Goal: Task Accomplishment & Management: Manage account settings

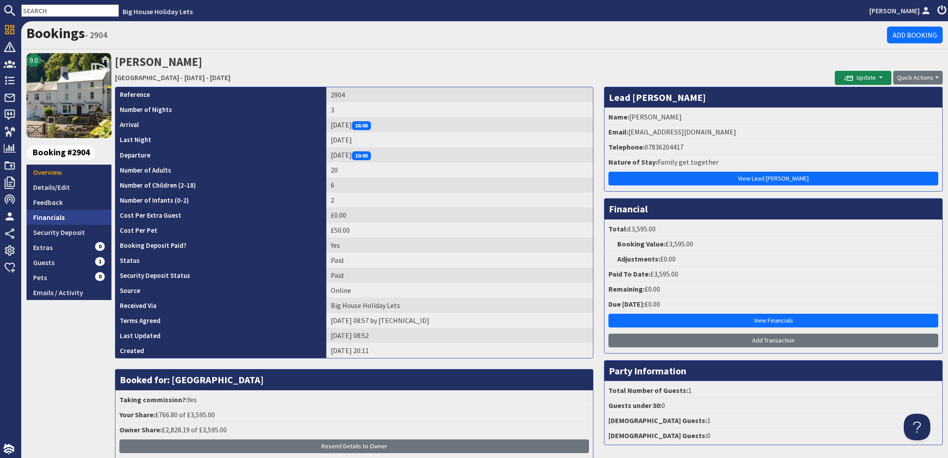
click at [46, 215] on link "Financials" at bounding box center [69, 217] width 85 height 15
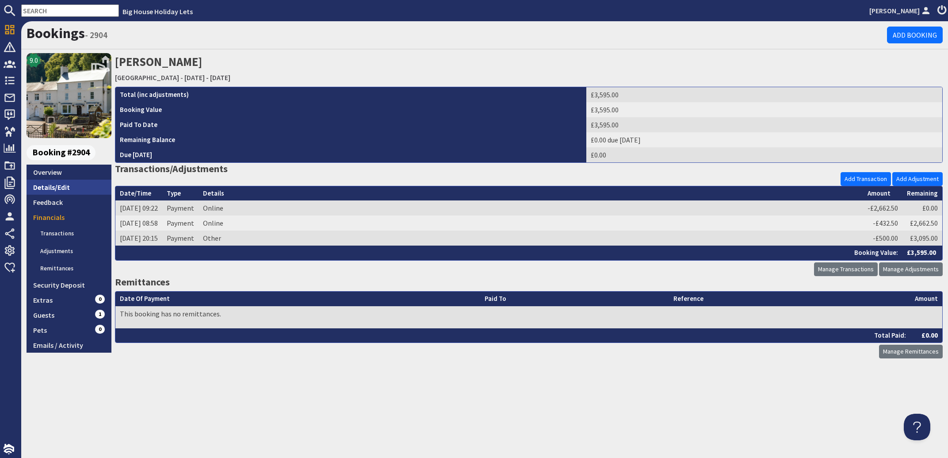
click at [46, 187] on link "Details/Edit" at bounding box center [69, 187] width 85 height 15
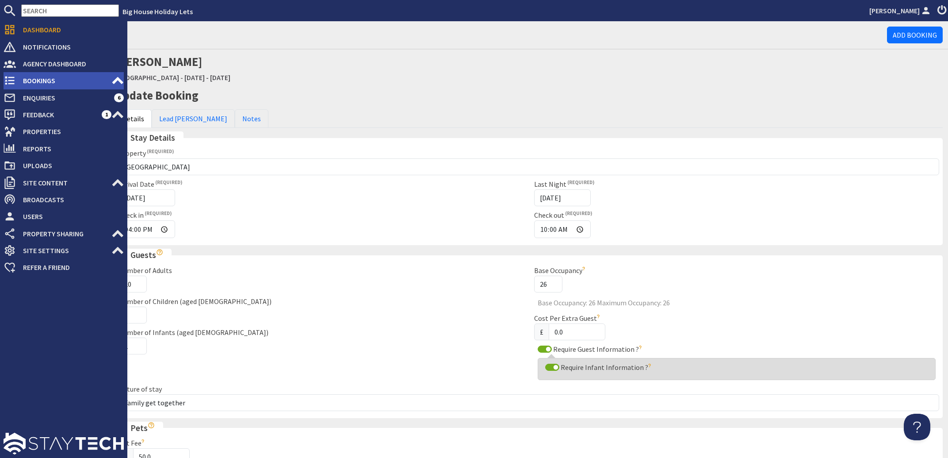
click at [34, 82] on span "Bookings" at bounding box center [64, 80] width 96 height 14
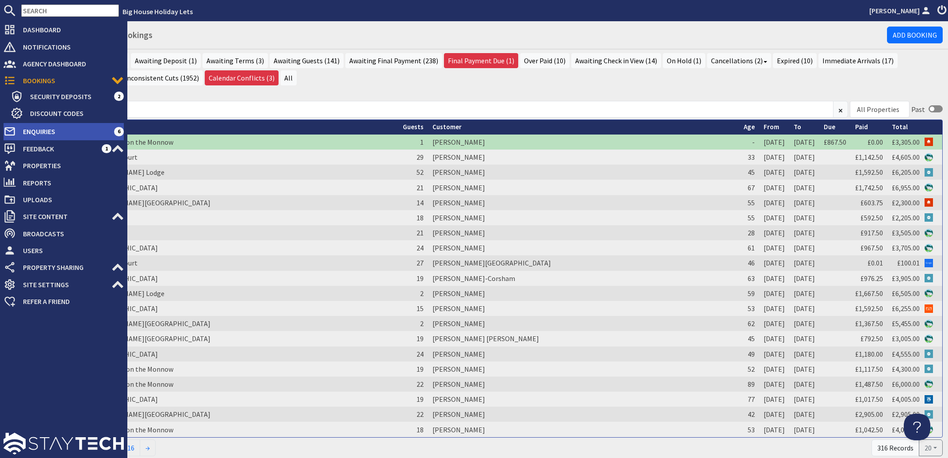
click at [34, 132] on span "Enquiries" at bounding box center [65, 131] width 98 height 14
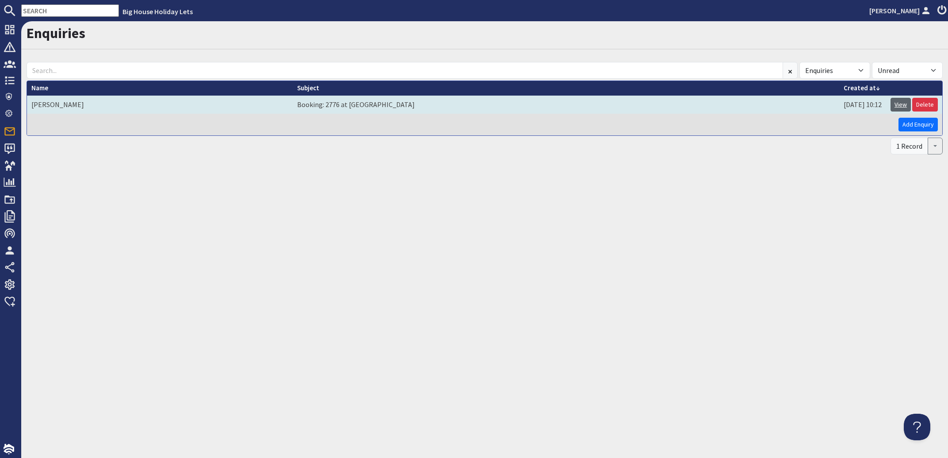
click at [898, 104] on link "View" at bounding box center [901, 105] width 20 height 14
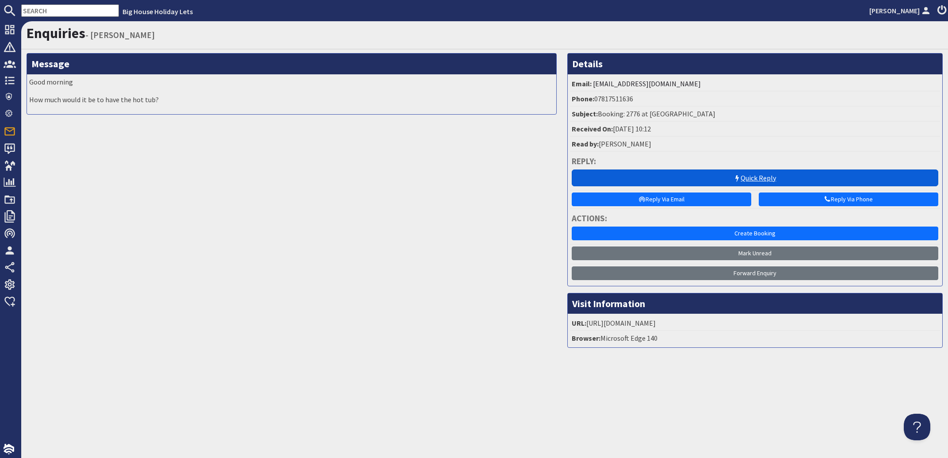
click at [756, 178] on link "Quick Reply" at bounding box center [755, 177] width 367 height 17
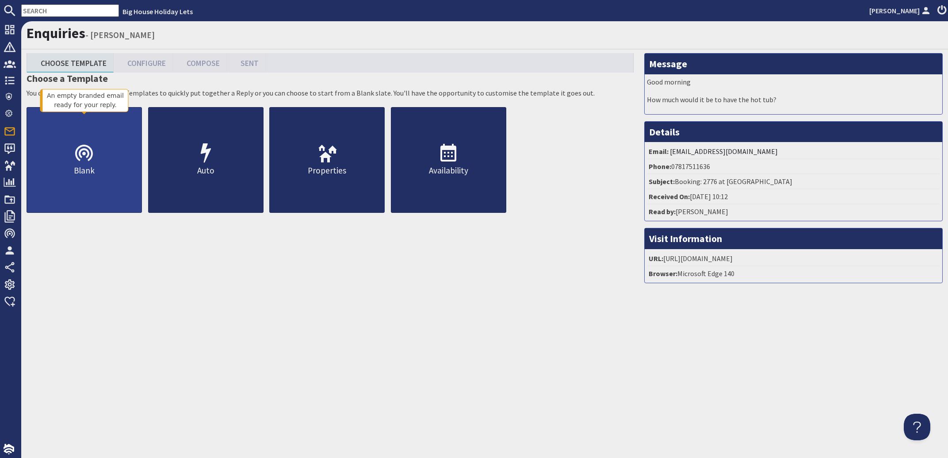
click at [76, 164] on icon at bounding box center [83, 153] width 21 height 21
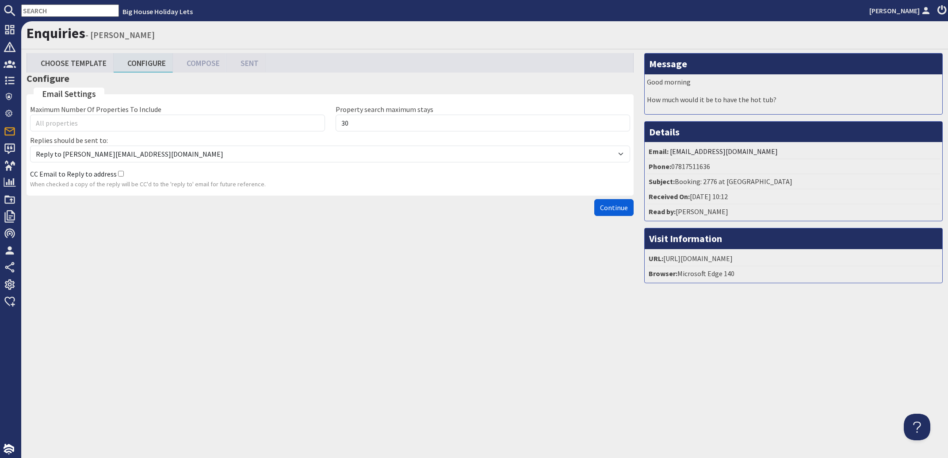
click at [616, 212] on span "Continue" at bounding box center [614, 207] width 28 height 9
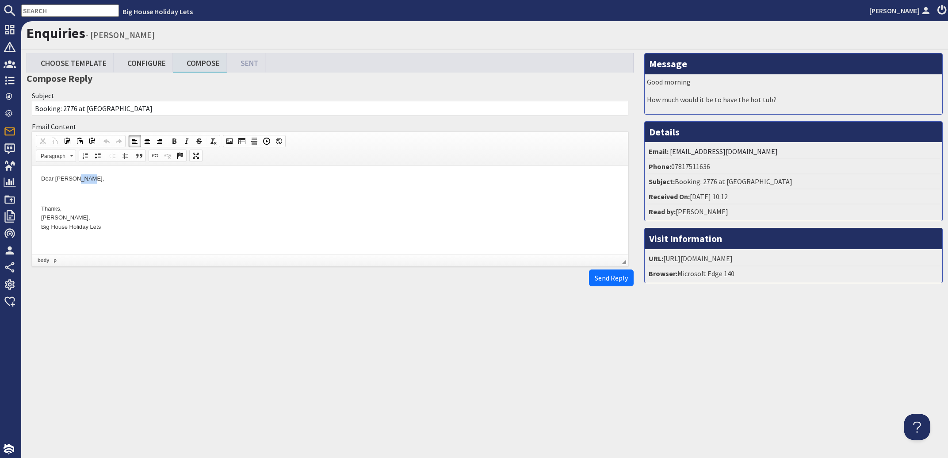
drag, startPoint x: 89, startPoint y: 179, endPoint x: 121, endPoint y: 181, distance: 31.5
click at [76, 180] on p "Dear George Kay," at bounding box center [330, 178] width 578 height 9
click at [42, 191] on p at bounding box center [330, 193] width 578 height 9
click at [607, 286] on button "Send Reply" at bounding box center [611, 277] width 45 height 17
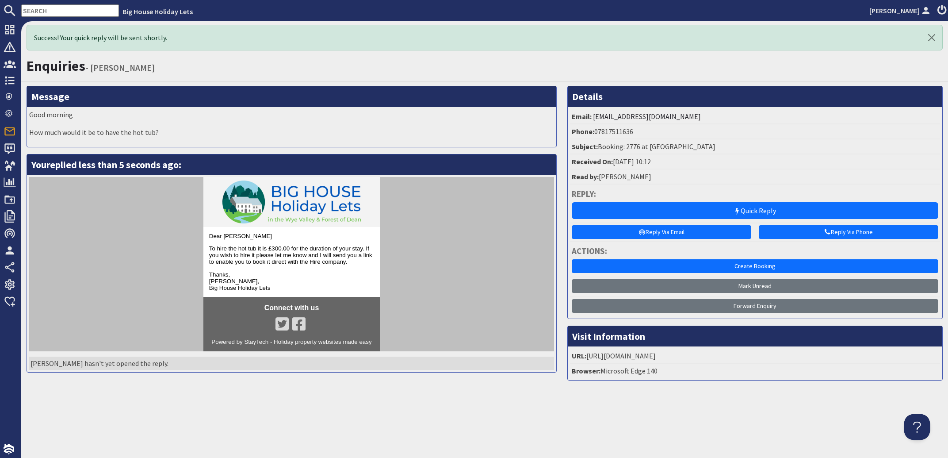
click at [61, 10] on input "text" at bounding box center [70, 10] width 98 height 12
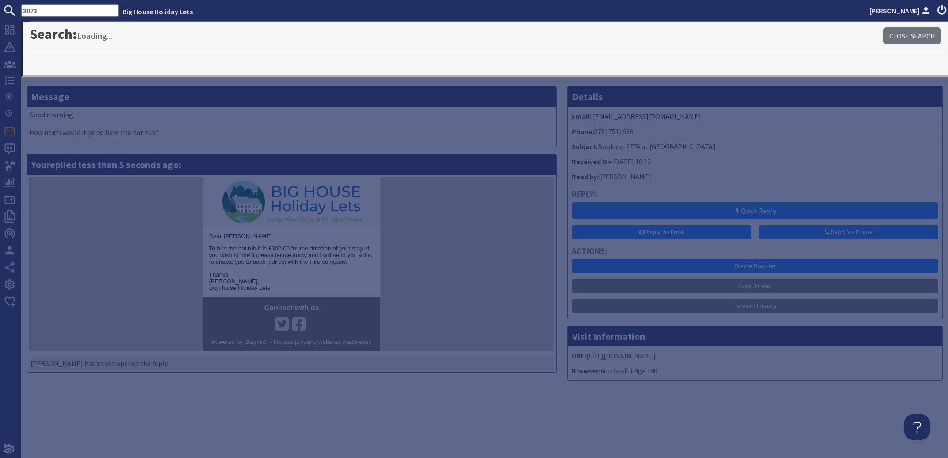
type input "3073"
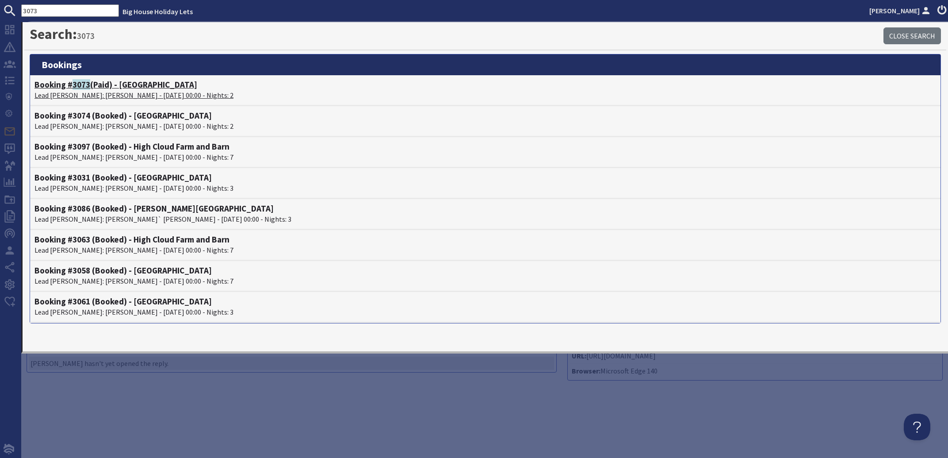
click at [83, 97] on p "Lead Booker: Jaspreet Virdee - 31/10/2025 00:00 - Nights: 2" at bounding box center [485, 95] width 902 height 11
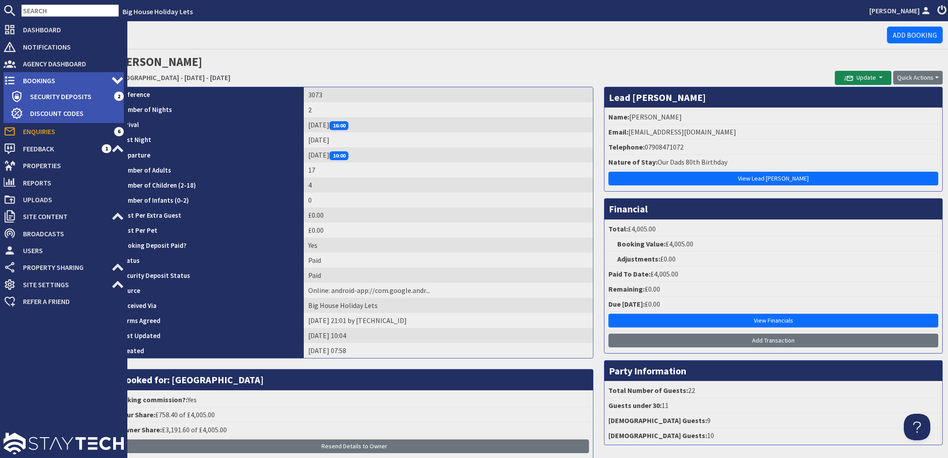
click at [37, 81] on span "Bookings" at bounding box center [64, 80] width 96 height 14
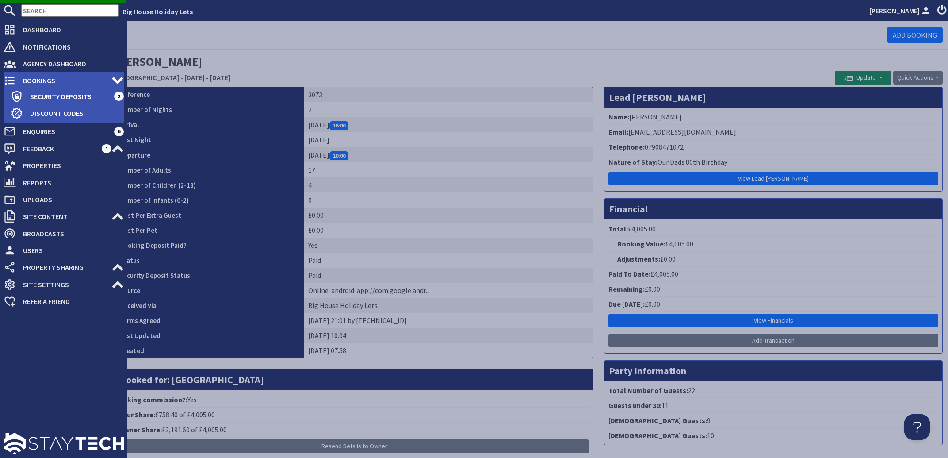
click at [39, 81] on span "Bookings" at bounding box center [64, 80] width 96 height 14
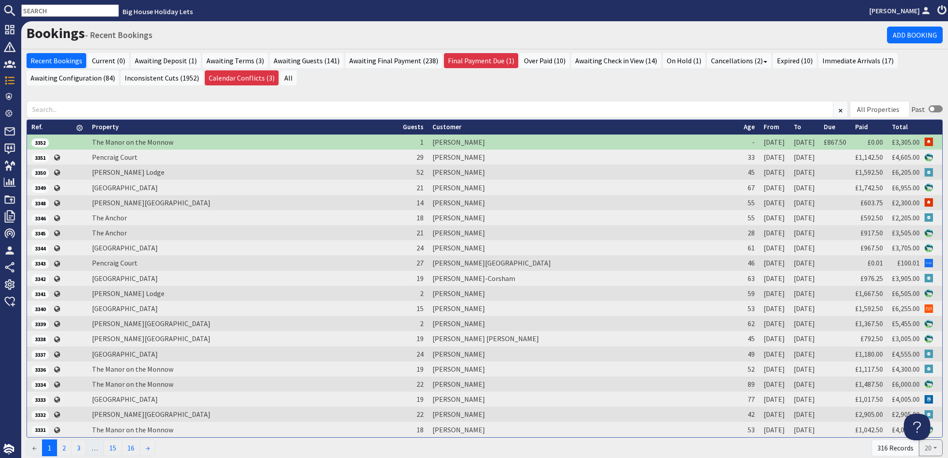
click at [73, 7] on input "text" at bounding box center [70, 10] width 98 height 12
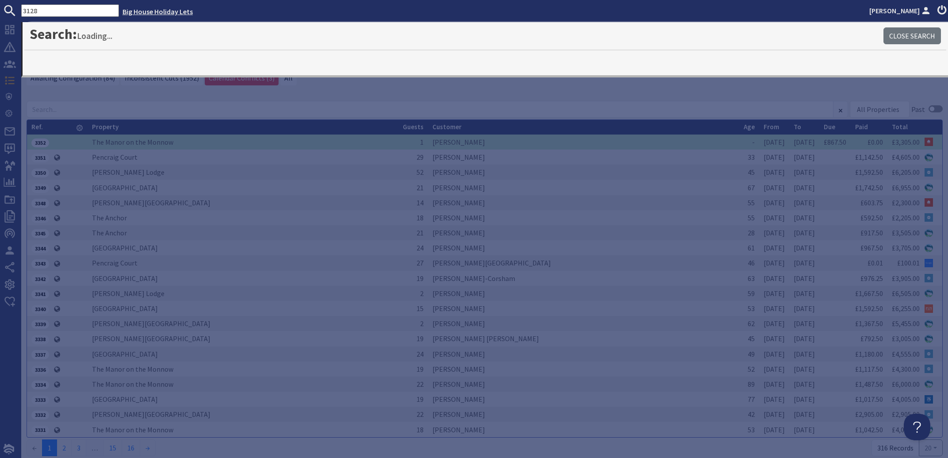
type input "3128"
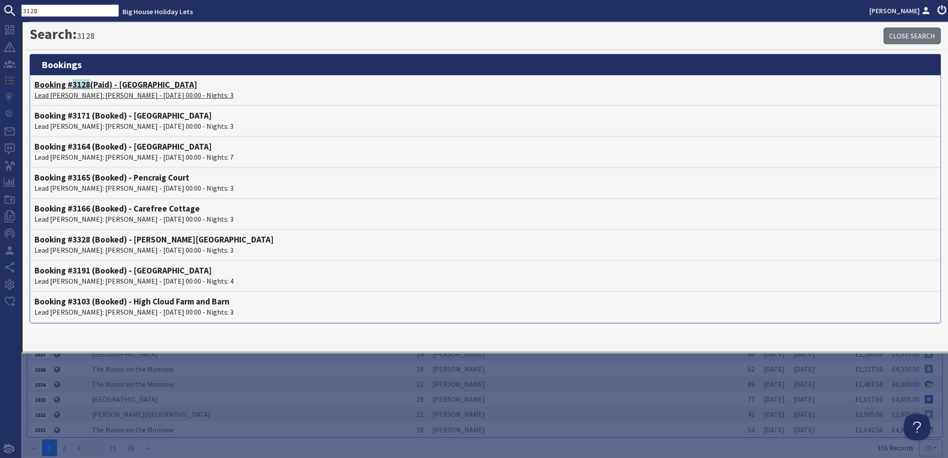
click at [165, 100] on p "Lead Booker: David Hastie - 20/11/2025 00:00 - Nights: 3" at bounding box center [485, 95] width 902 height 11
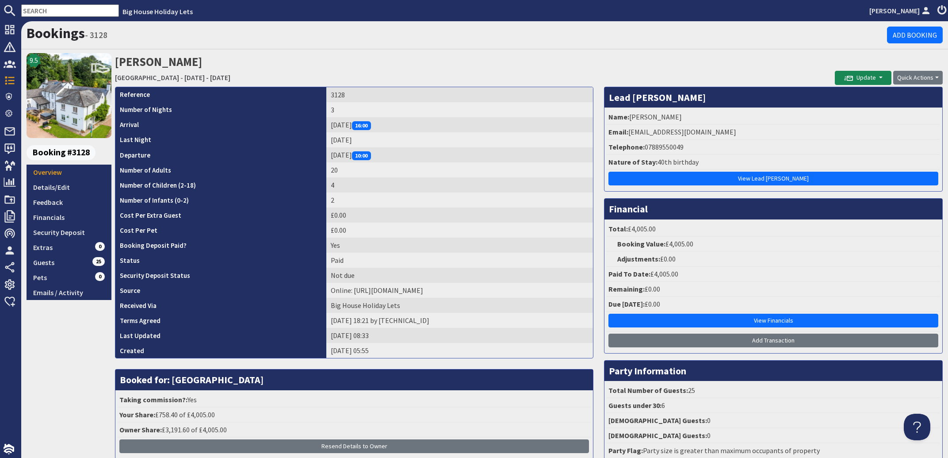
click at [55, 8] on input "text" at bounding box center [70, 10] width 98 height 12
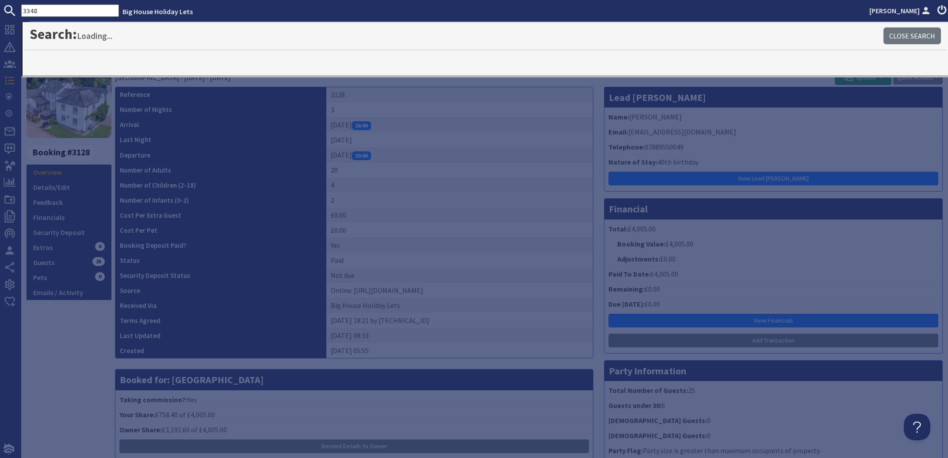
type input "3348"
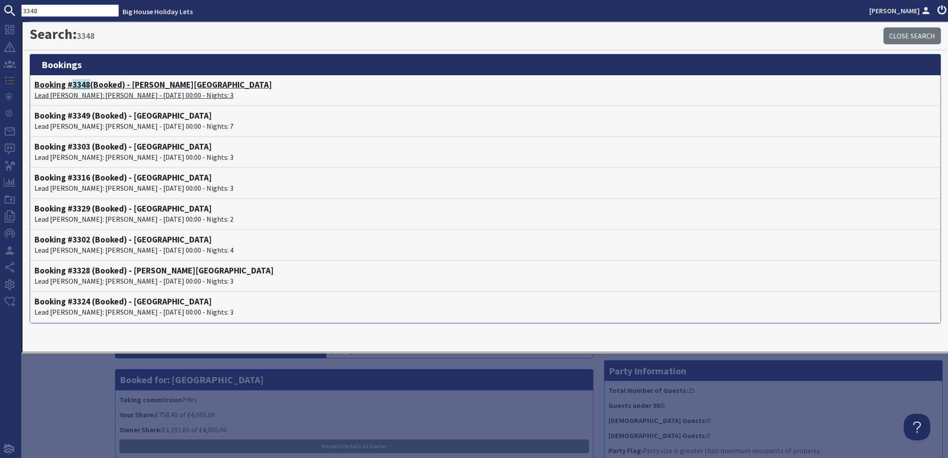
click at [112, 92] on p "Lead Booker: Ann Watts - 06/02/2026 00:00 - Nights: 3" at bounding box center [485, 95] width 902 height 11
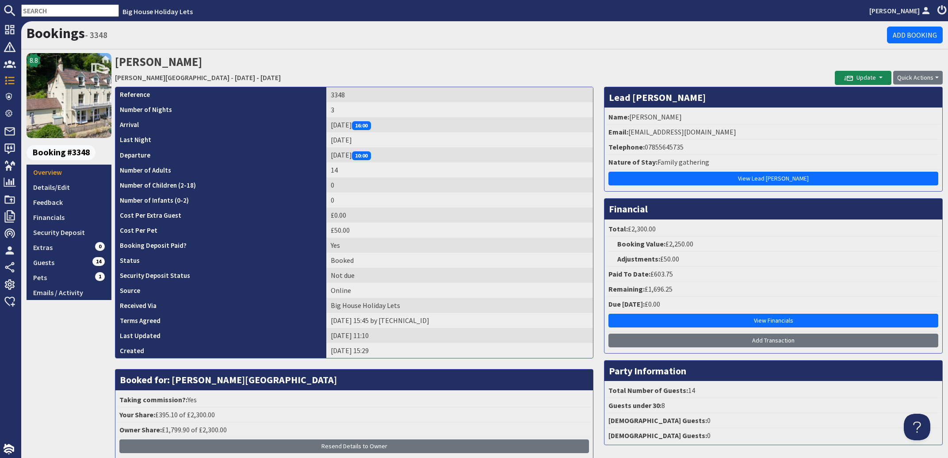
click at [83, 4] on nav "Big House Holiday Lets Alison Haste" at bounding box center [474, 10] width 948 height 21
click at [76, 9] on input "text" at bounding box center [70, 10] width 98 height 12
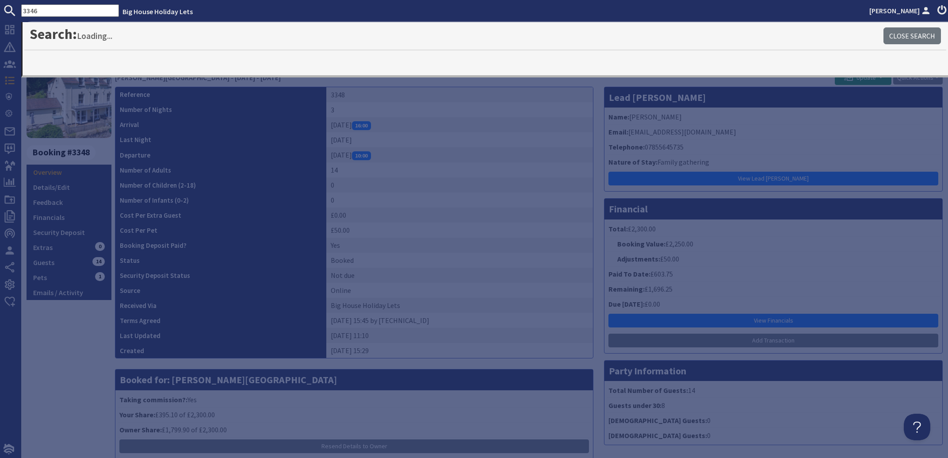
type input "3346"
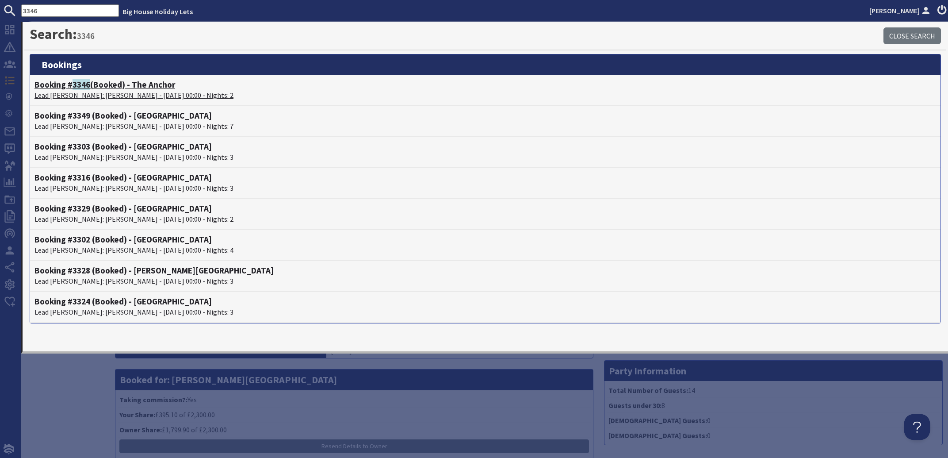
click at [99, 93] on p "Lead Booker: Laura Hegarty - 30/01/2026 00:00 - Nights: 2" at bounding box center [485, 95] width 902 height 11
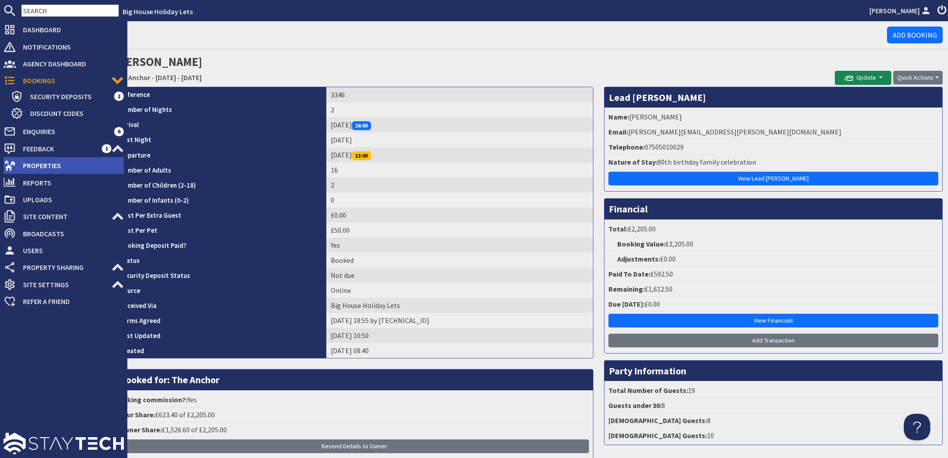
click at [45, 164] on span "Properties" at bounding box center [70, 165] width 108 height 14
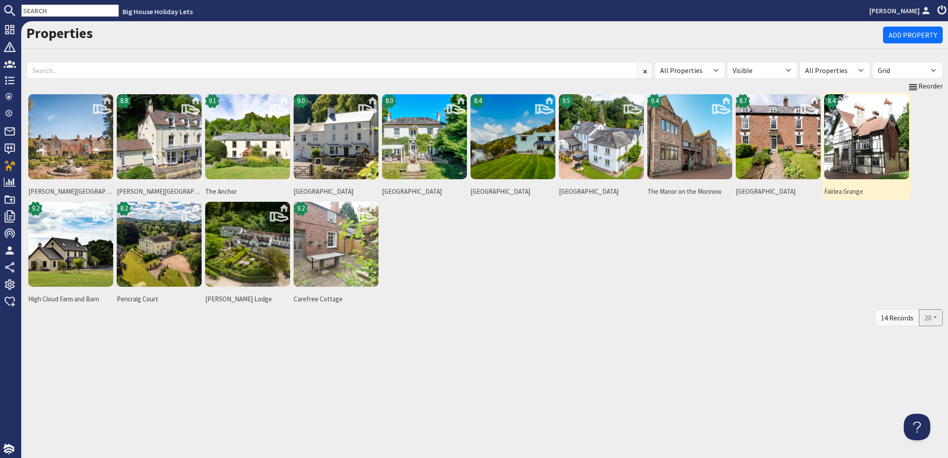
click at [850, 143] on img at bounding box center [866, 136] width 85 height 85
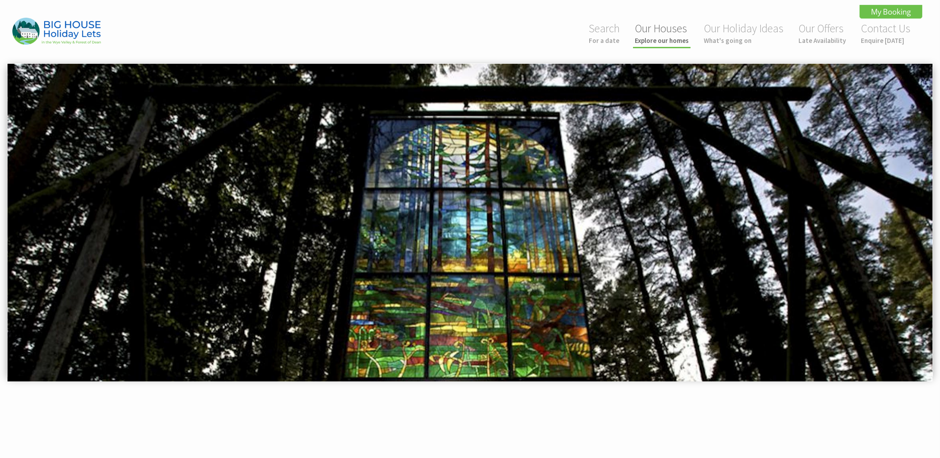
click at [667, 35] on link "Our Houses Explore our homes" at bounding box center [662, 32] width 54 height 23
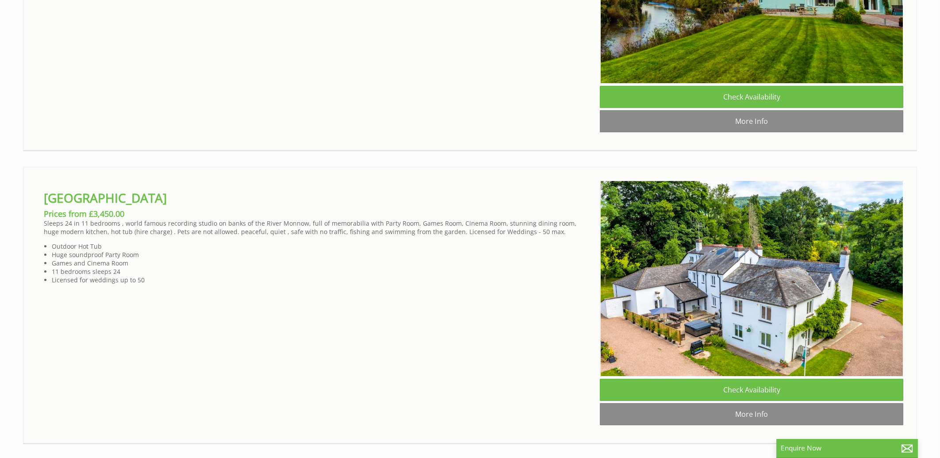
scroll to position [2417, 0]
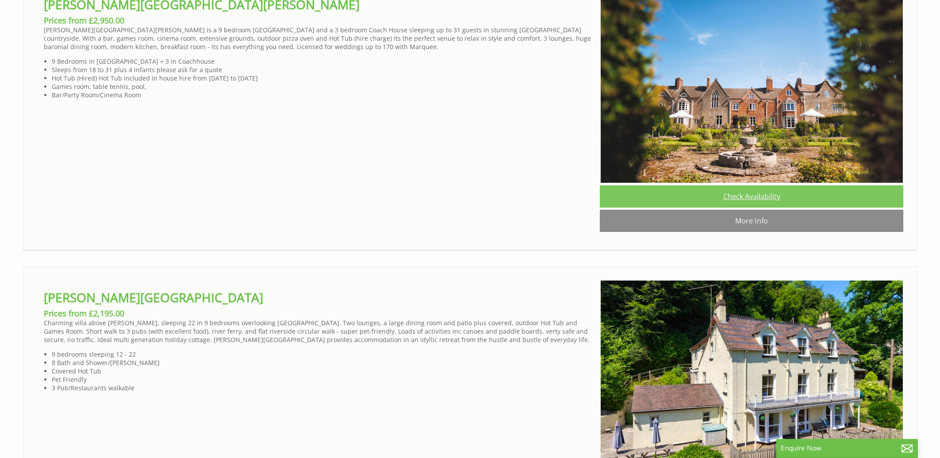
click at [748, 207] on link "Check Availability" at bounding box center [751, 196] width 303 height 22
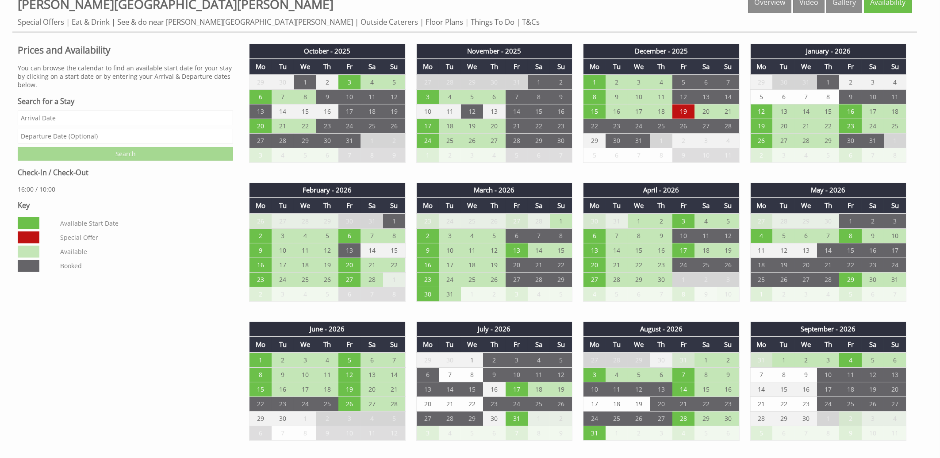
scroll to position [569, 0]
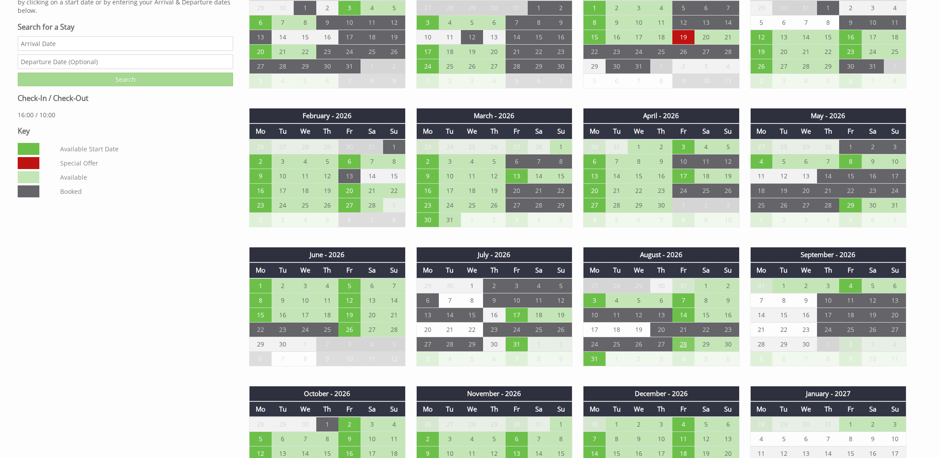
click at [682, 341] on td "28" at bounding box center [683, 344] width 22 height 15
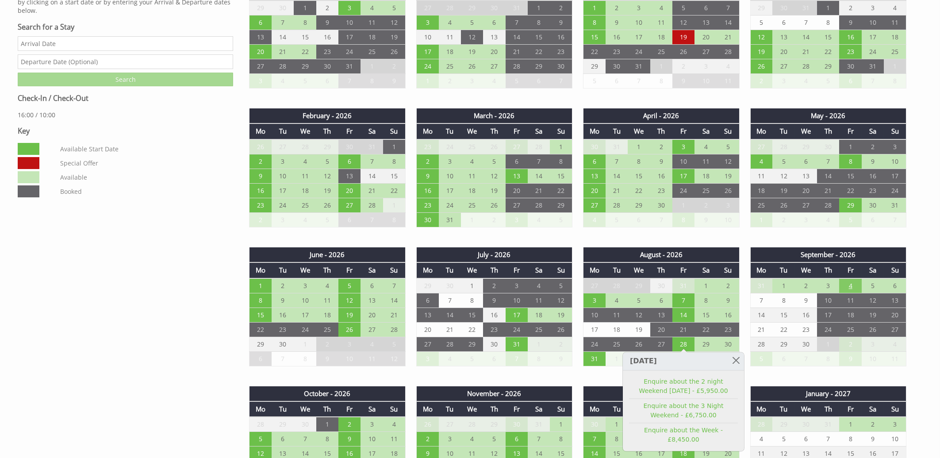
click at [854, 280] on td "4" at bounding box center [850, 285] width 22 height 15
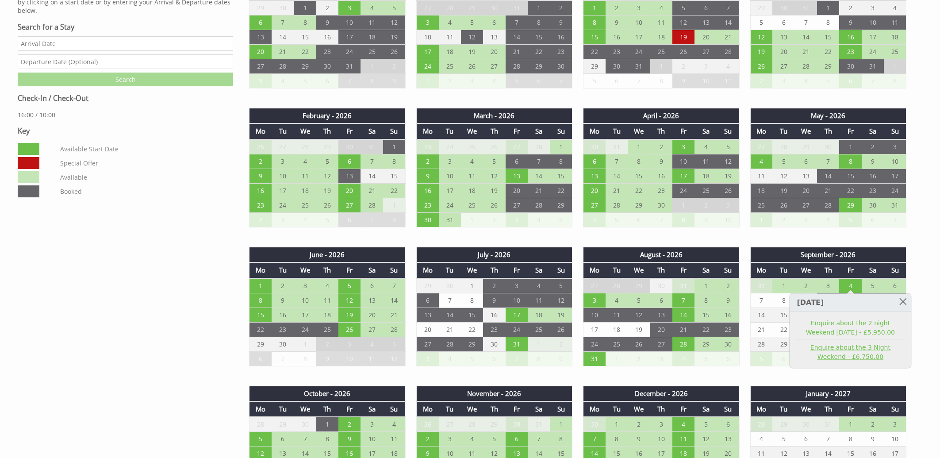
click at [846, 360] on link "Enquire about the 3 Night Weekend - £6,750.00" at bounding box center [850, 352] width 109 height 19
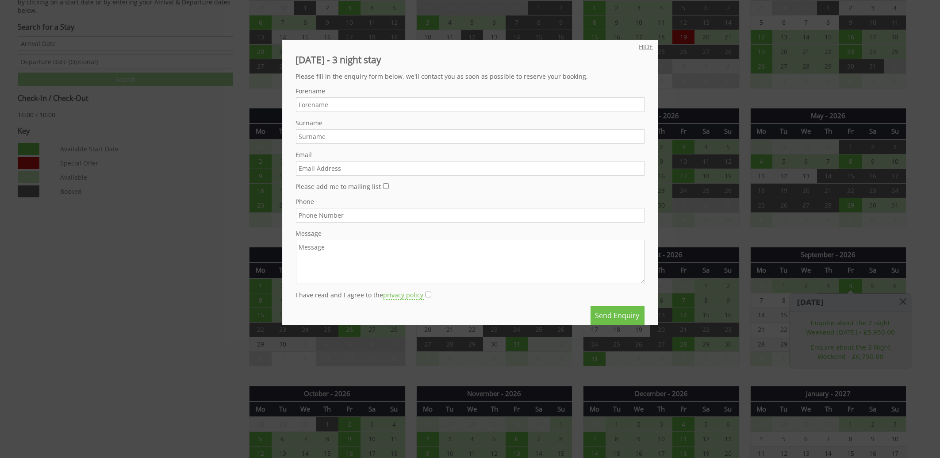
click at [639, 47] on link "HIDE" at bounding box center [646, 46] width 14 height 8
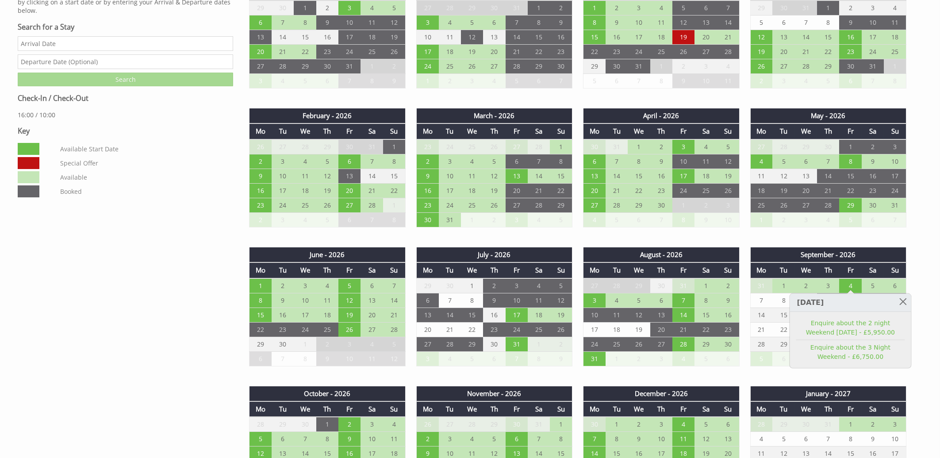
scroll to position [0, 56]
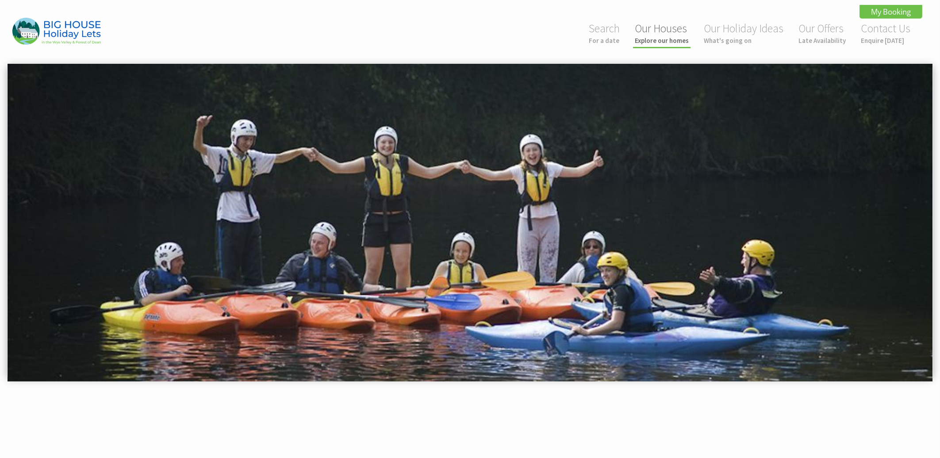
click at [667, 29] on link "Our Houses Explore our homes" at bounding box center [662, 32] width 54 height 23
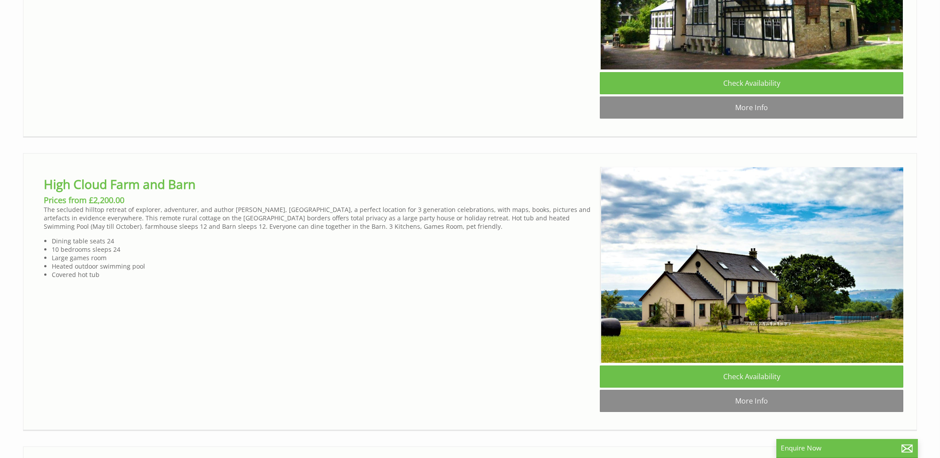
scroll to position [0, 8]
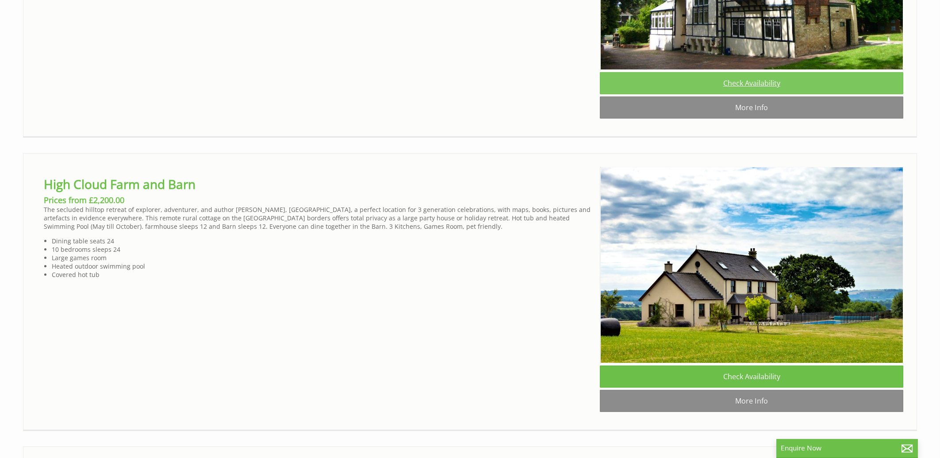
click at [756, 94] on link "Check Availability" at bounding box center [751, 83] width 303 height 22
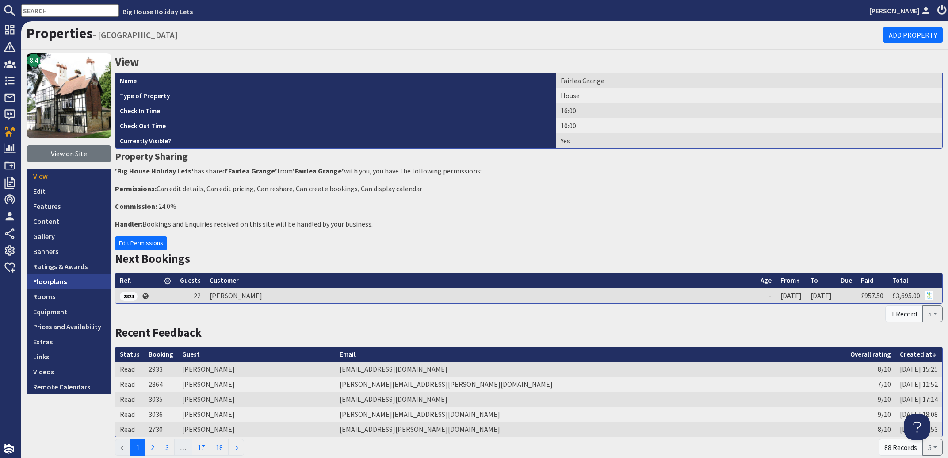
click at [50, 277] on link "Floorplans" at bounding box center [69, 281] width 85 height 15
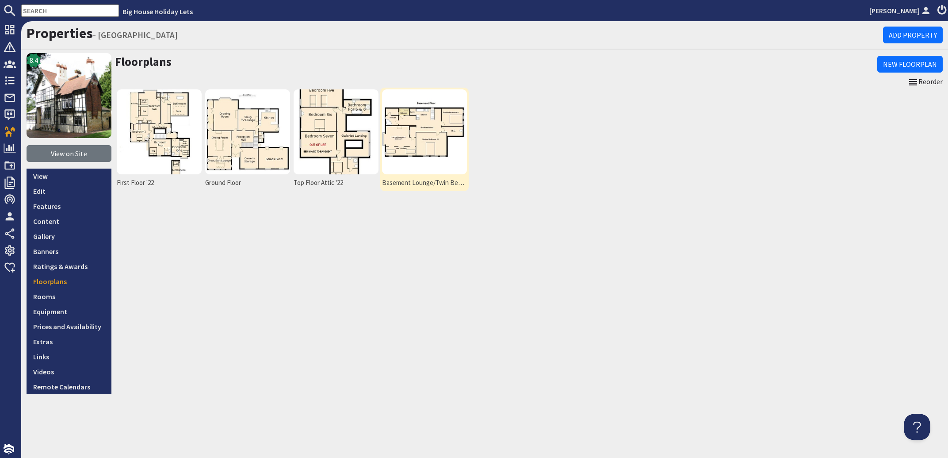
click at [436, 142] on img at bounding box center [424, 131] width 85 height 85
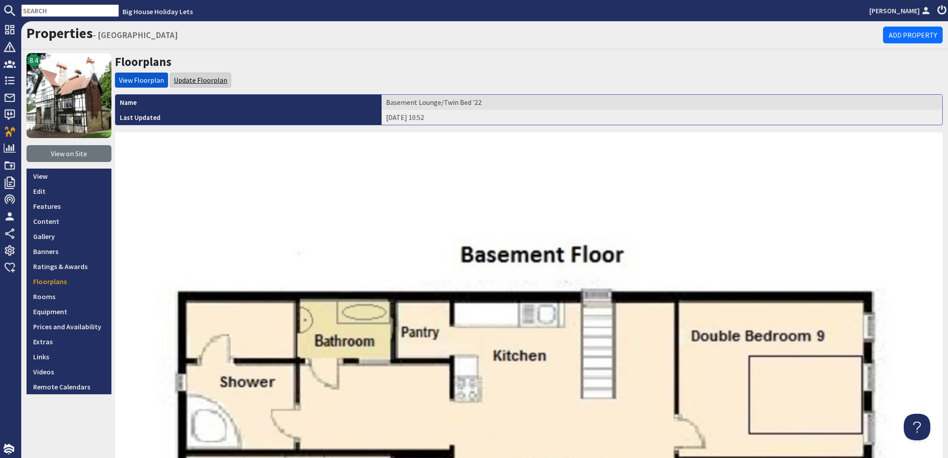
click at [201, 77] on link "Update Floorplan" at bounding box center [201, 80] width 54 height 9
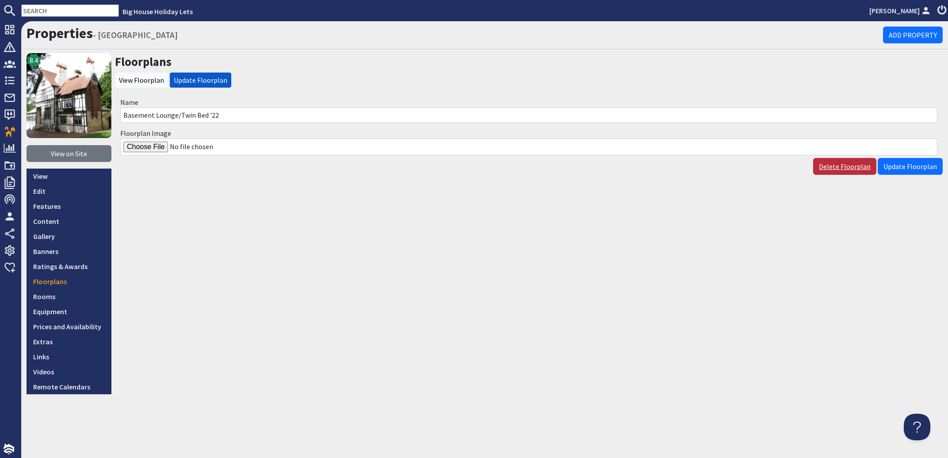
click at [854, 166] on link "Delete Floorplan" at bounding box center [844, 166] width 63 height 17
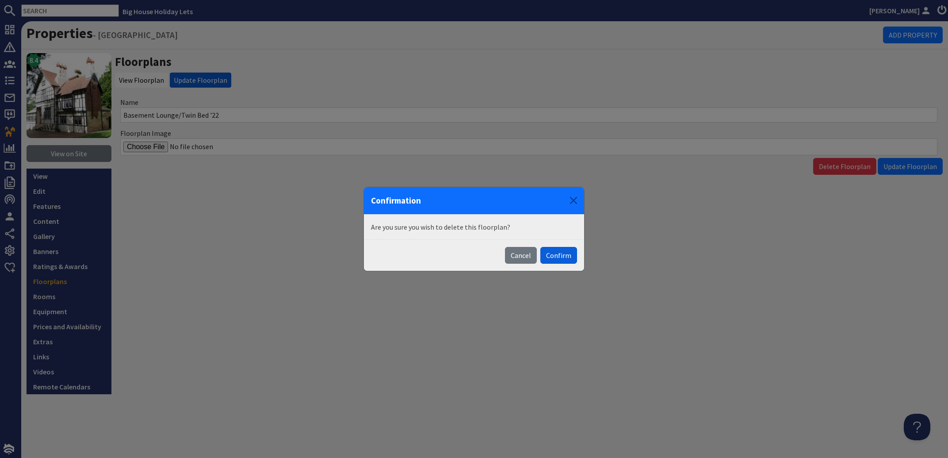
click at [563, 257] on button "Confirm" at bounding box center [558, 255] width 37 height 17
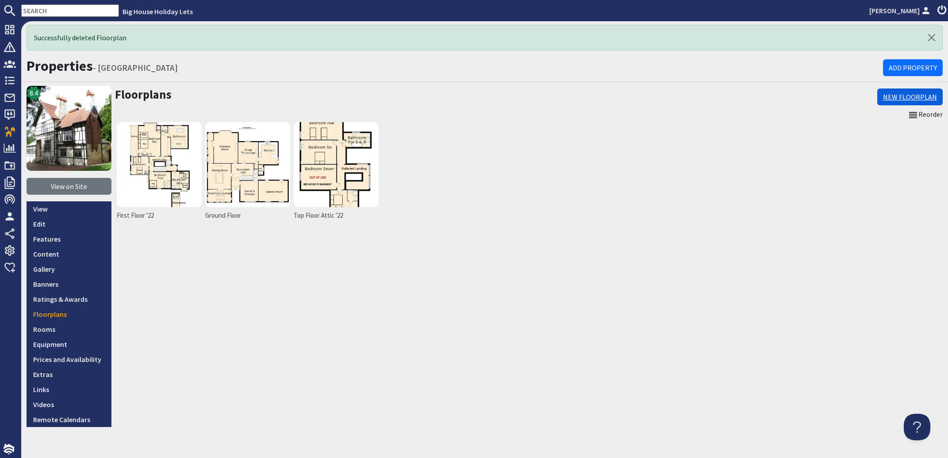
click at [898, 94] on link "New Floorplan" at bounding box center [909, 96] width 65 height 17
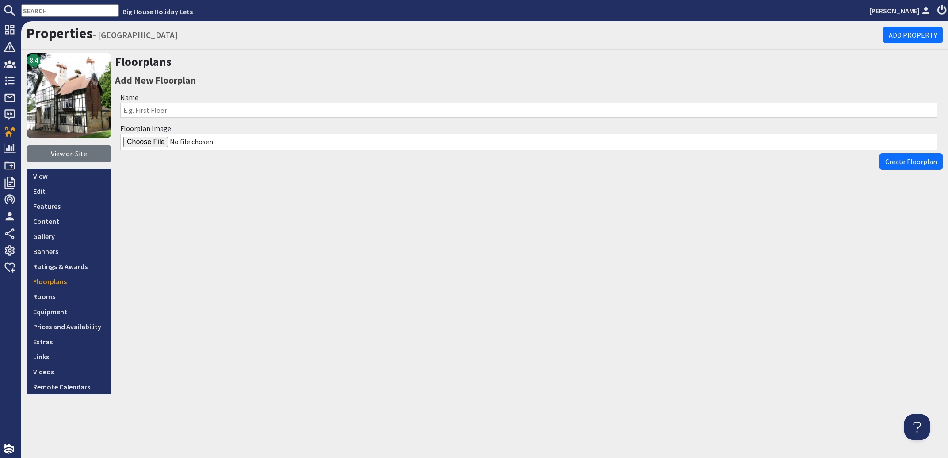
click at [158, 109] on input "Name" at bounding box center [528, 110] width 817 height 15
type input "Basement / Lounge"
click at [135, 139] on input "Floorplan Image" at bounding box center [528, 142] width 817 height 17
type input "C:\fakepath\F Grange Basement 1.jpg"
click at [920, 166] on button "Create Floorplan" at bounding box center [911, 161] width 63 height 17
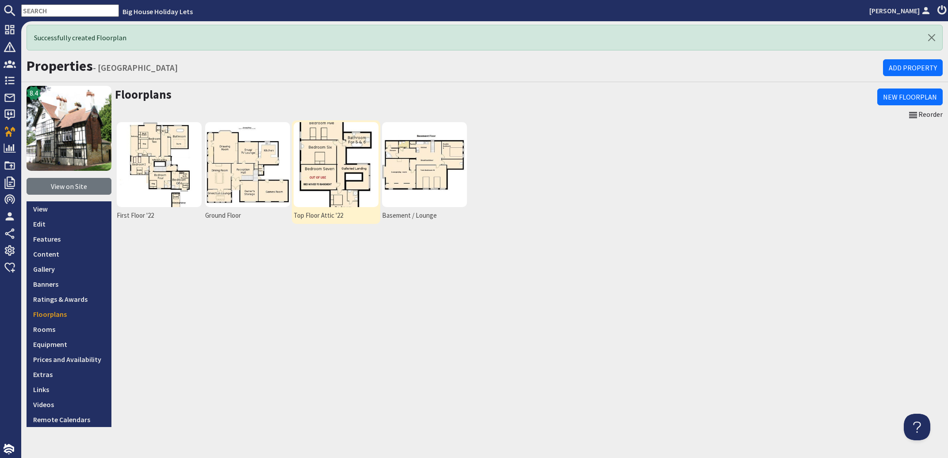
click at [328, 171] on img at bounding box center [336, 164] width 85 height 85
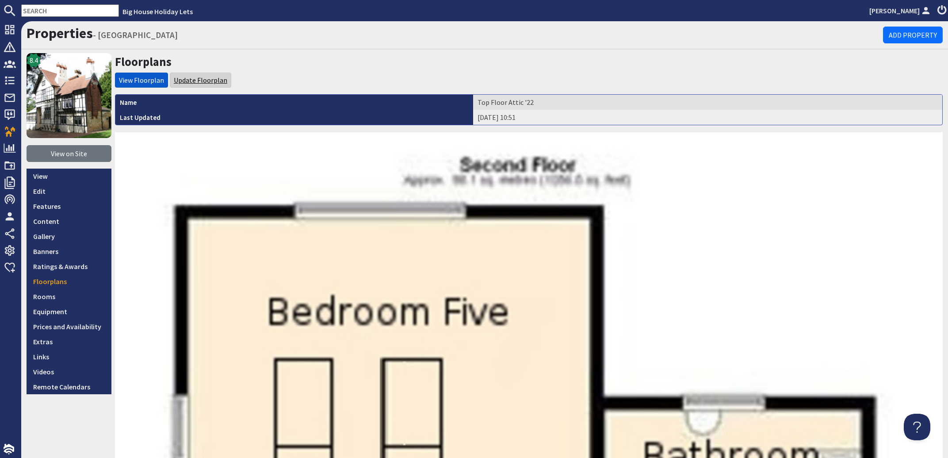
click at [207, 84] on link "Update Floorplan" at bounding box center [201, 80] width 54 height 9
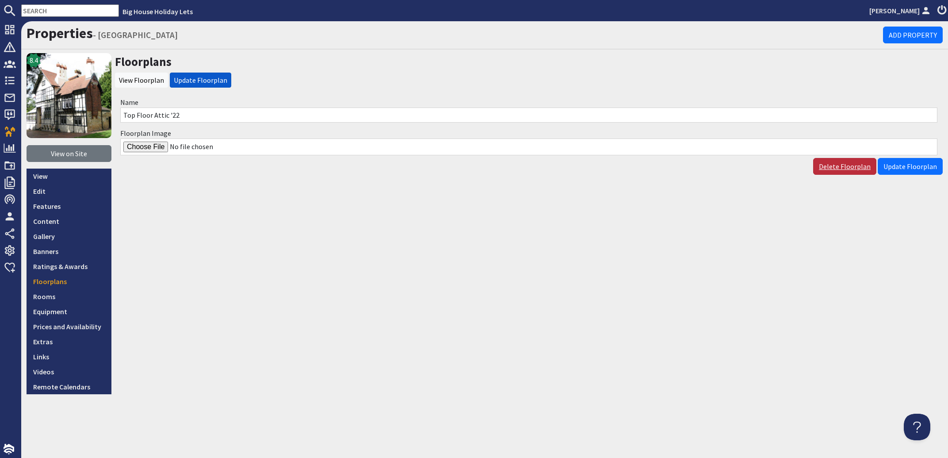
click at [860, 169] on link "Delete Floorplan" at bounding box center [844, 166] width 63 height 17
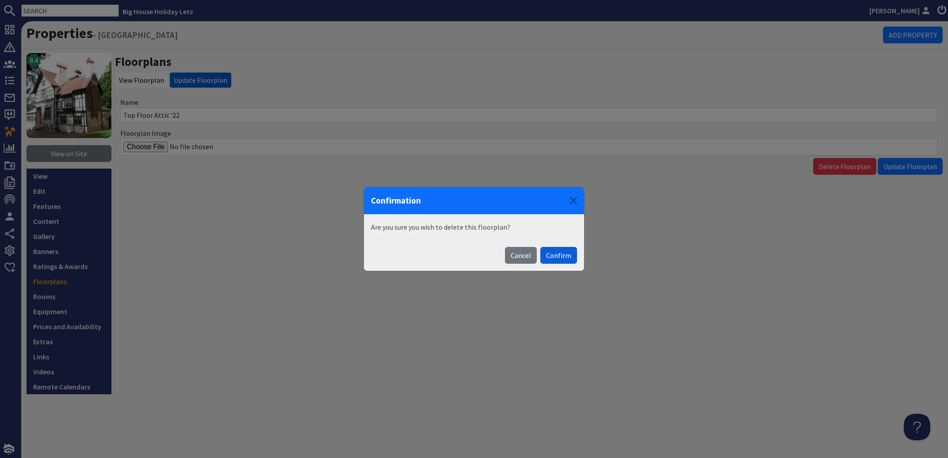
click at [568, 255] on button "Confirm" at bounding box center [558, 255] width 37 height 17
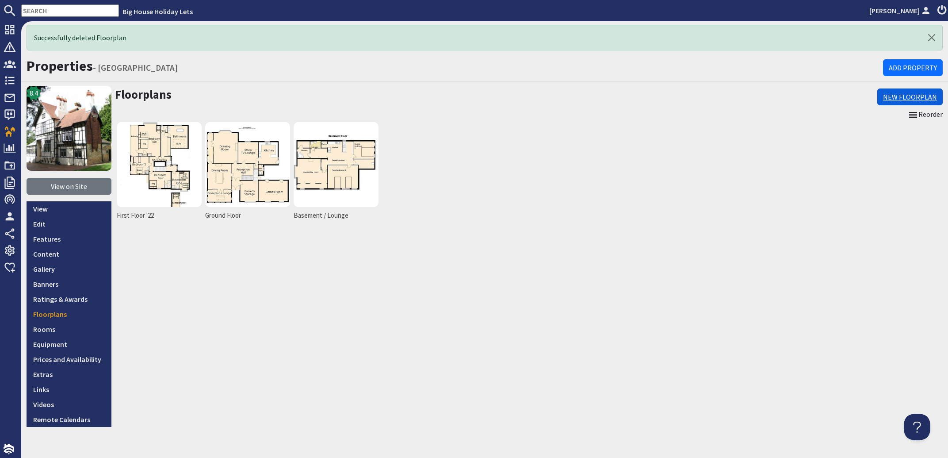
click at [897, 95] on link "New Floorplan" at bounding box center [909, 96] width 65 height 17
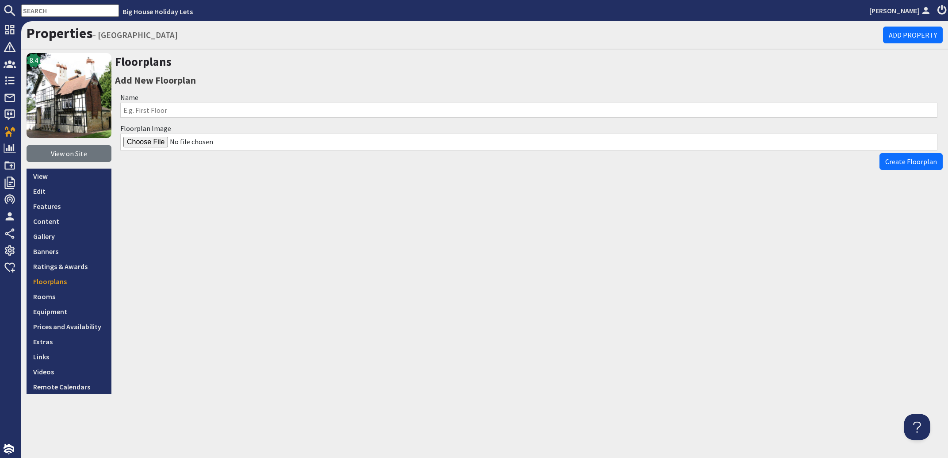
click at [144, 113] on input "Name" at bounding box center [528, 110] width 817 height 15
type input "Top Floor / Attic"
click at [141, 140] on input "Floorplan Image" at bounding box center [528, 142] width 817 height 17
type input "C:\fakepath\F Grange Top Floor.jpg"
click at [913, 165] on span "Create Floorplan" at bounding box center [911, 161] width 52 height 9
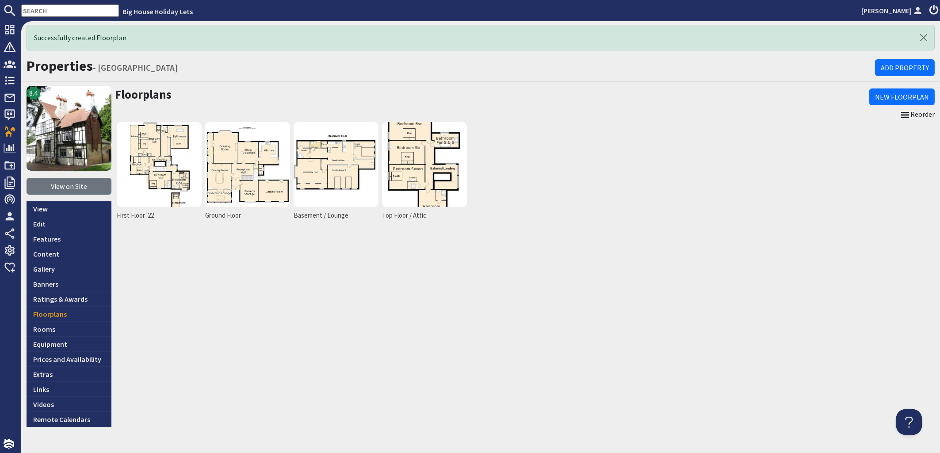
click at [538, 261] on div "Floorplans New Floorplan Reorder First Floor '22 Ground Floor Basement / Lounge…" at bounding box center [525, 256] width 820 height 341
click at [900, 115] on icon at bounding box center [905, 115] width 11 height 11
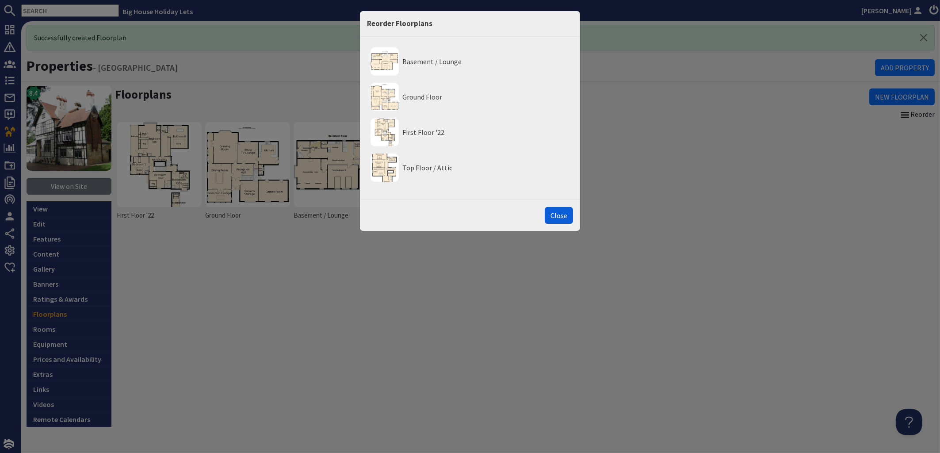
click at [568, 220] on button "Close" at bounding box center [559, 215] width 28 height 17
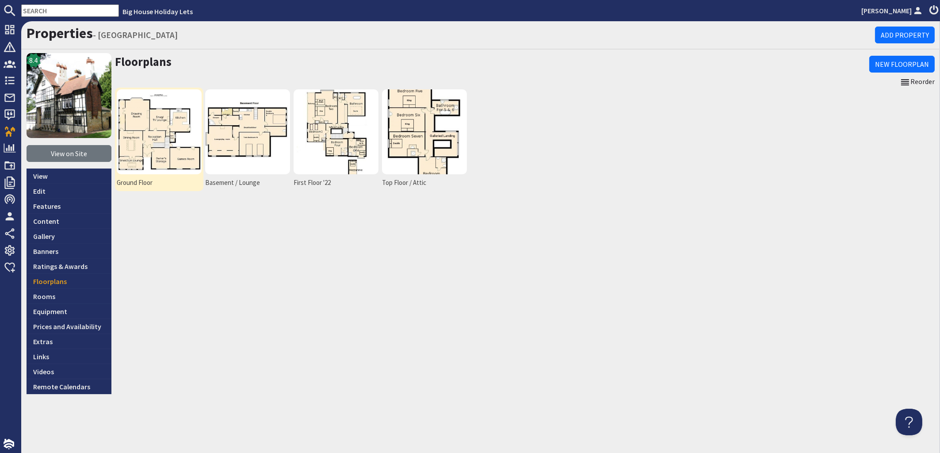
click at [157, 153] on img at bounding box center [159, 131] width 85 height 85
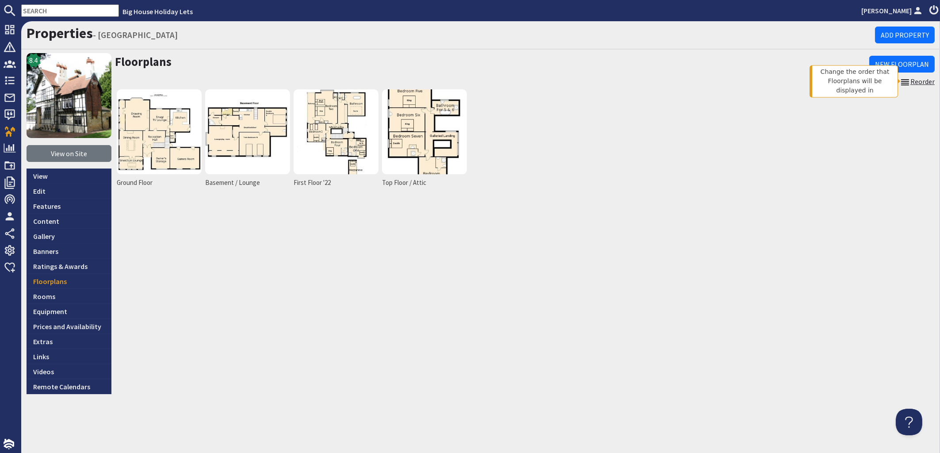
click at [910, 82] on icon at bounding box center [905, 82] width 11 height 11
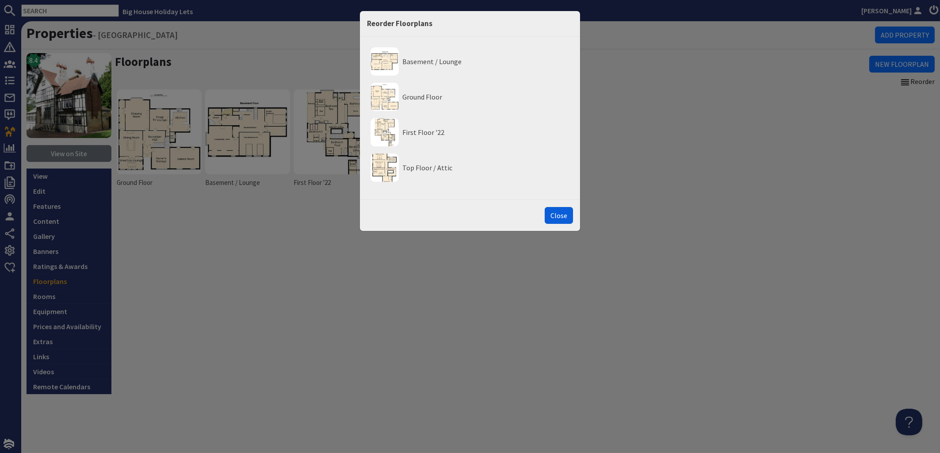
click at [562, 219] on button "Close" at bounding box center [559, 215] width 28 height 17
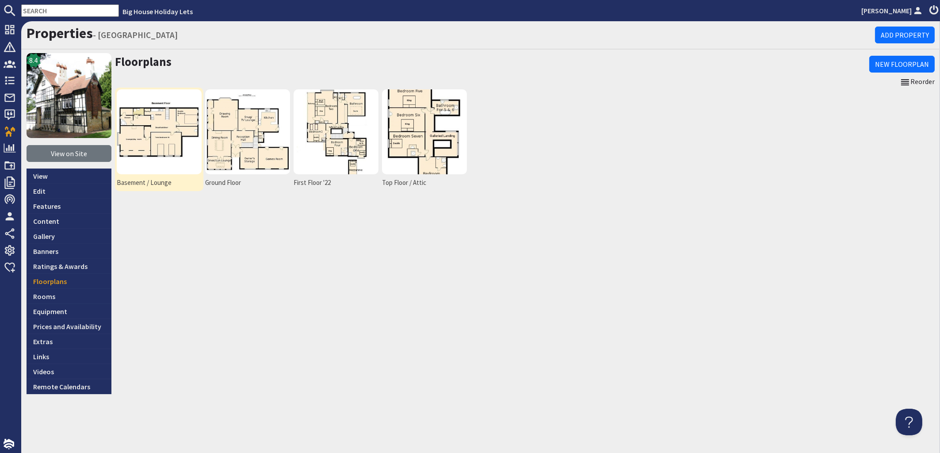
click at [156, 135] on img at bounding box center [159, 131] width 85 height 85
click at [249, 152] on img at bounding box center [247, 131] width 85 height 85
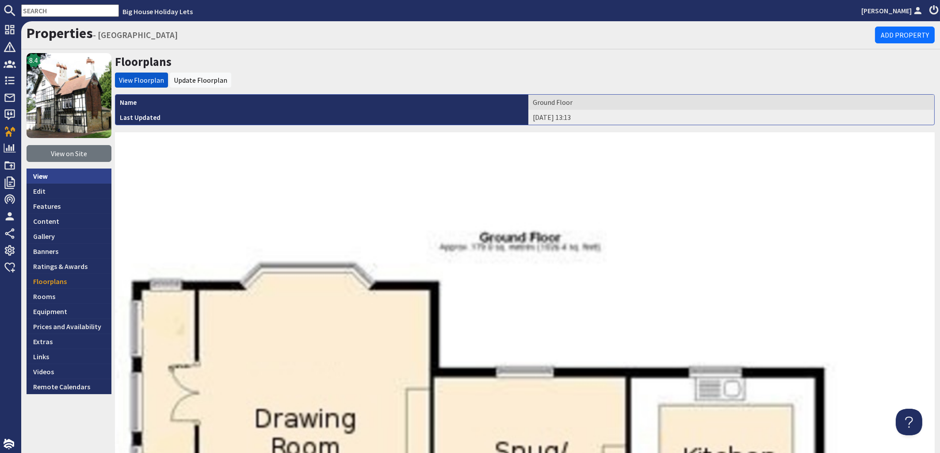
click at [41, 175] on link "View" at bounding box center [69, 175] width 85 height 15
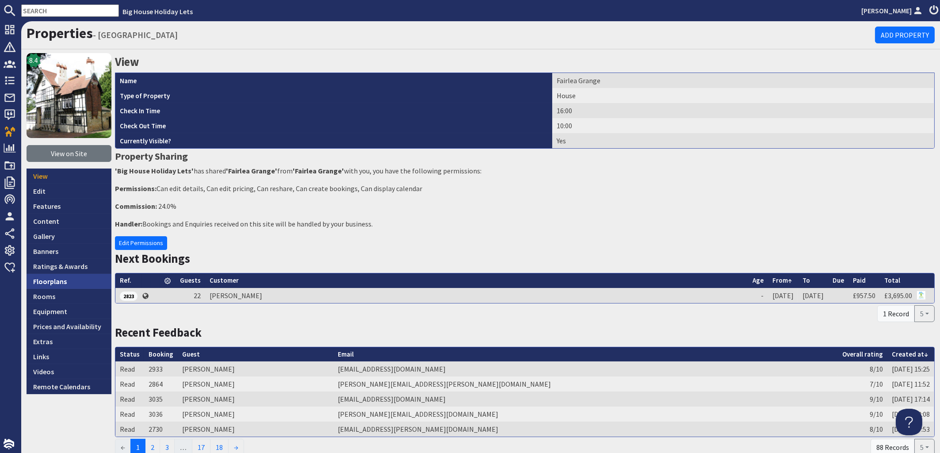
click at [48, 283] on link "Floorplans" at bounding box center [69, 281] width 85 height 15
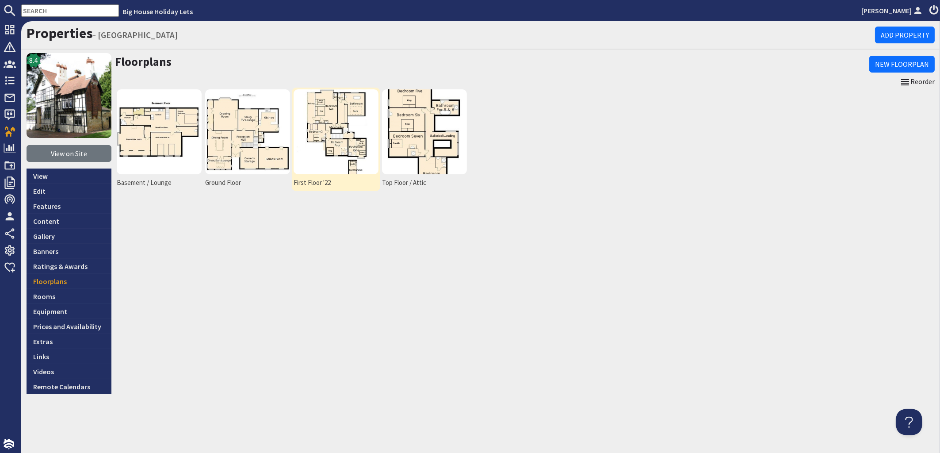
click at [337, 114] on img at bounding box center [336, 131] width 85 height 85
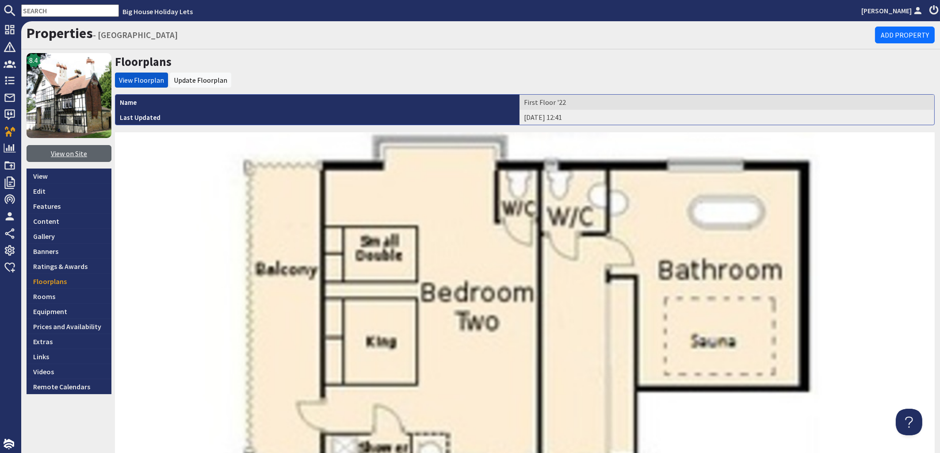
click at [70, 156] on link "View on Site" at bounding box center [69, 153] width 85 height 17
click at [39, 192] on link "Edit" at bounding box center [69, 191] width 85 height 15
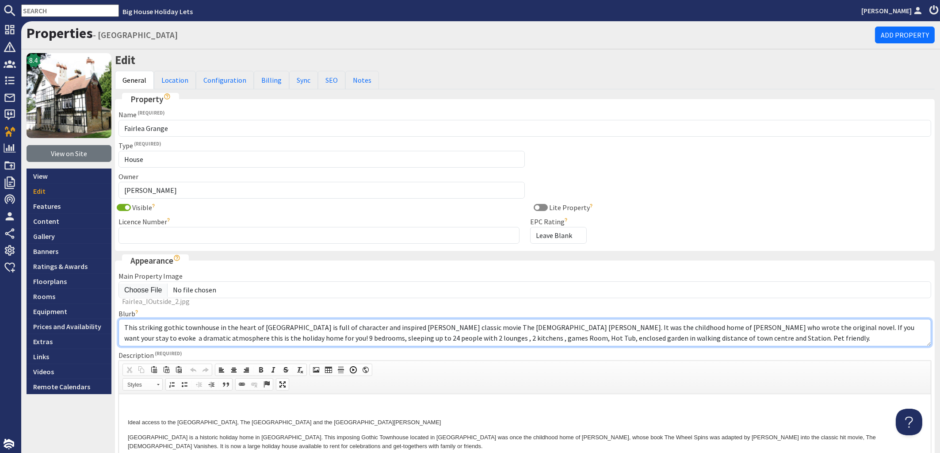
click at [256, 338] on textarea "This striking gothic townhouse in the heart of Abergavenny is full of character…" at bounding box center [525, 332] width 813 height 27
click at [787, 341] on textarea "This striking gothic townhouse in the heart of Abergavenny is full of character…" at bounding box center [525, 332] width 813 height 27
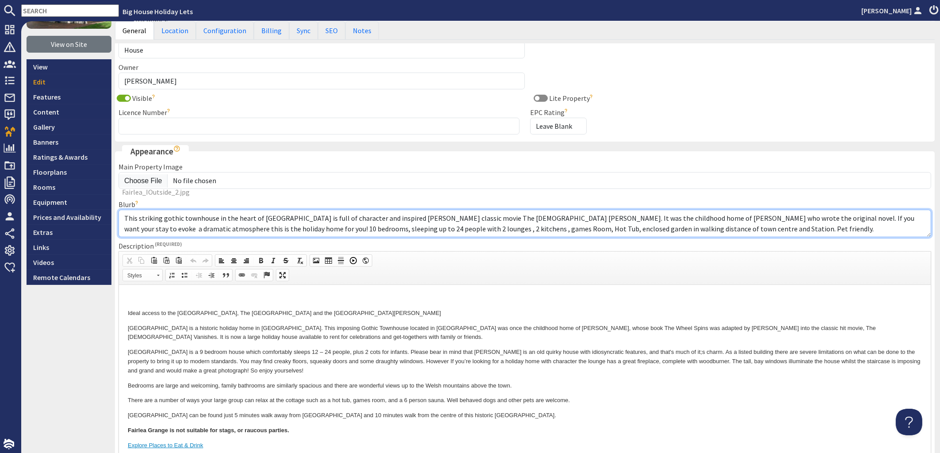
scroll to position [160, 0]
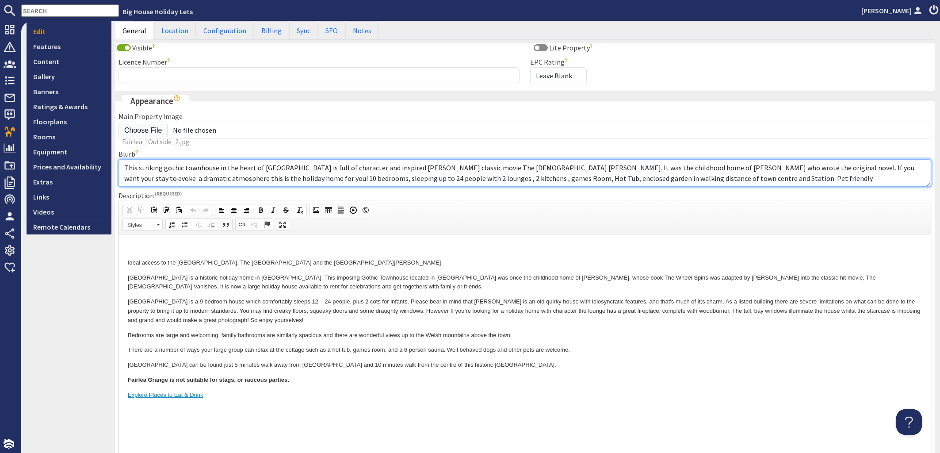
type textarea "This striking gothic townhouse in the heart of Abergavenny is full of character…"
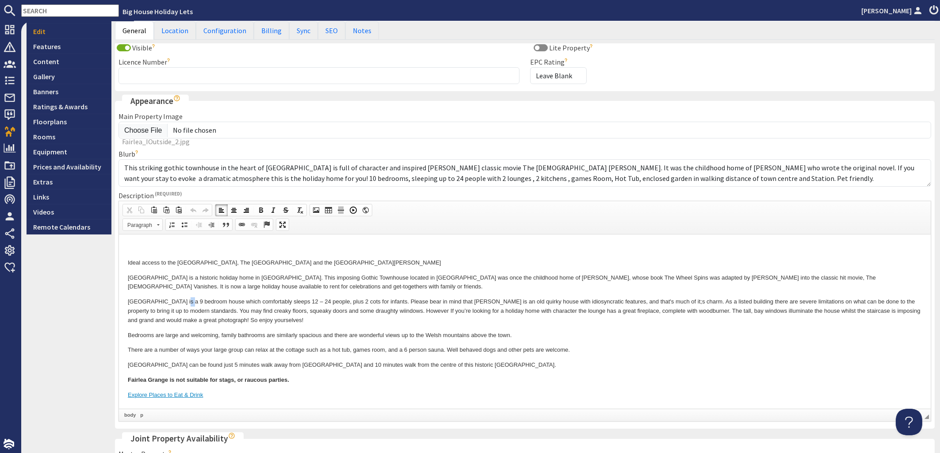
click at [177, 301] on p "Fairlea Grange is a 9 bedroom house which comfortably sleeps 12 – 24 people, pl…" at bounding box center [524, 310] width 794 height 27
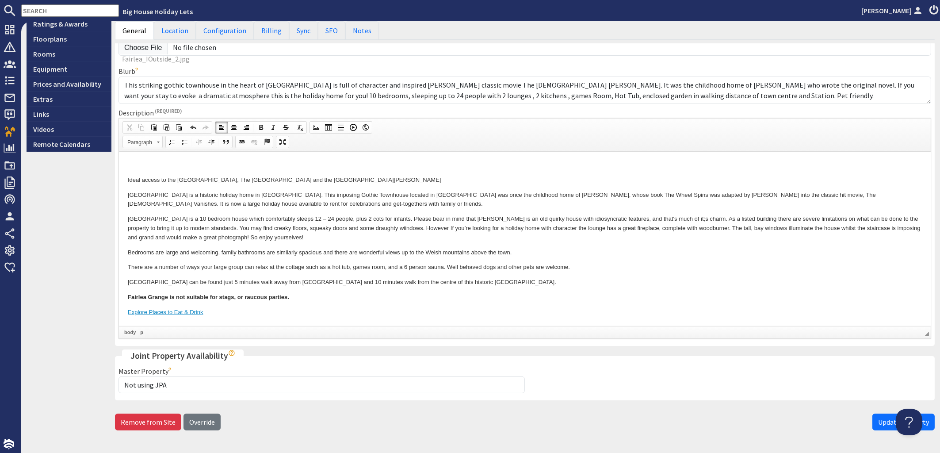
scroll to position [270, 0]
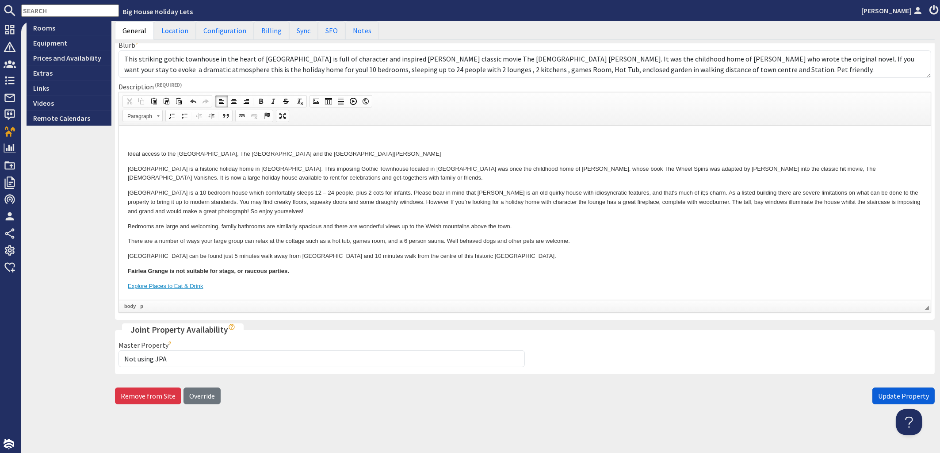
click at [879, 394] on span "Update Property" at bounding box center [903, 395] width 51 height 9
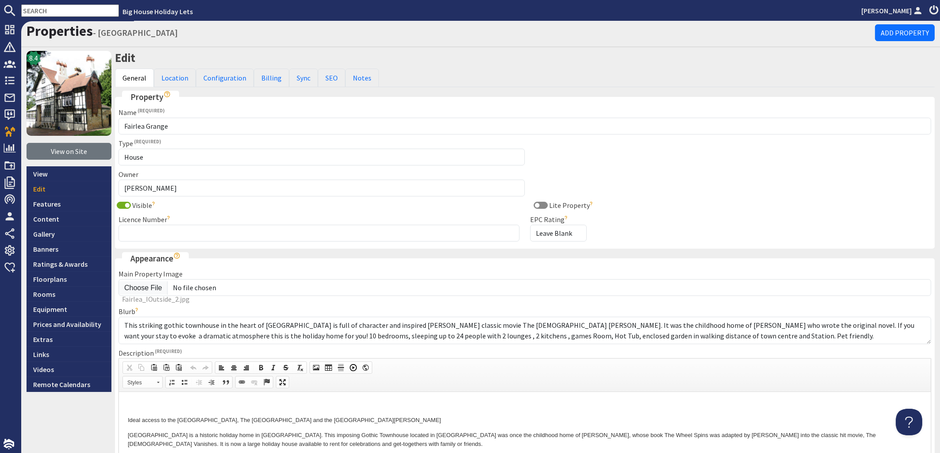
scroll to position [0, 0]
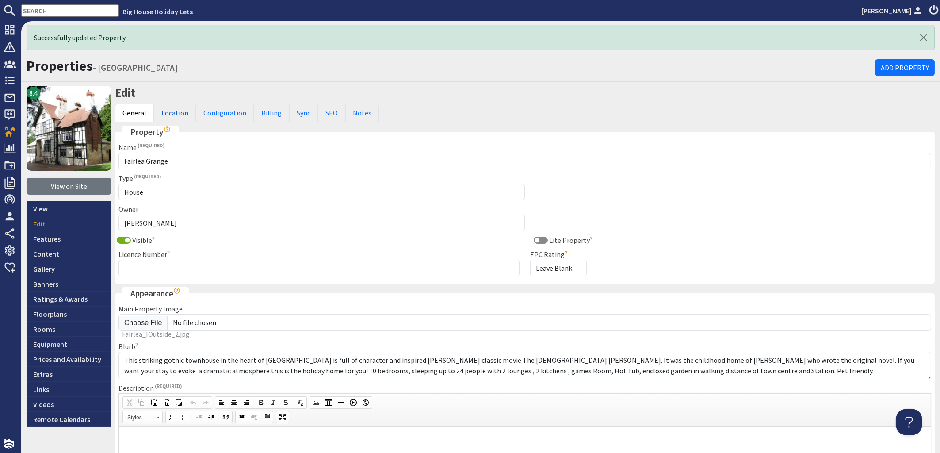
click at [170, 115] on link "Location" at bounding box center [175, 112] width 42 height 19
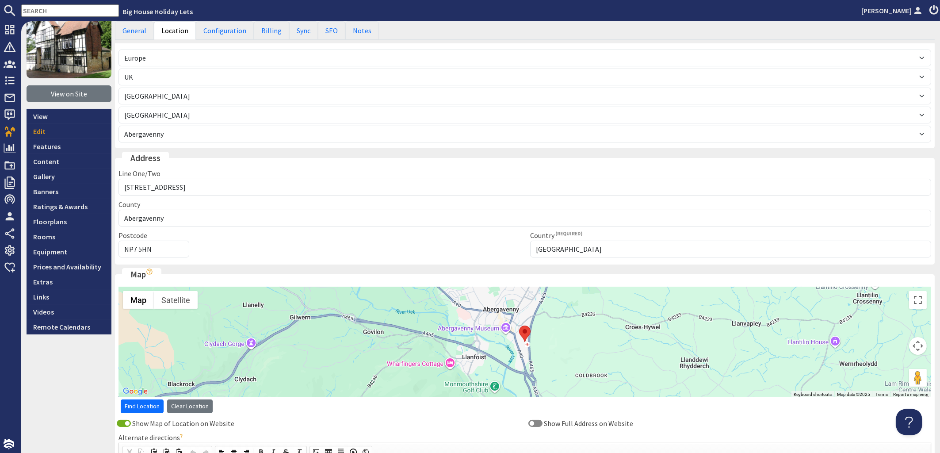
scroll to position [92, 0]
click at [229, 34] on link "Configuration" at bounding box center [225, 30] width 58 height 19
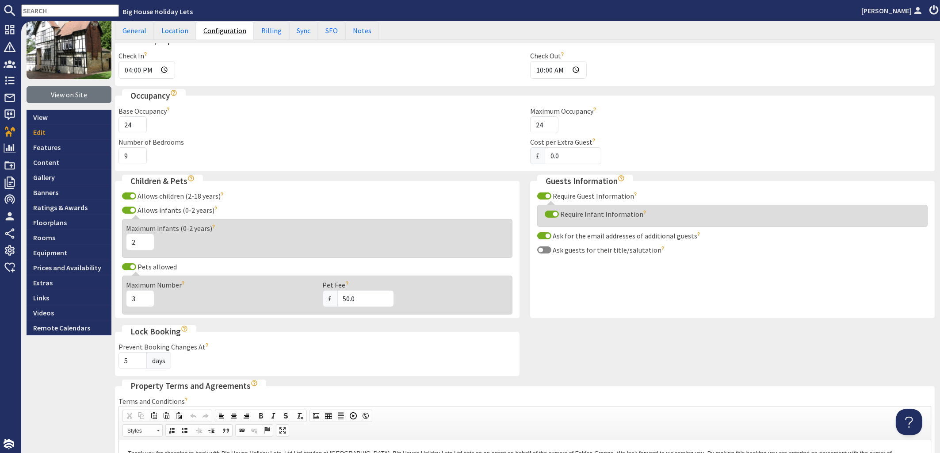
scroll to position [0, 0]
type input "10"
click at [137, 153] on input "10" at bounding box center [133, 155] width 28 height 17
click at [181, 154] on div "Number of Bedrooms 10" at bounding box center [319, 150] width 412 height 27
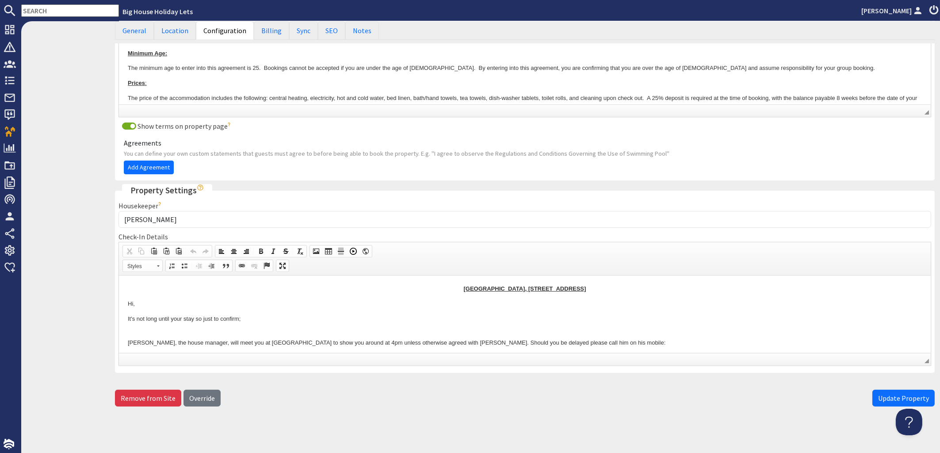
scroll to position [520, 0]
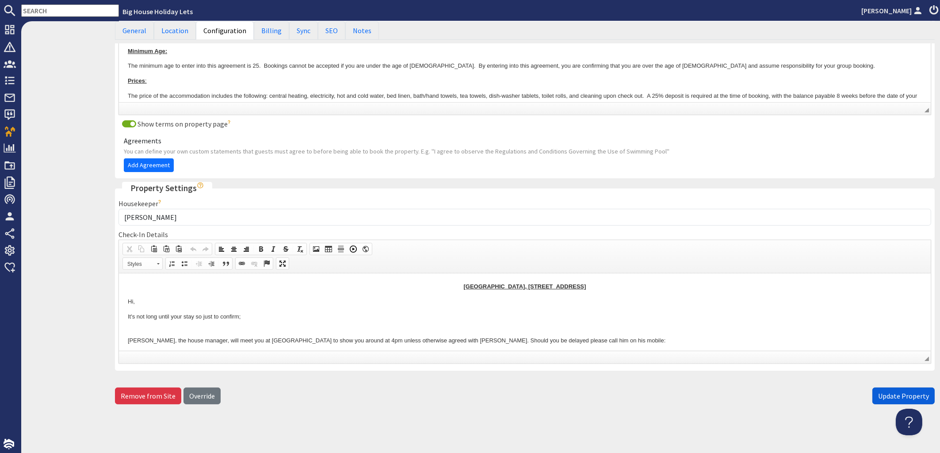
click at [887, 395] on span "Update Property" at bounding box center [903, 395] width 51 height 9
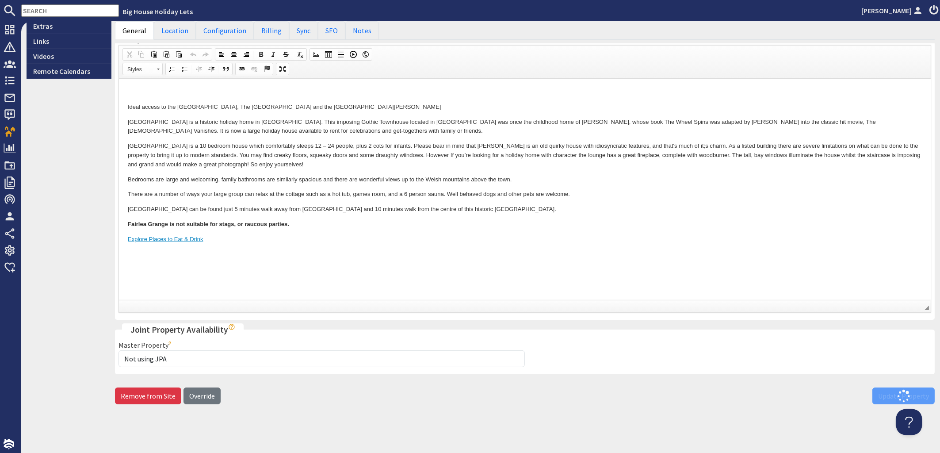
scroll to position [349, 0]
click at [262, 33] on link "Billing" at bounding box center [271, 30] width 35 height 19
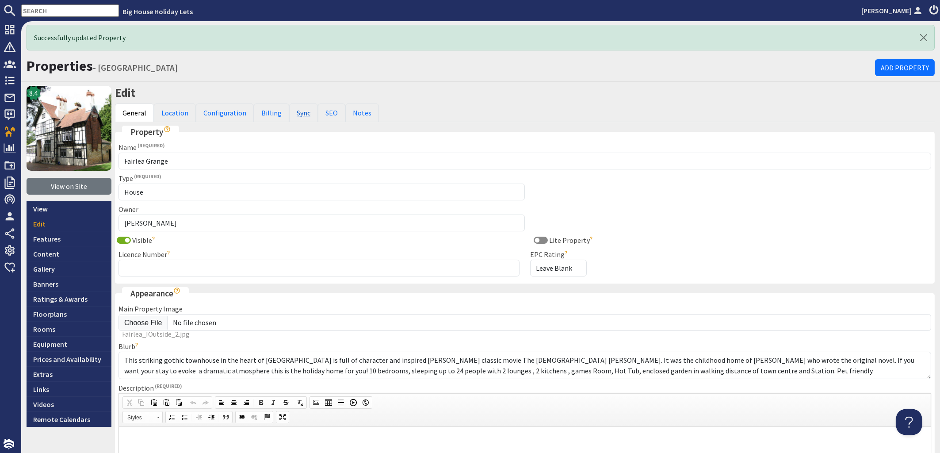
scroll to position [0, 0]
click at [301, 117] on link "Sync" at bounding box center [303, 112] width 29 height 19
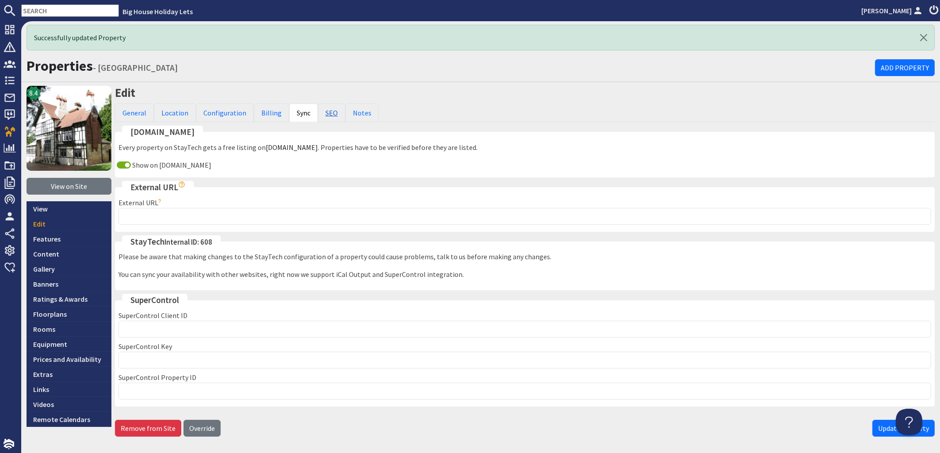
click at [329, 111] on link "SEO" at bounding box center [331, 112] width 27 height 19
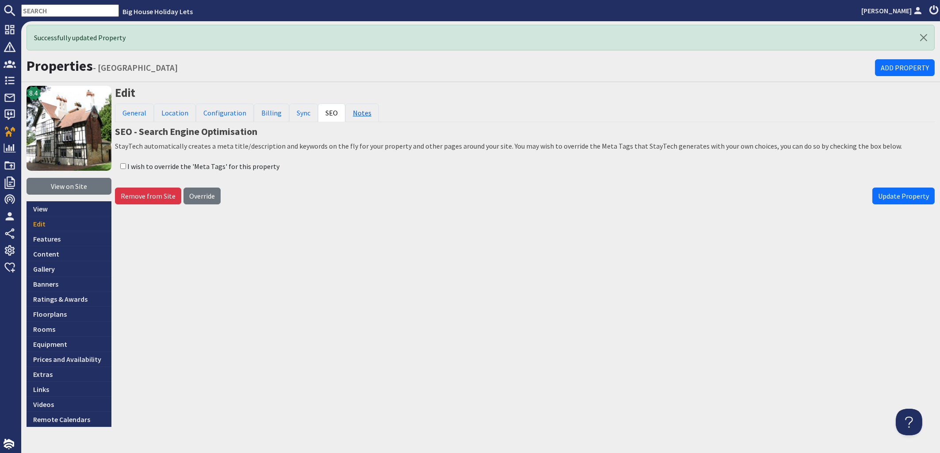
click at [357, 111] on link "Notes" at bounding box center [362, 112] width 34 height 19
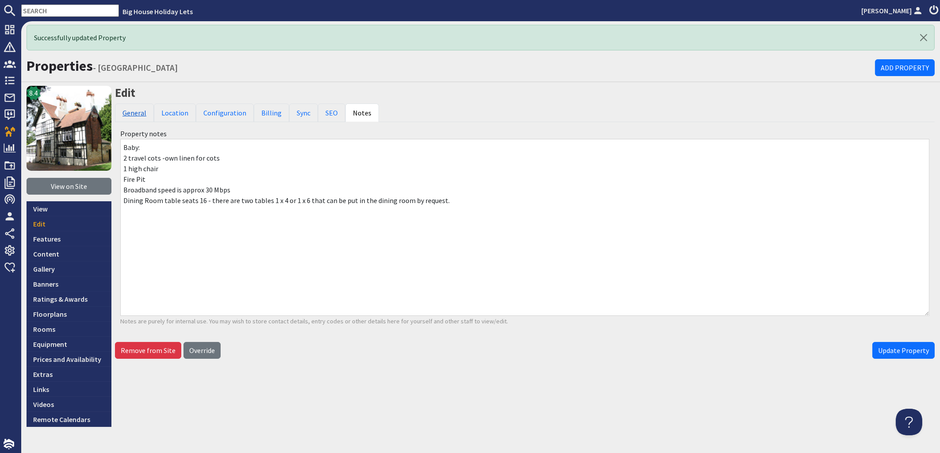
click at [136, 115] on link "General" at bounding box center [134, 112] width 39 height 19
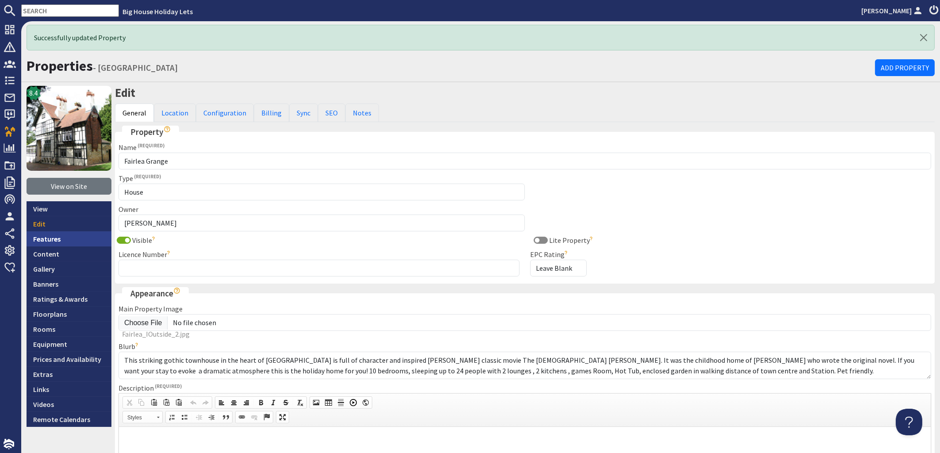
click at [48, 237] on link "Features" at bounding box center [69, 238] width 85 height 15
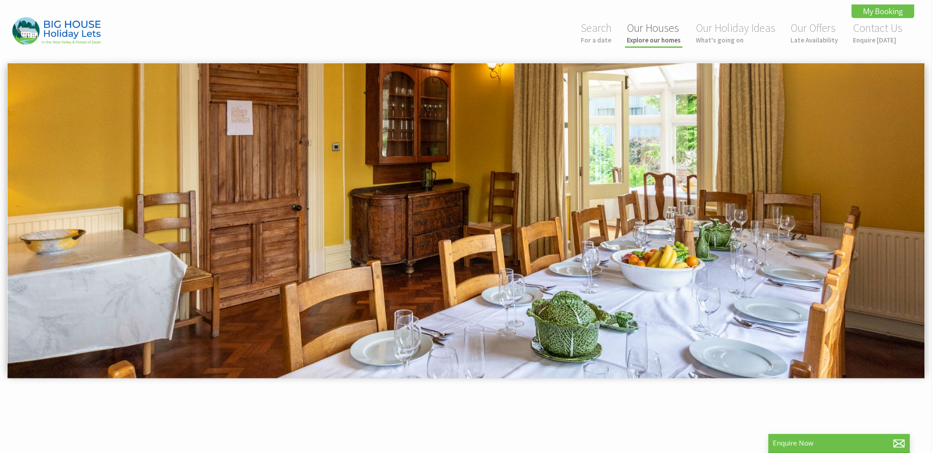
click at [646, 27] on link "Our Houses Explore our homes" at bounding box center [654, 32] width 54 height 23
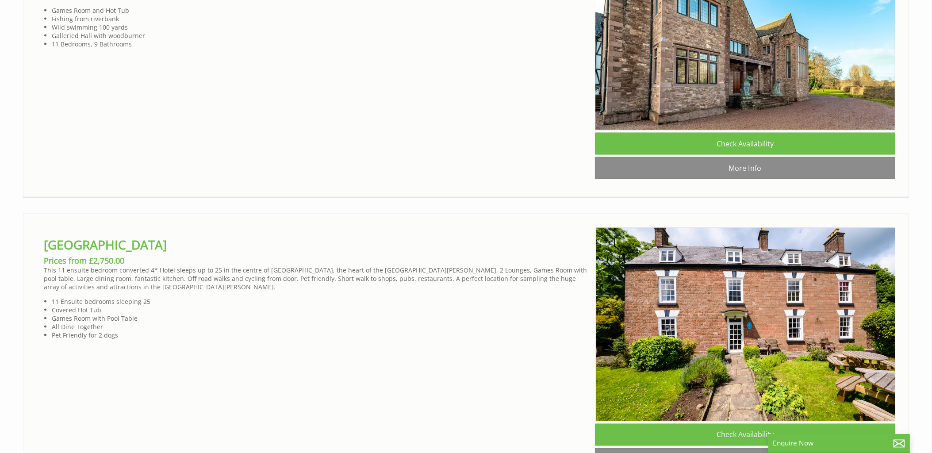
scroll to position [3033, 0]
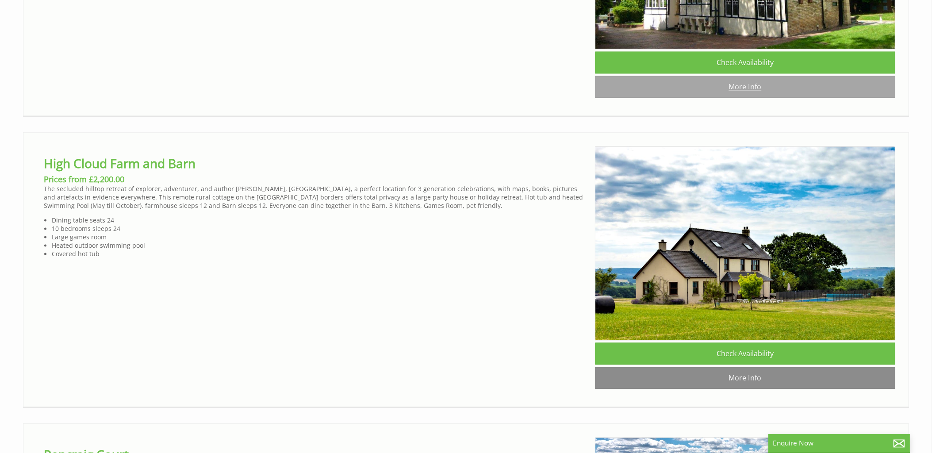
click at [737, 98] on link "More Info" at bounding box center [745, 87] width 300 height 22
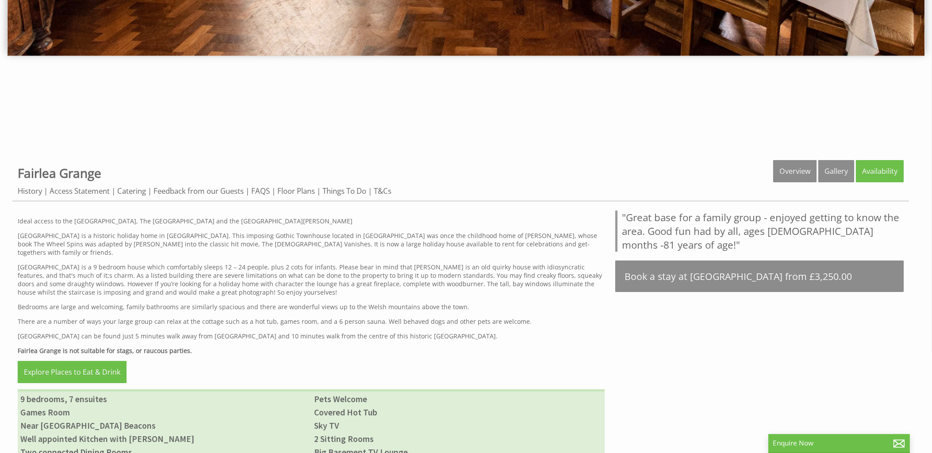
scroll to position [474, 0]
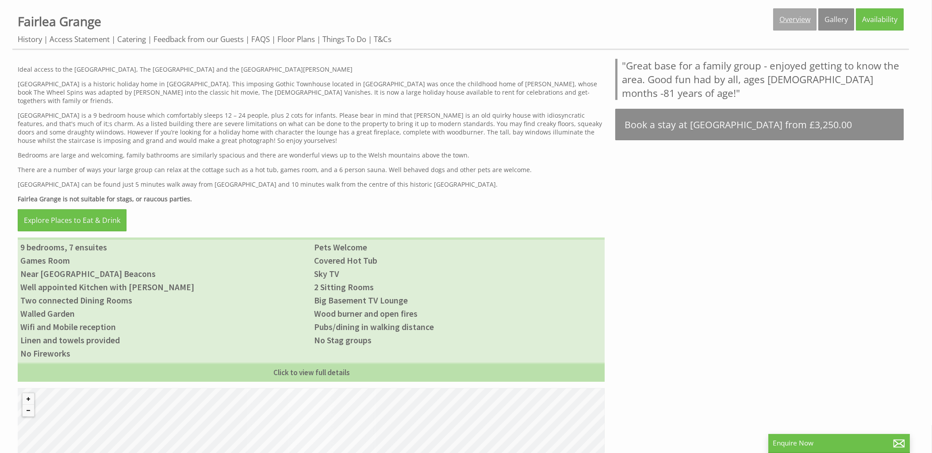
click at [786, 17] on link "Overview" at bounding box center [794, 19] width 43 height 22
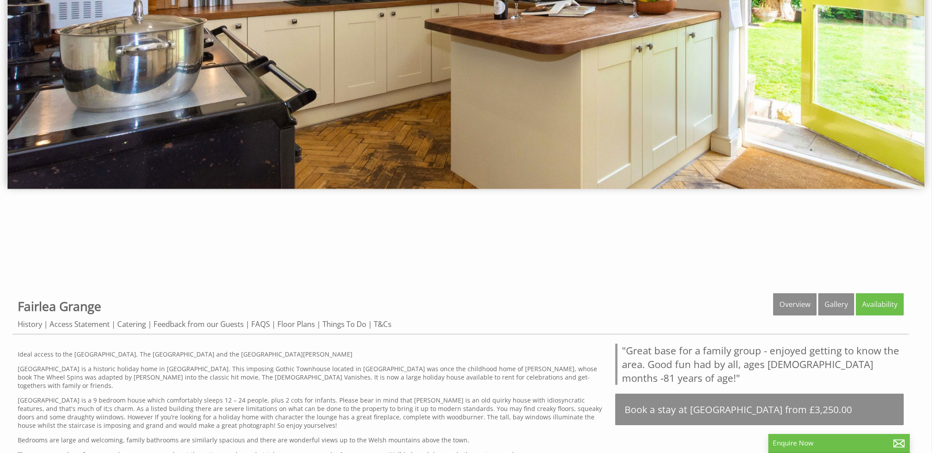
scroll to position [426, 0]
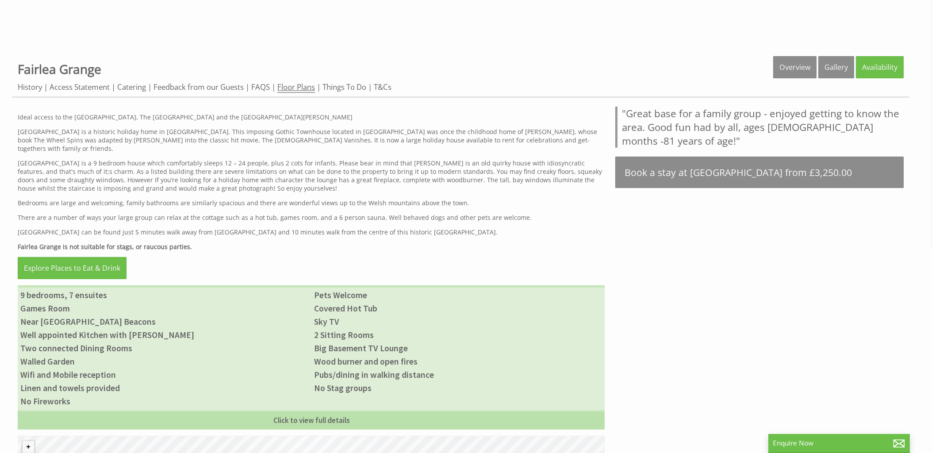
click at [301, 86] on link "Floor Plans" at bounding box center [296, 87] width 38 height 11
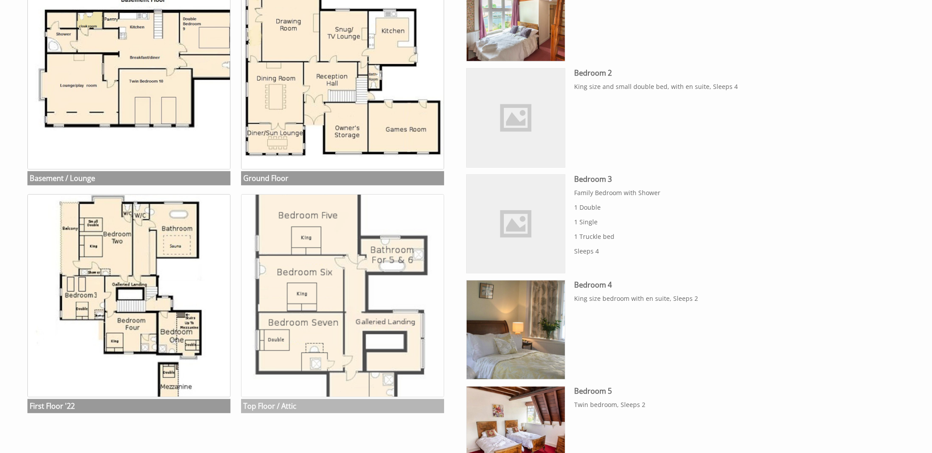
scroll to position [616, 0]
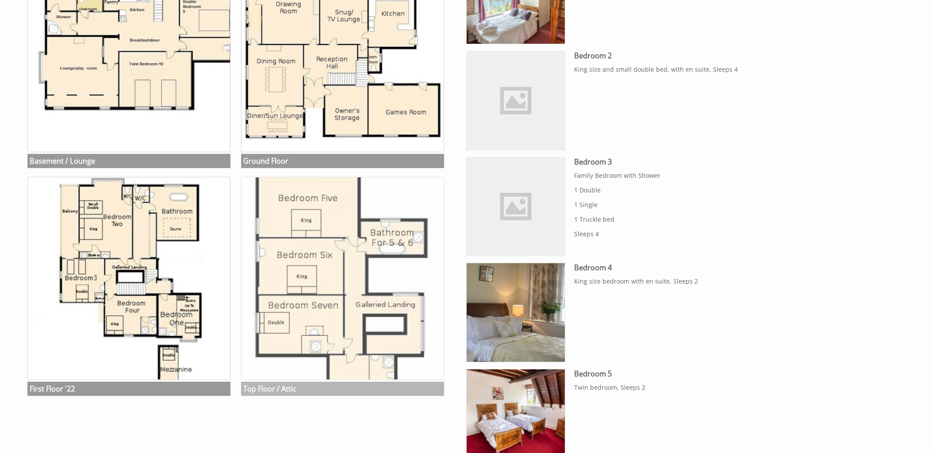
click at [348, 364] on img at bounding box center [342, 278] width 203 height 203
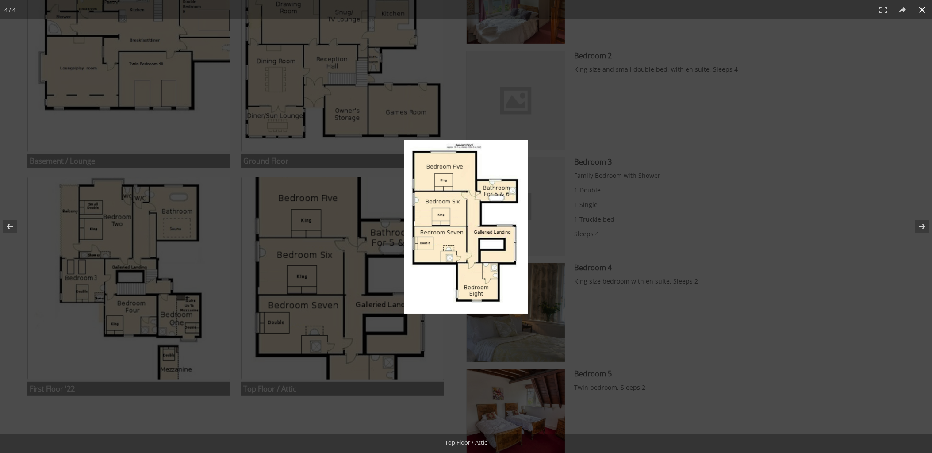
click at [326, 266] on div at bounding box center [466, 226] width 932 height 453
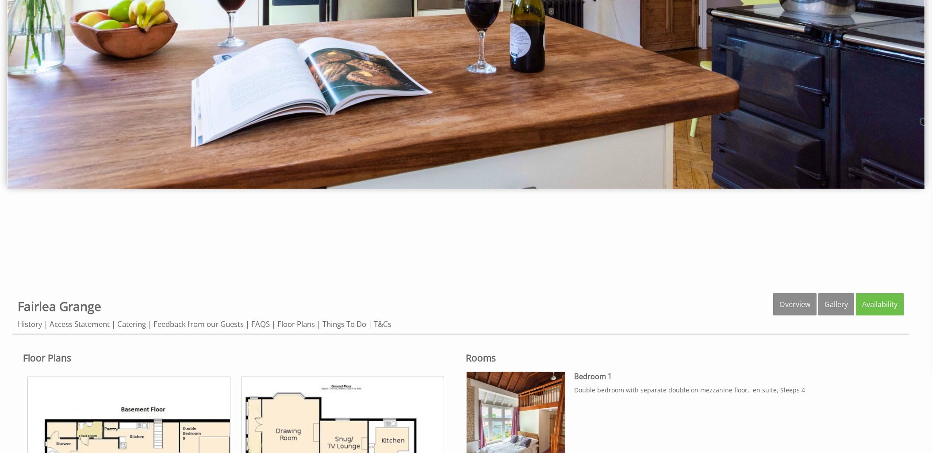
scroll to position [0, 0]
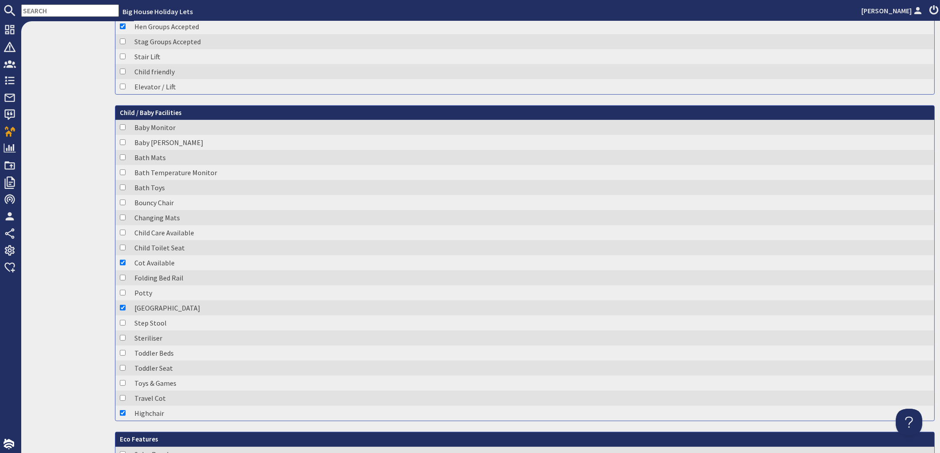
scroll to position [746, 0]
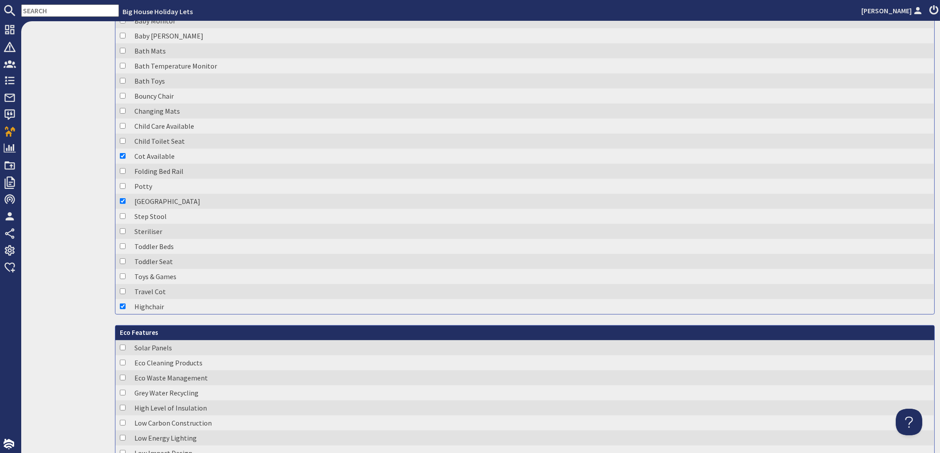
click at [123, 203] on input "checkbox" at bounding box center [123, 201] width 6 height 6
checkbox input "false"
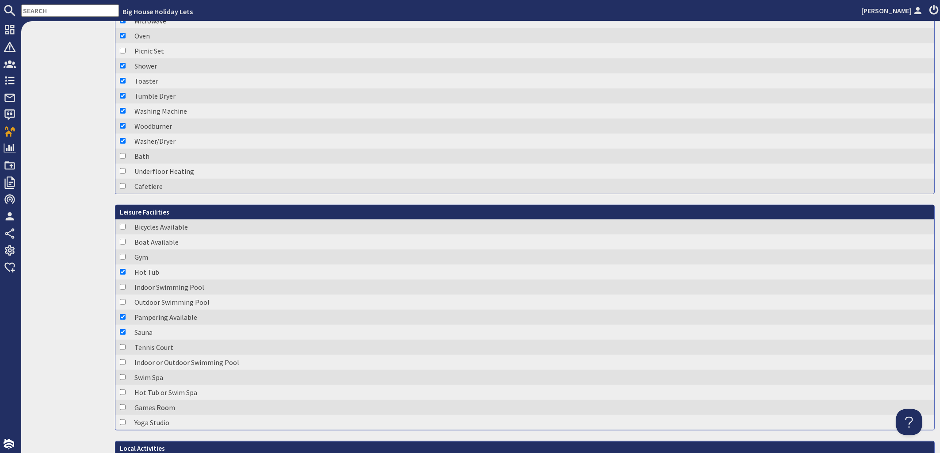
scroll to position [1866, 0]
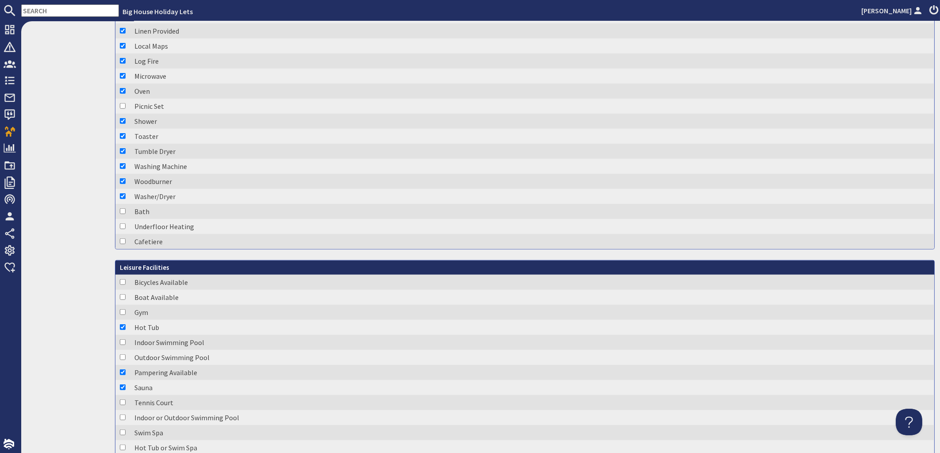
click at [120, 211] on input "checkbox" at bounding box center [123, 211] width 6 height 6
checkbox input "true"
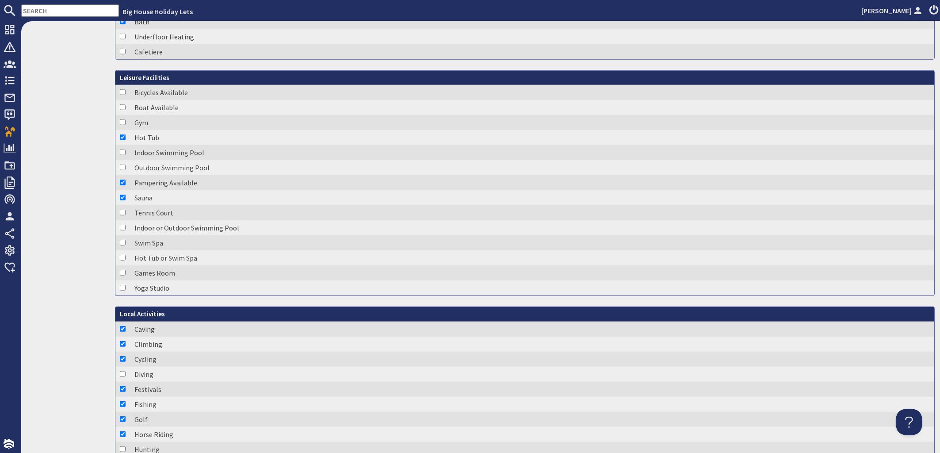
scroll to position [2080, 0]
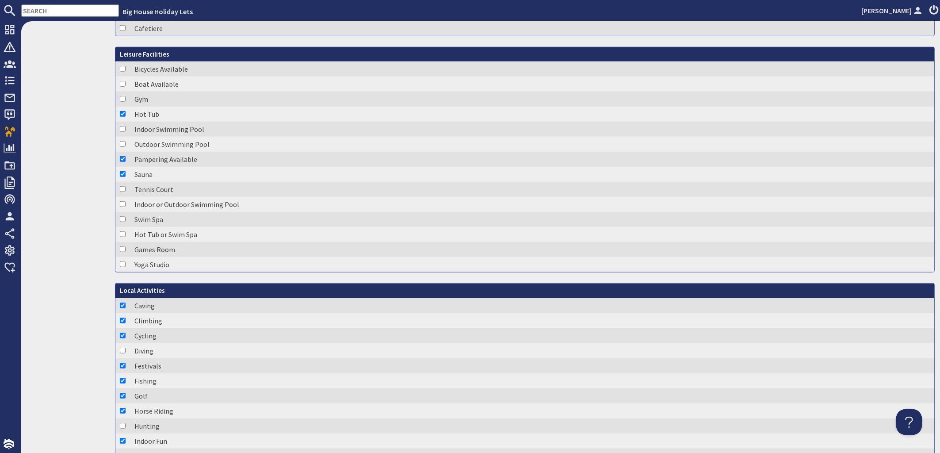
click at [122, 251] on input "checkbox" at bounding box center [123, 249] width 6 height 6
checkbox input "true"
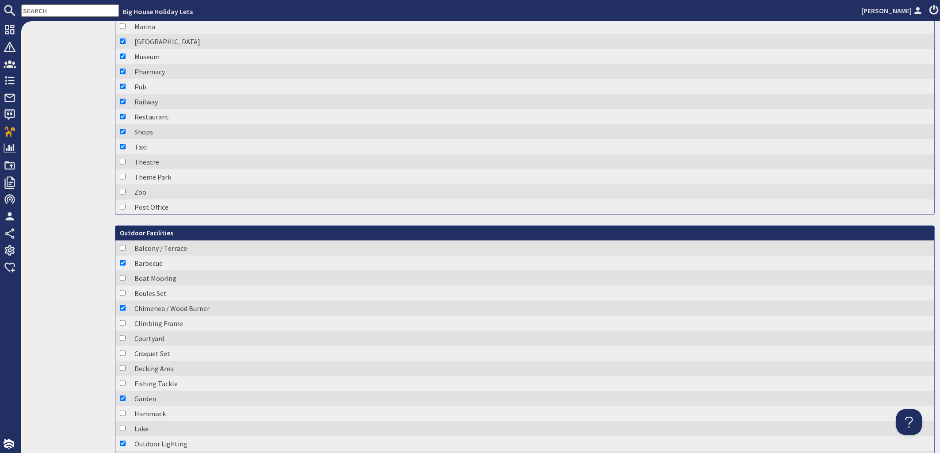
scroll to position [3040, 0]
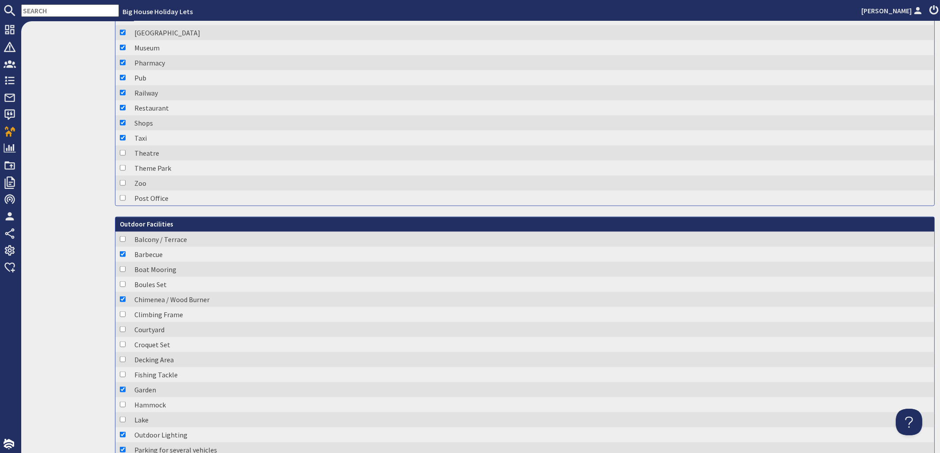
click at [122, 302] on input "checkbox" at bounding box center [123, 299] width 6 height 6
checkbox input "false"
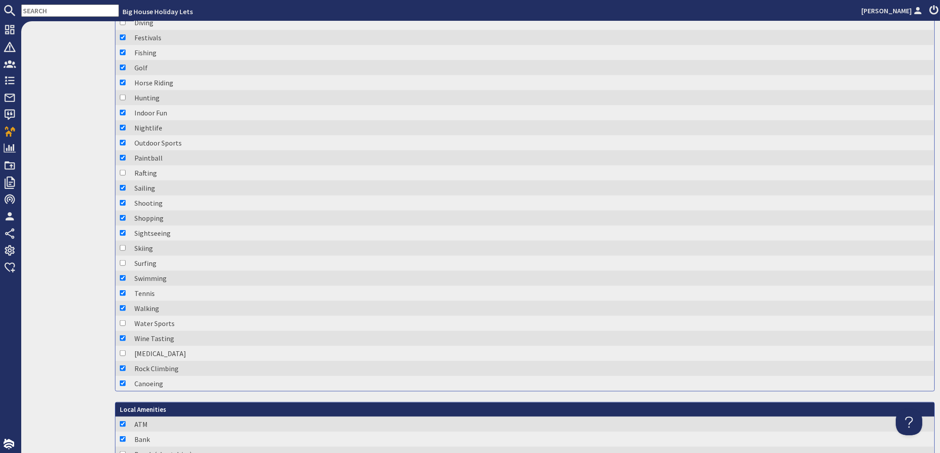
scroll to position [2195, 0]
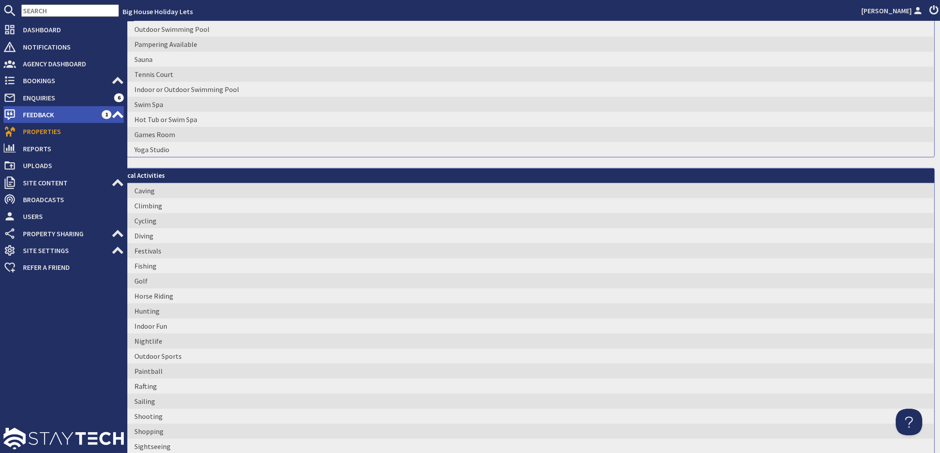
click at [35, 117] on span "Feedback" at bounding box center [59, 114] width 86 height 14
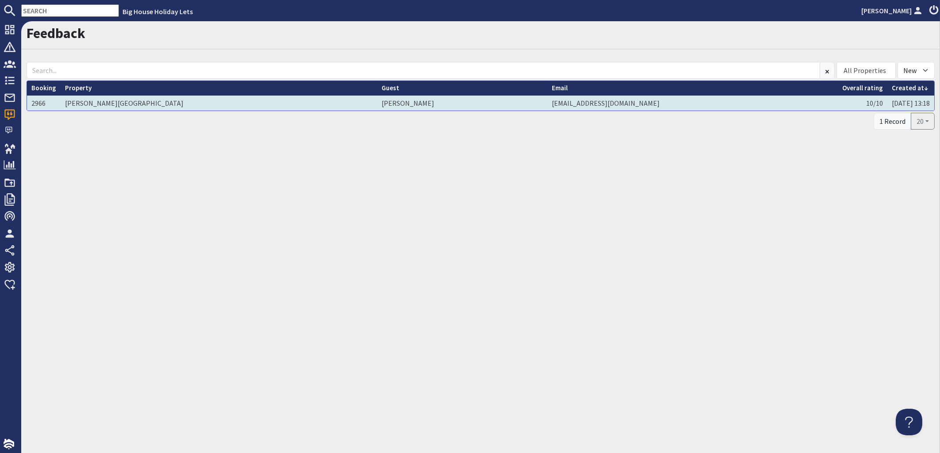
click at [377, 104] on td "Suzanne Pepperell" at bounding box center [462, 103] width 170 height 15
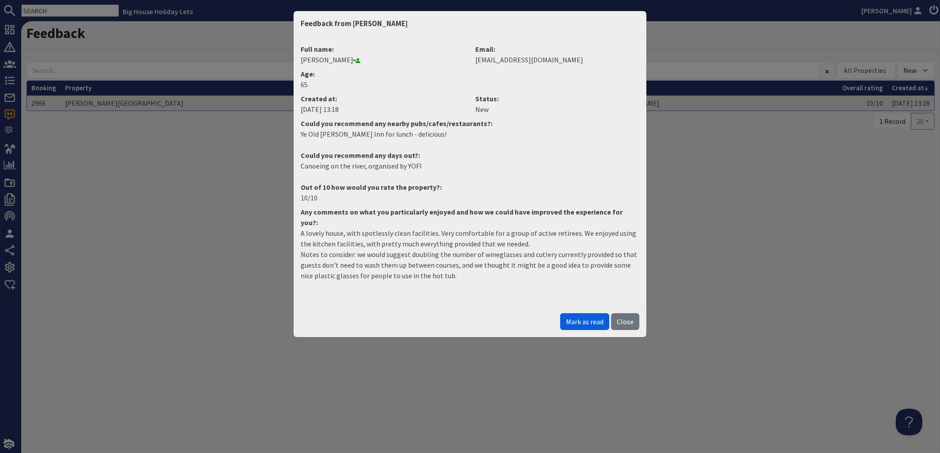
click at [597, 314] on button "Mark as read" at bounding box center [584, 321] width 49 height 17
click at [635, 314] on button "Close" at bounding box center [625, 321] width 28 height 17
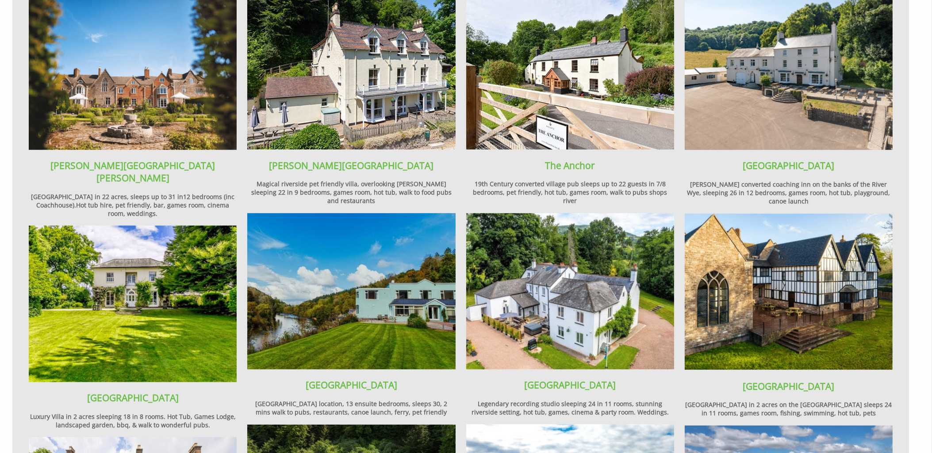
scroll to position [948, 0]
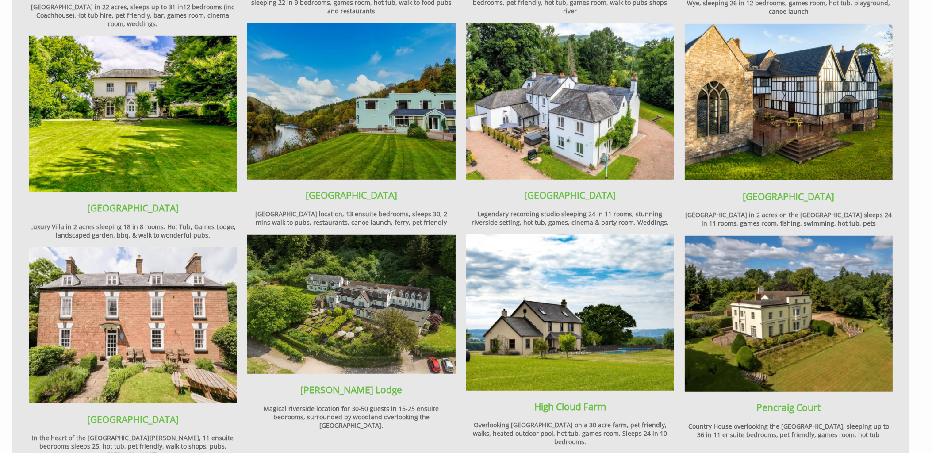
click at [385, 151] on img at bounding box center [351, 101] width 208 height 156
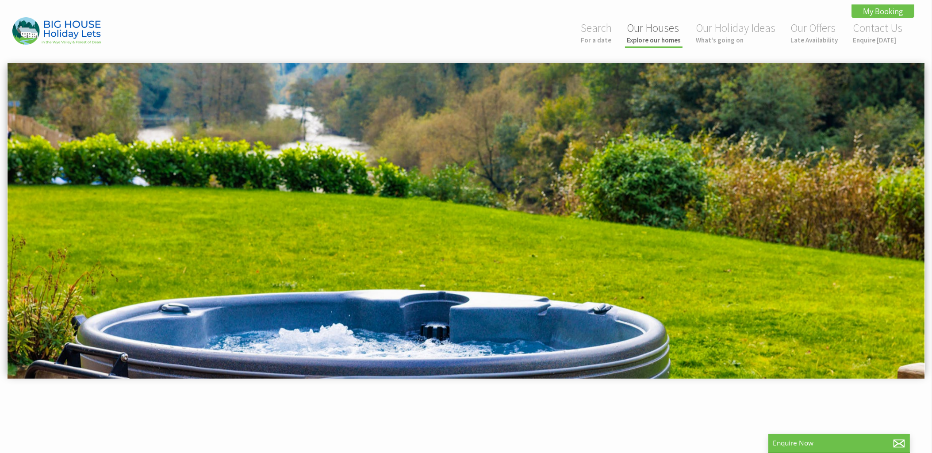
click at [659, 35] on link "Our Houses Explore our homes" at bounding box center [654, 32] width 54 height 23
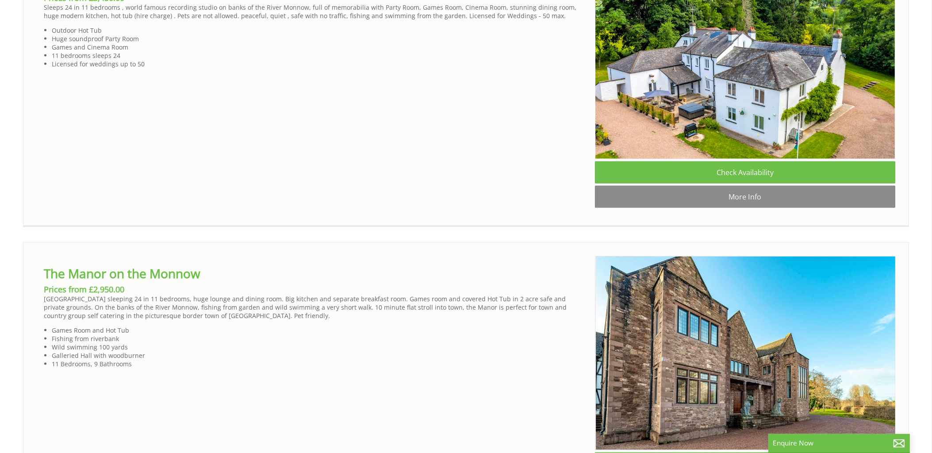
scroll to position [2465, 0]
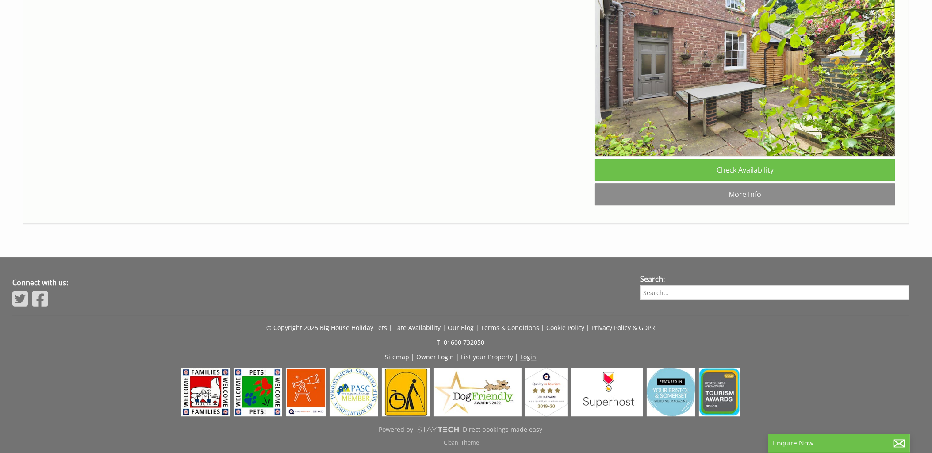
click at [528, 357] on link "Login" at bounding box center [528, 356] width 16 height 8
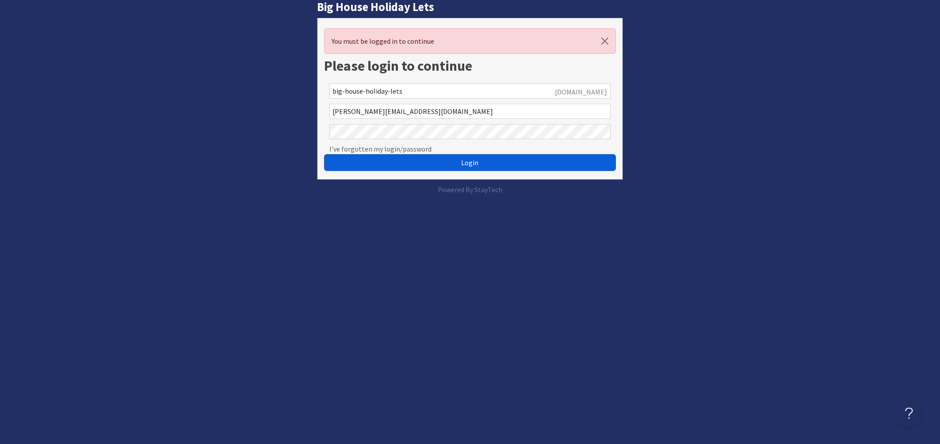
click at [486, 161] on button "Login" at bounding box center [470, 162] width 292 height 17
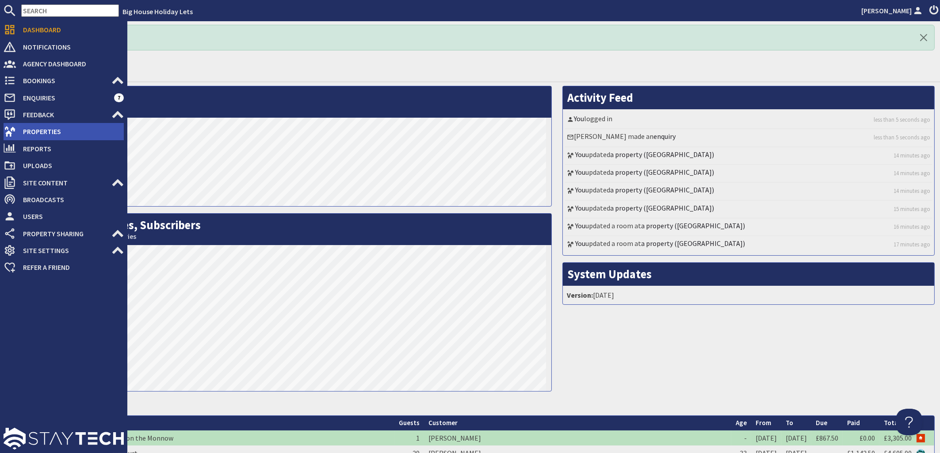
click at [44, 127] on span "Properties" at bounding box center [70, 131] width 108 height 14
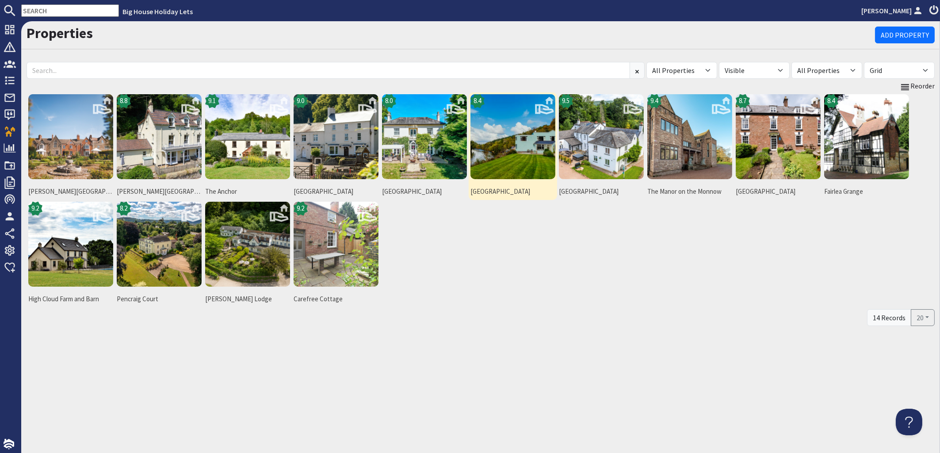
click at [529, 137] on img at bounding box center [512, 136] width 85 height 85
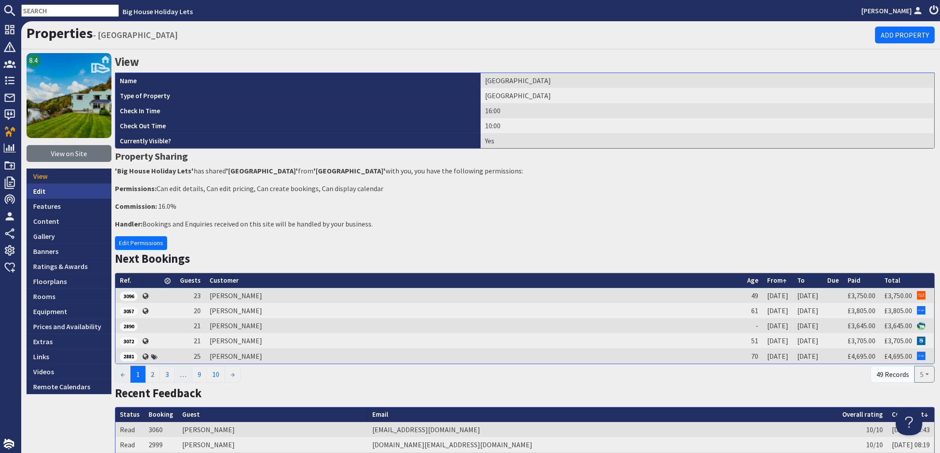
click at [46, 195] on link "Edit" at bounding box center [69, 191] width 85 height 15
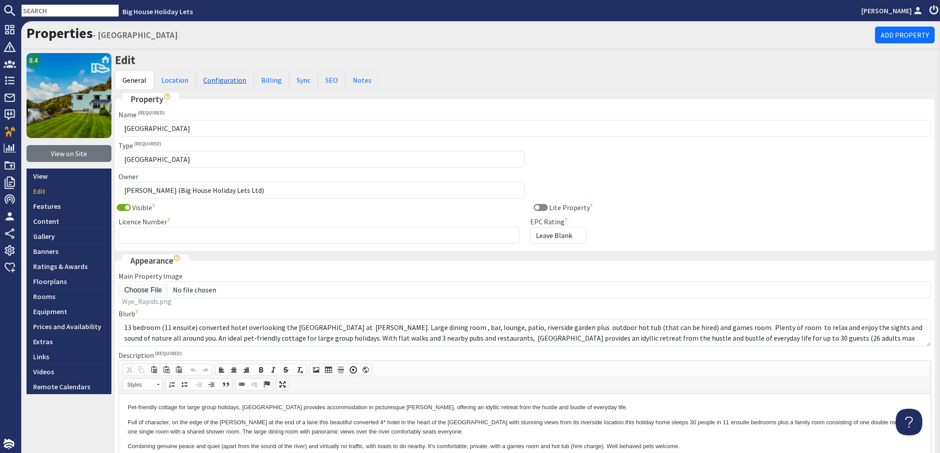
click at [222, 79] on link "Configuration" at bounding box center [225, 80] width 58 height 19
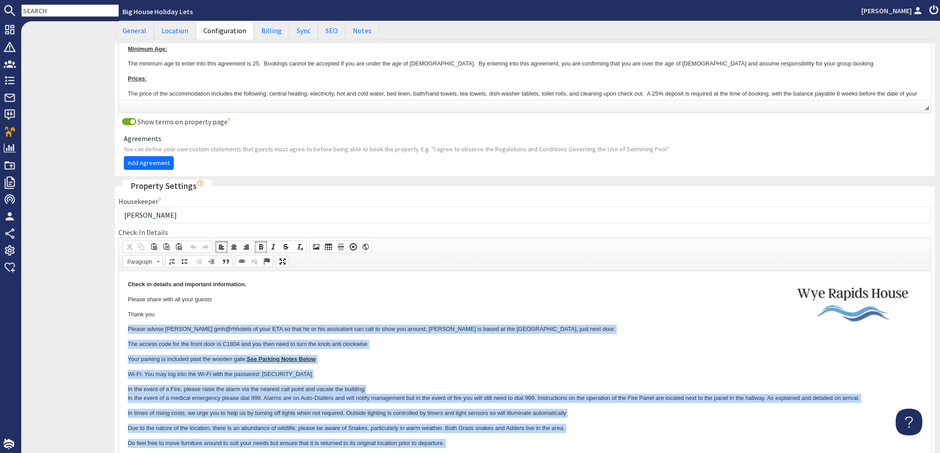
drag, startPoint x: 333, startPoint y: 346, endPoint x: 126, endPoint y: 330, distance: 207.6
click at [126, 330] on html "Check in details and important information. Please share with all your guests T…" at bounding box center [525, 443] width 812 height 344
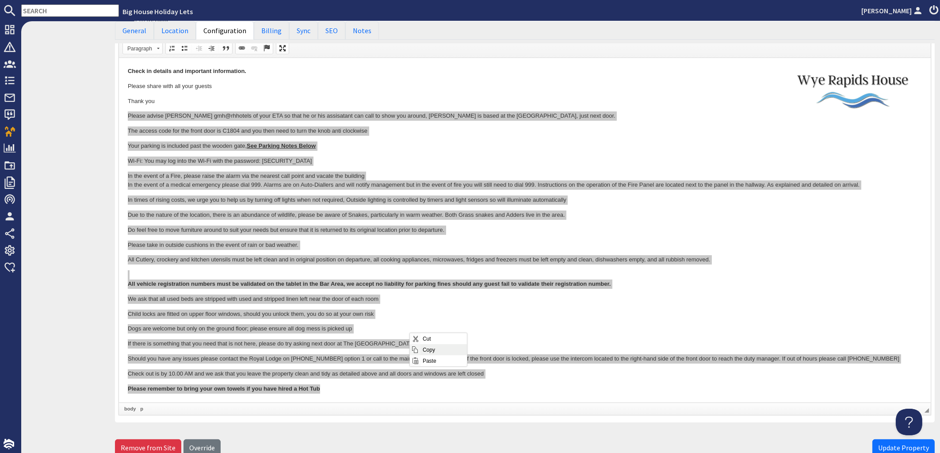
drag, startPoint x: 427, startPoint y: 349, endPoint x: 718, endPoint y: 622, distance: 399.2
click at [427, 349] on span "Copy" at bounding box center [444, 349] width 46 height 11
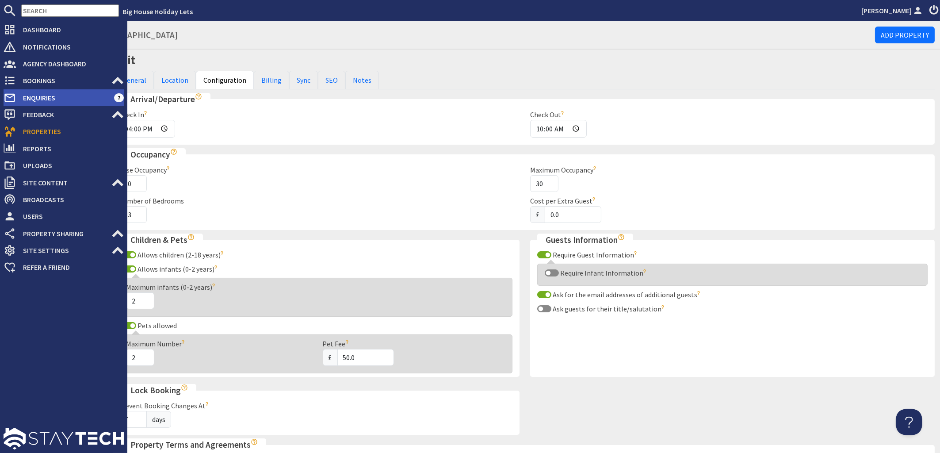
click at [28, 94] on span "Enquiries" at bounding box center [65, 98] width 98 height 14
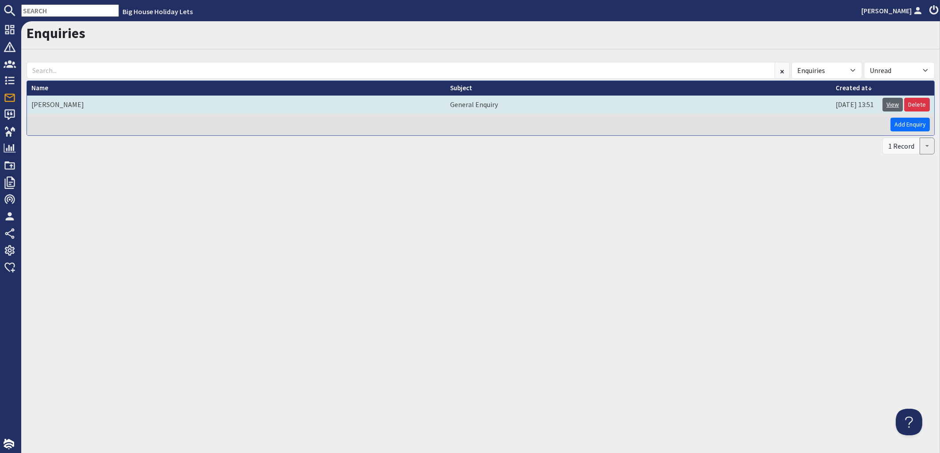
click at [893, 104] on link "View" at bounding box center [893, 105] width 20 height 14
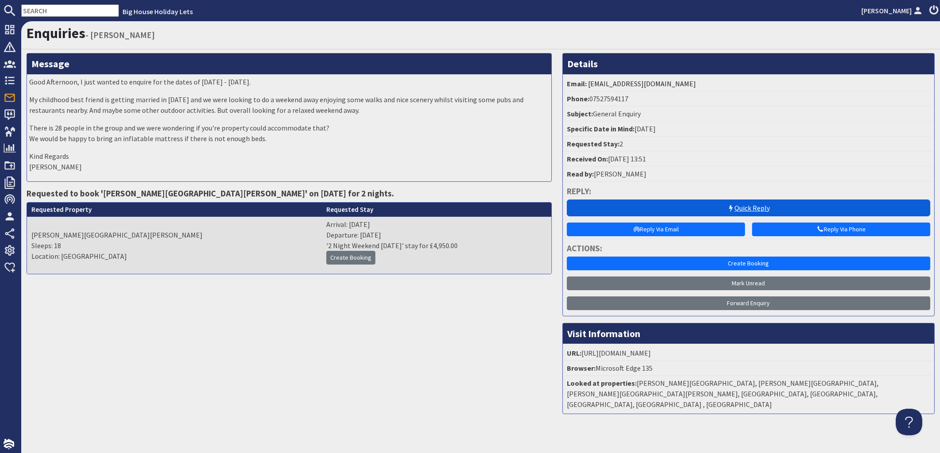
click at [741, 205] on link "Quick Reply" at bounding box center [748, 207] width 363 height 17
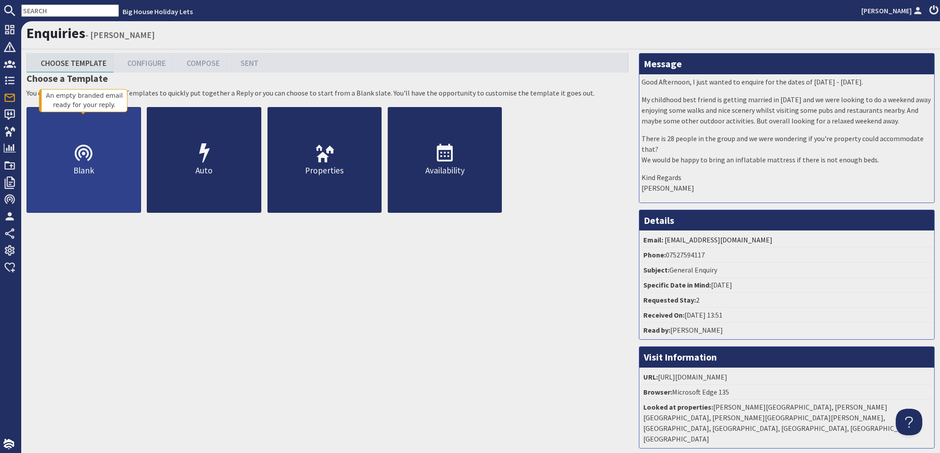
click at [98, 167] on link "Blank" at bounding box center [84, 160] width 115 height 106
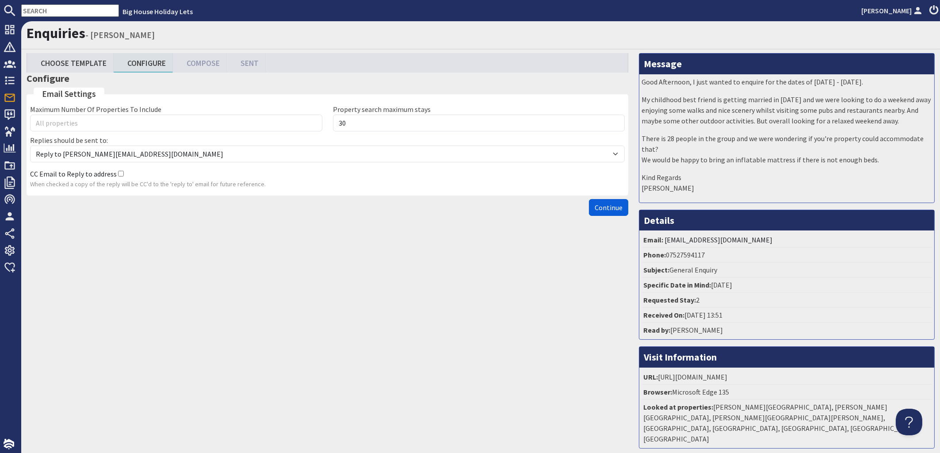
click at [611, 209] on button "Continue" at bounding box center [608, 207] width 39 height 17
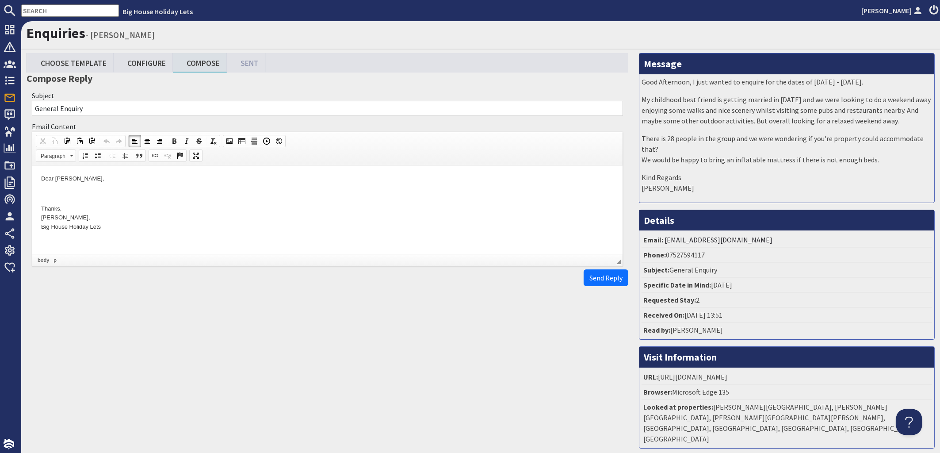
drag, startPoint x: 107, startPoint y: 182, endPoint x: 69, endPoint y: 176, distance: 38.5
click at [69, 176] on p "Dear Mark Heathcote," at bounding box center [327, 178] width 573 height 9
click at [50, 206] on p at bounding box center [327, 208] width 573 height 9
click at [70, 222] on span "Paste" at bounding box center [84, 219] width 46 height 11
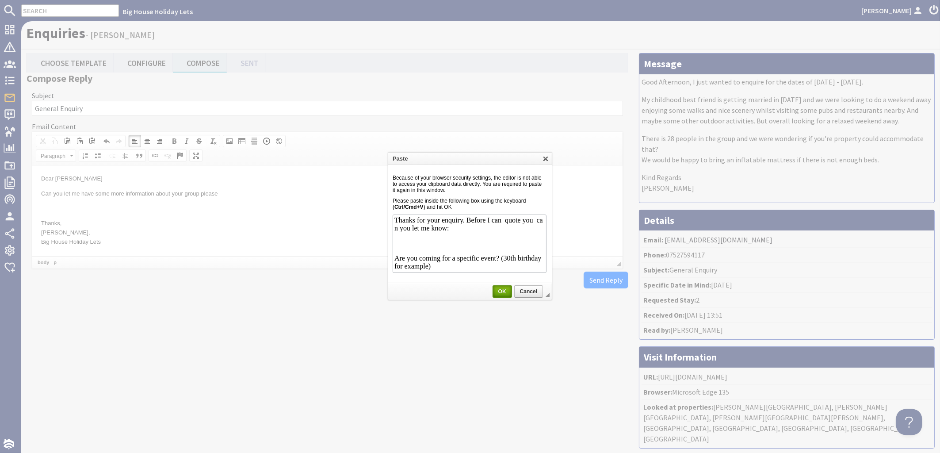
click at [505, 294] on span "OK" at bounding box center [502, 291] width 18 height 6
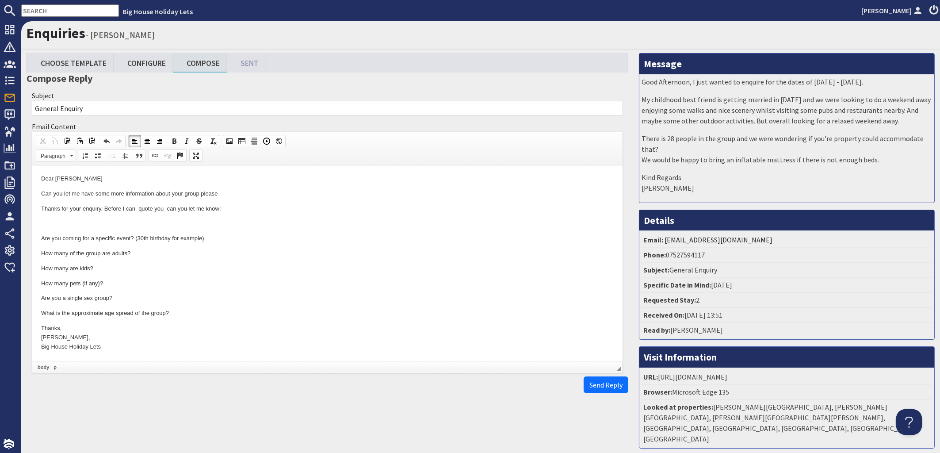
drag, startPoint x: 237, startPoint y: 193, endPoint x: 28, endPoint y: 188, distance: 208.3
click at [32, 188] on html "Dear Mark Can you let me have some more information about your group please Tha…" at bounding box center [327, 262] width 590 height 195
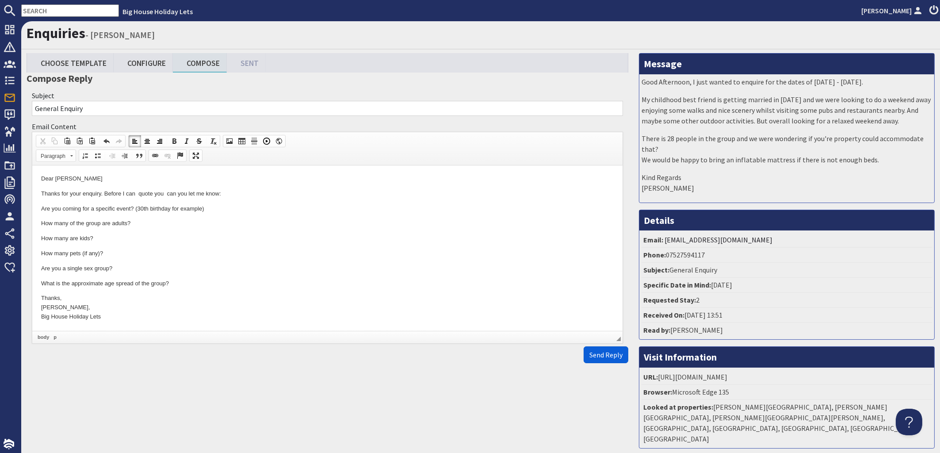
click at [591, 359] on span "Send Reply" at bounding box center [605, 354] width 33 height 9
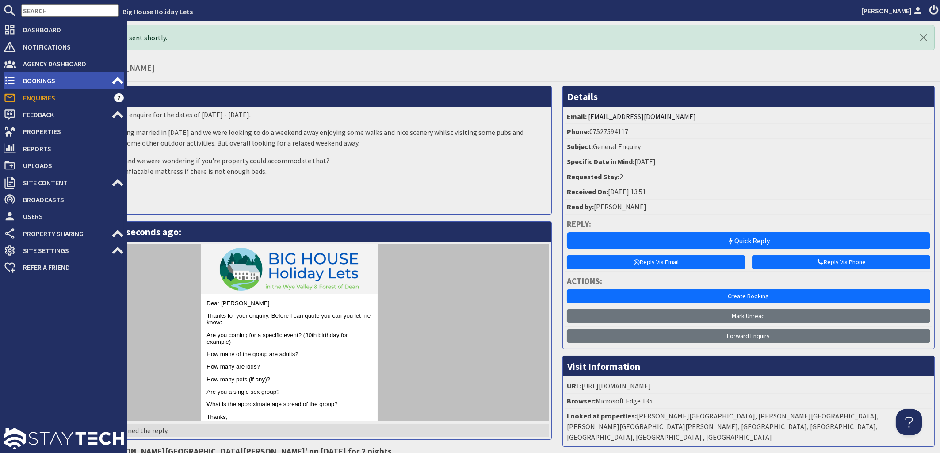
click at [35, 84] on span "Bookings" at bounding box center [64, 80] width 96 height 14
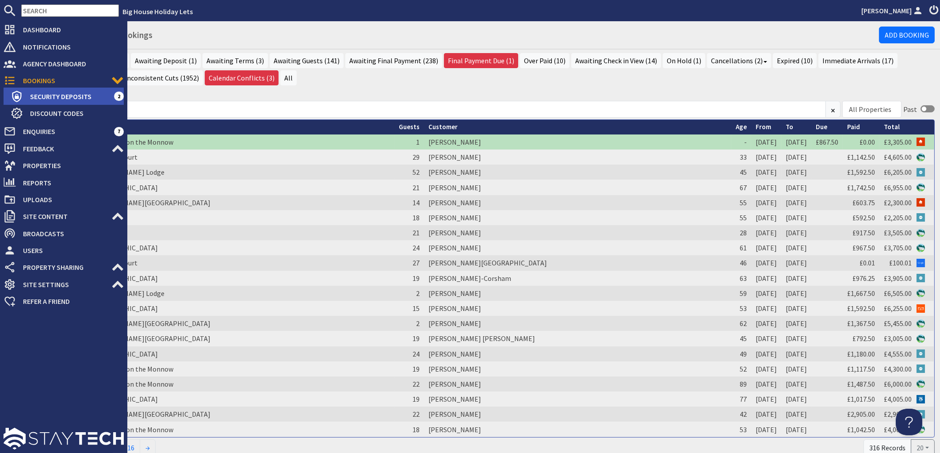
click at [41, 96] on span "Security Deposits" at bounding box center [68, 96] width 91 height 14
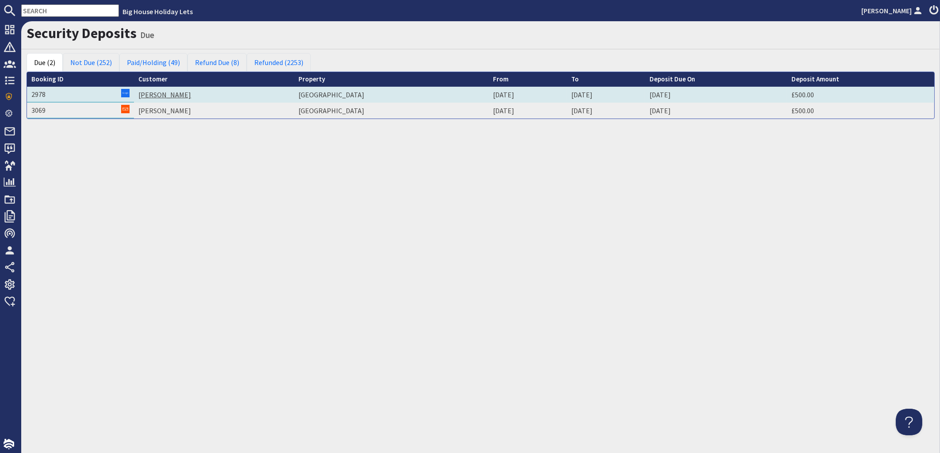
click at [156, 94] on link "Joanna Wilkins" at bounding box center [164, 94] width 53 height 9
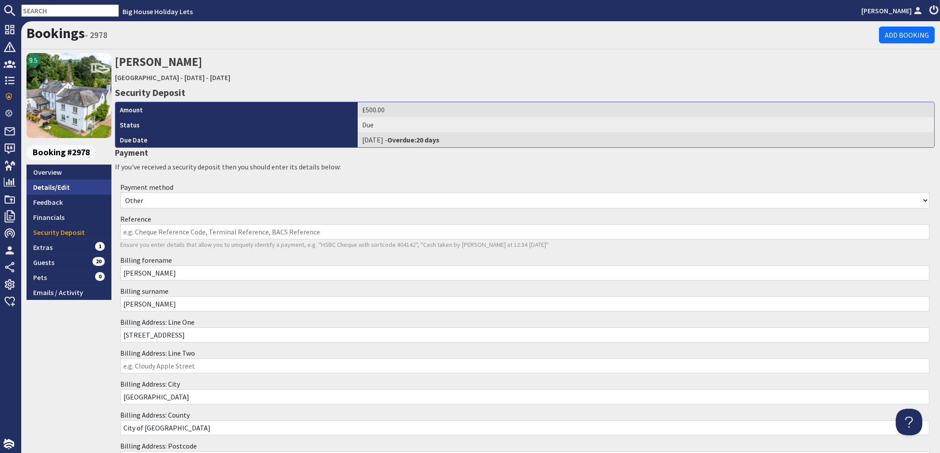
click at [63, 188] on link "Details/Edit" at bounding box center [69, 187] width 85 height 15
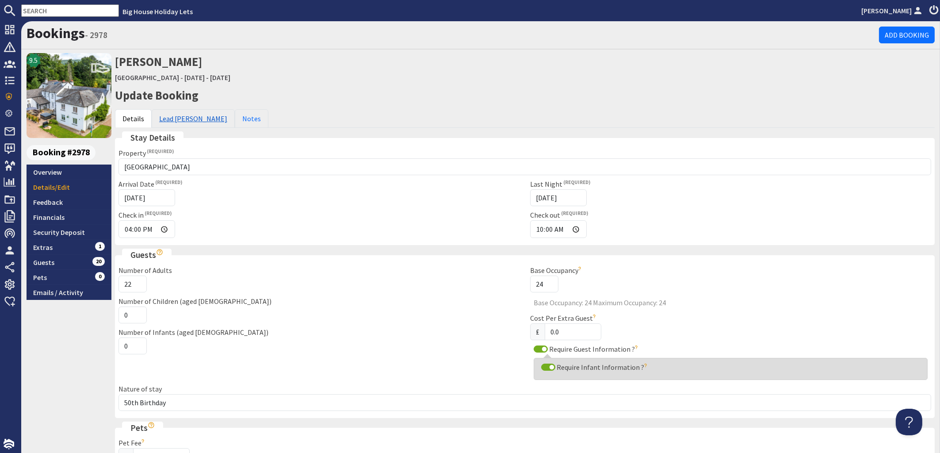
click at [190, 118] on link "Lead Booker" at bounding box center [193, 118] width 83 height 19
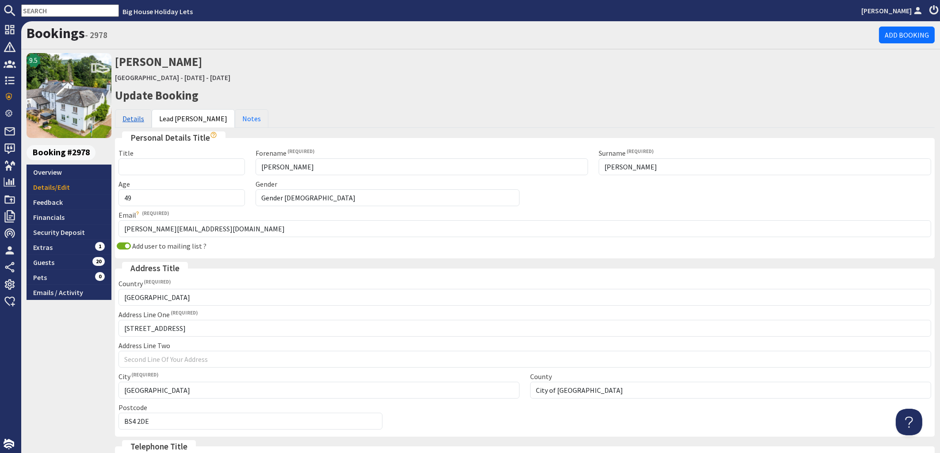
click at [126, 115] on link "Details" at bounding box center [133, 118] width 37 height 19
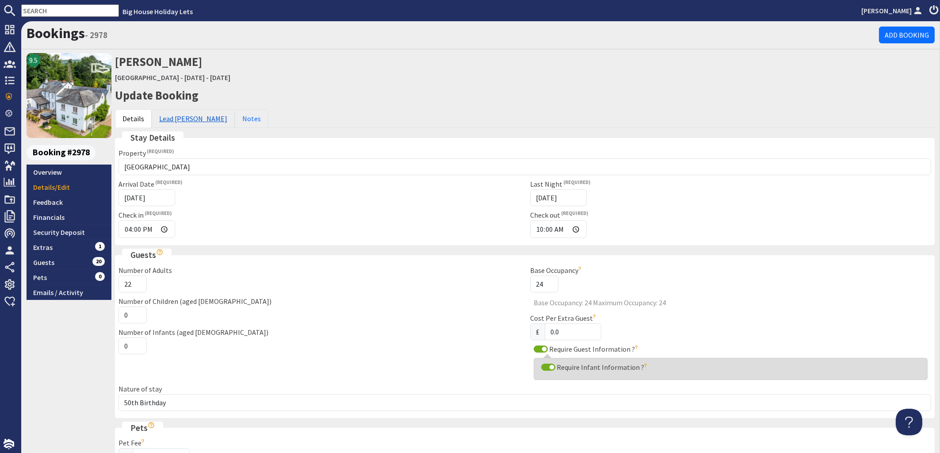
click at [174, 117] on link "Lead Booker" at bounding box center [193, 118] width 83 height 19
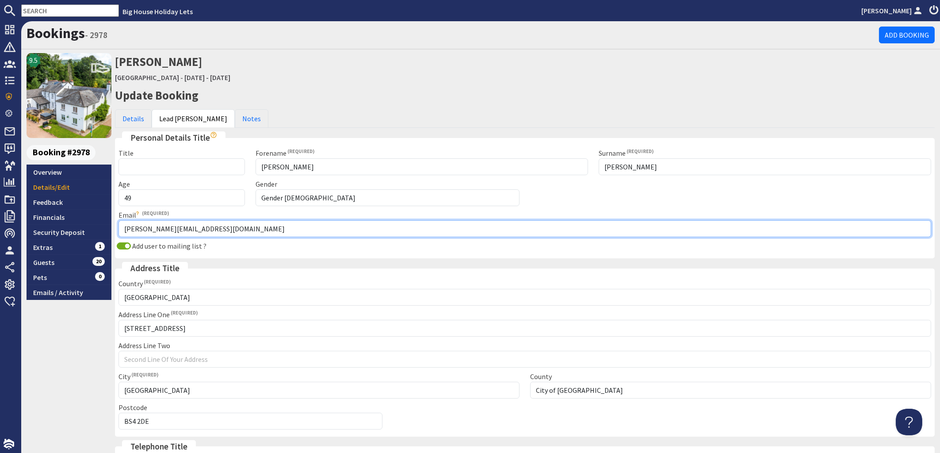
drag, startPoint x: 185, startPoint y: 227, endPoint x: 132, endPoint y: 228, distance: 53.1
click at [132, 228] on input "james@b-e-s.co.uk" at bounding box center [525, 228] width 813 height 17
drag, startPoint x: 189, startPoint y: 231, endPoint x: 124, endPoint y: 231, distance: 65.4
click at [124, 231] on input "james@b-e-s.co.uk" at bounding box center [525, 228] width 813 height 17
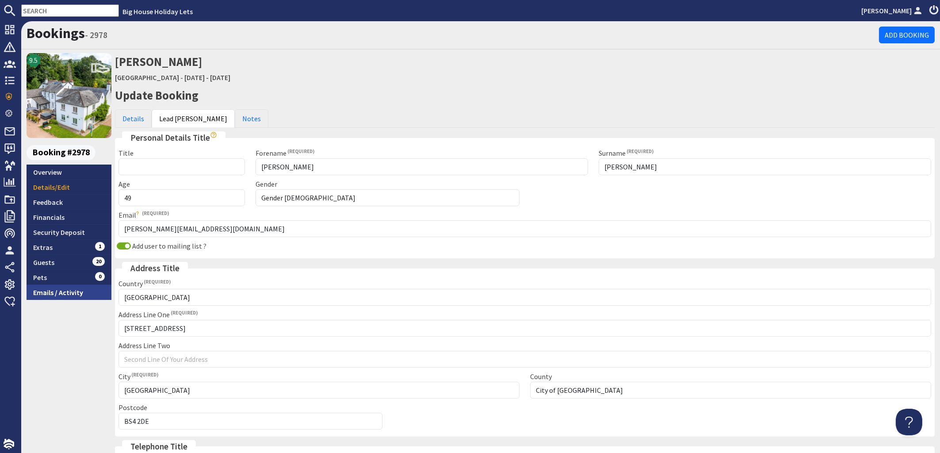
click at [43, 289] on link "Emails / Activity" at bounding box center [69, 292] width 85 height 15
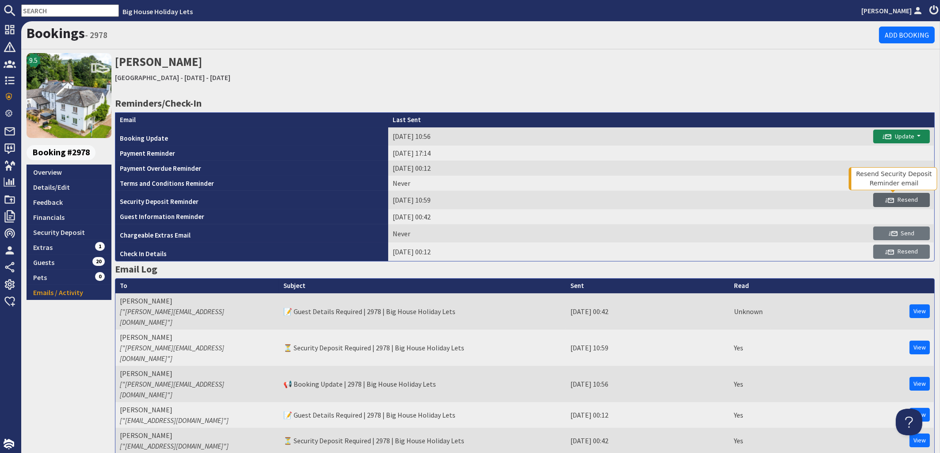
click at [897, 198] on span "Resend" at bounding box center [901, 199] width 33 height 8
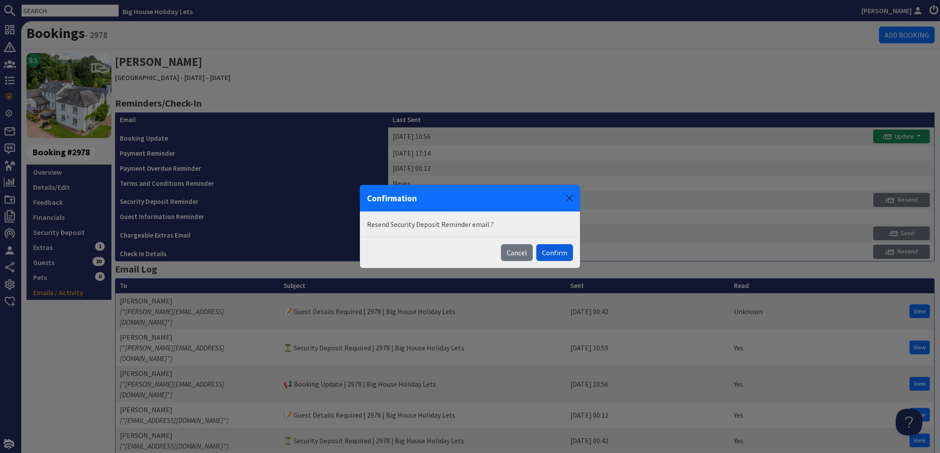
click at [555, 254] on button "Confirm" at bounding box center [554, 252] width 37 height 17
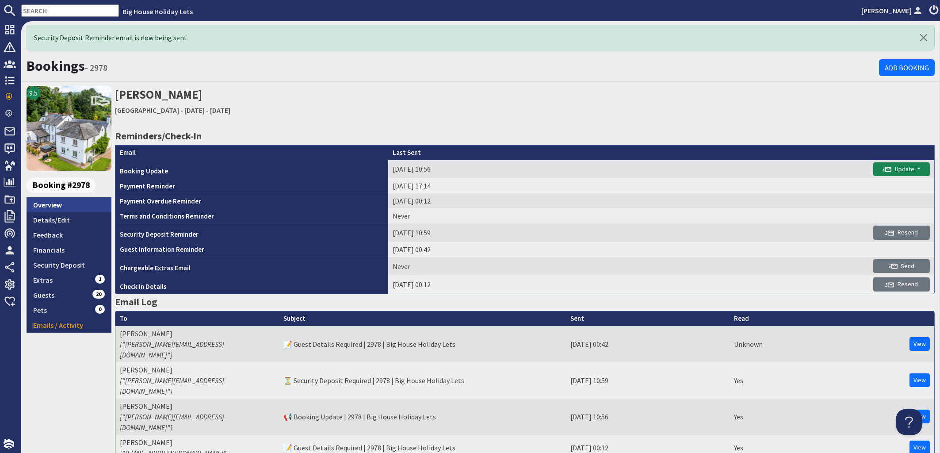
click at [58, 203] on link "Overview" at bounding box center [69, 204] width 85 height 15
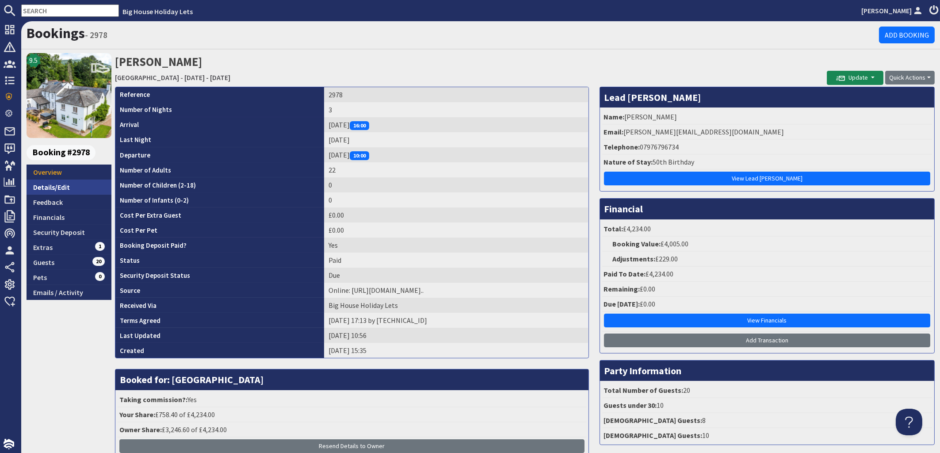
click at [53, 190] on link "Details/Edit" at bounding box center [69, 187] width 85 height 15
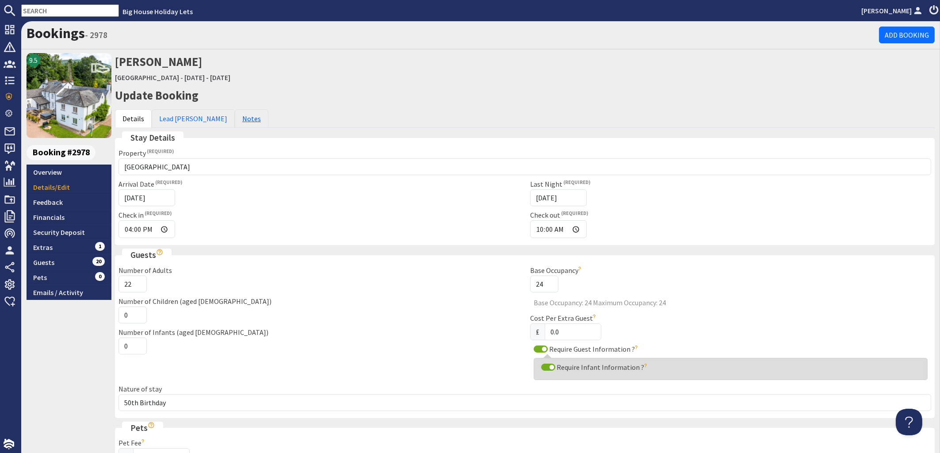
click at [235, 120] on link "Notes" at bounding box center [252, 118] width 34 height 19
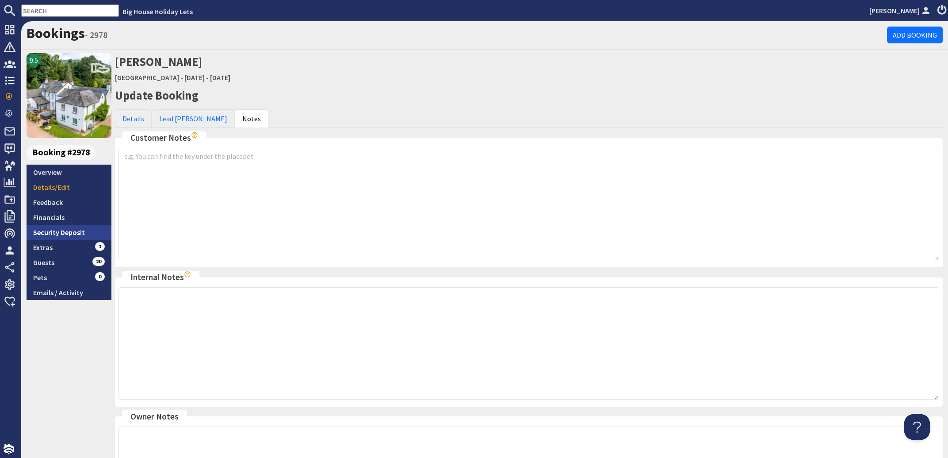
click at [64, 229] on link "Security Deposit" at bounding box center [69, 232] width 85 height 15
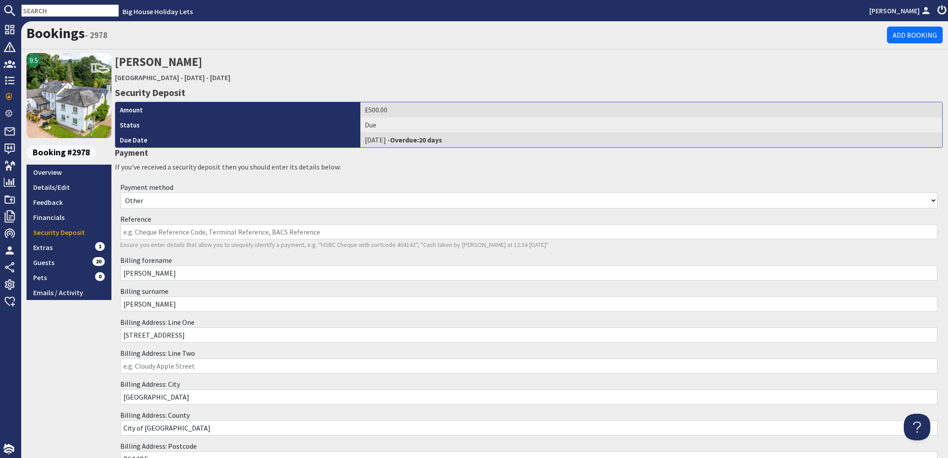
click at [54, 11] on input "text" at bounding box center [70, 10] width 98 height 12
click at [58, 9] on input "text" at bounding box center [70, 10] width 98 height 12
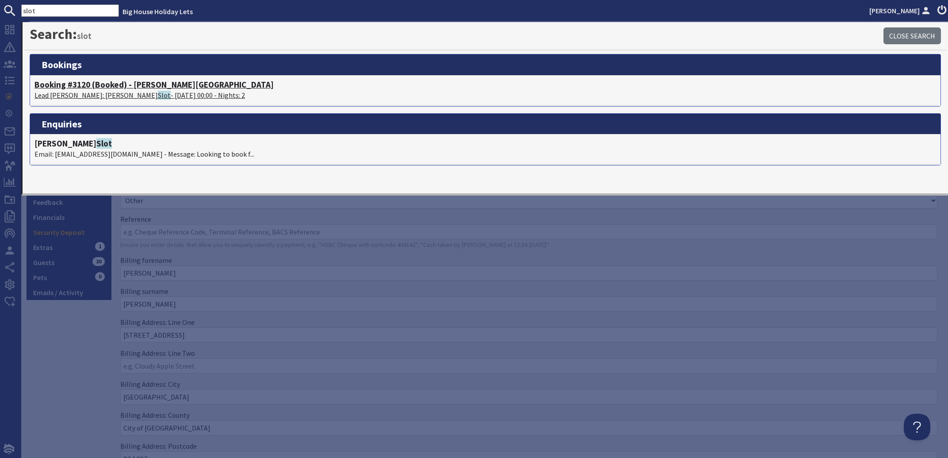
type input "slot"
click at [91, 94] on p "Lead Booker: Jonathan Slot - 28/11/2025 00:00 - Nights: 2" at bounding box center [485, 95] width 902 height 11
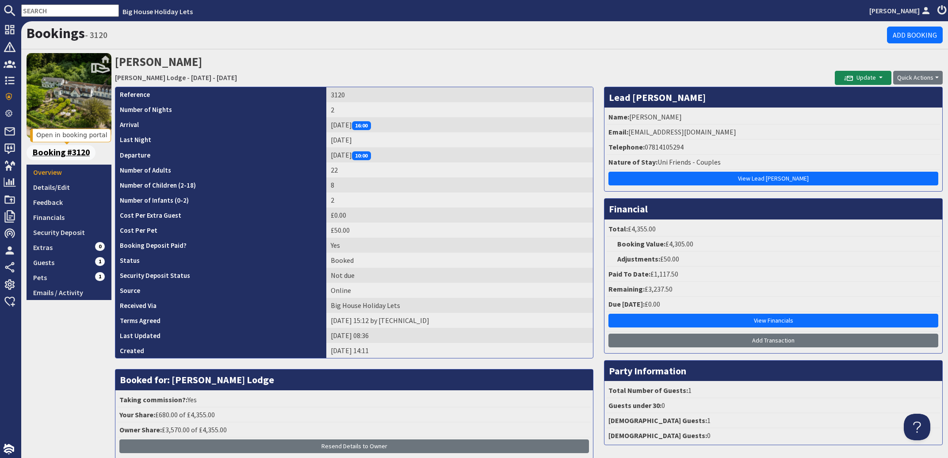
click at [71, 151] on span "Booking #3120" at bounding box center [61, 152] width 69 height 15
click at [56, 232] on link "Security Deposit" at bounding box center [69, 232] width 85 height 15
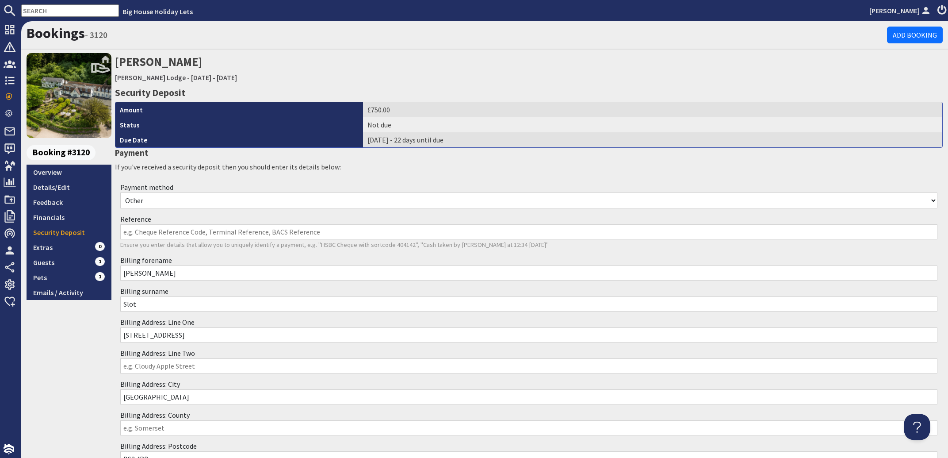
click at [135, 235] on input "Reference" at bounding box center [528, 231] width 817 height 15
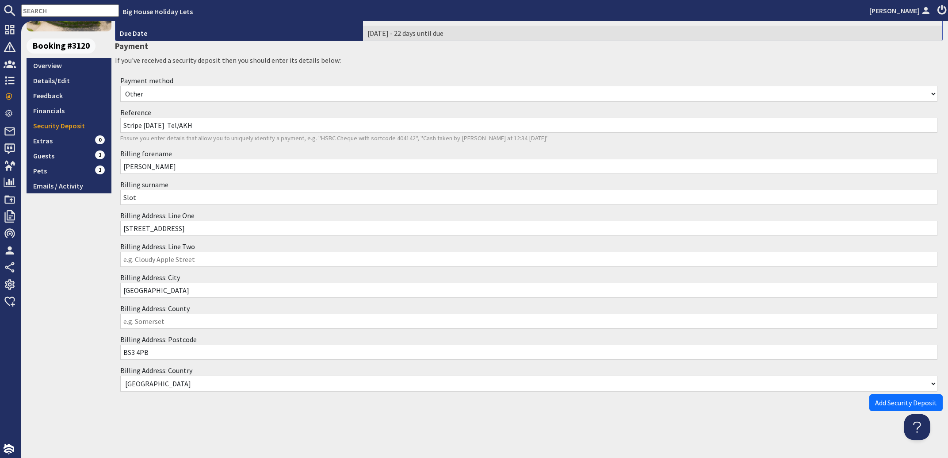
scroll to position [108, 0]
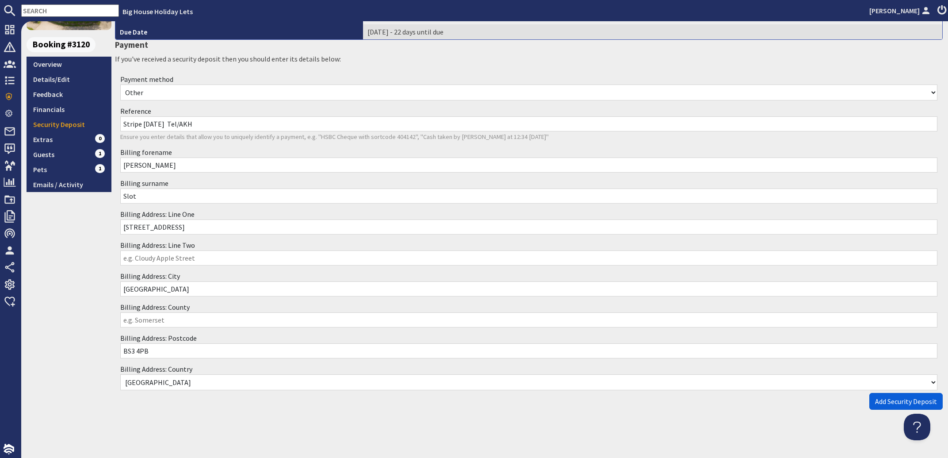
type input "Stripe 01.10.25 Tel/AKH"
click at [879, 401] on span "Add Security Deposit" at bounding box center [906, 401] width 62 height 9
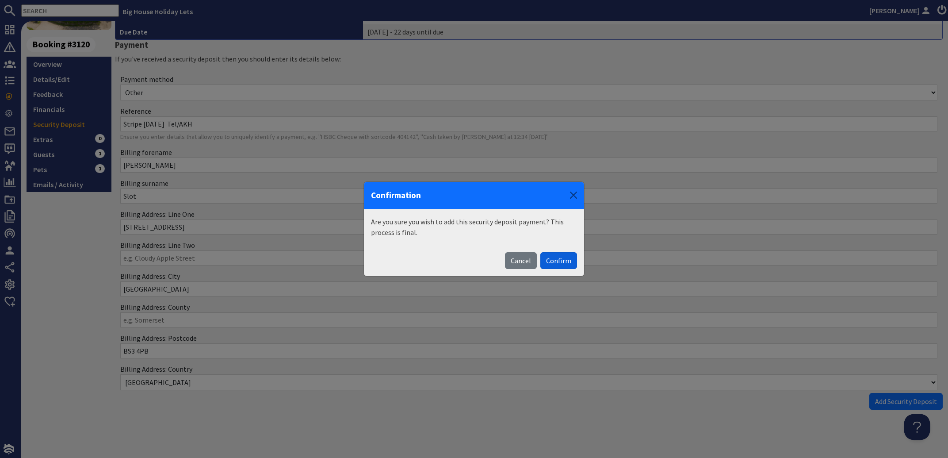
click at [566, 265] on button "Confirm" at bounding box center [558, 260] width 37 height 17
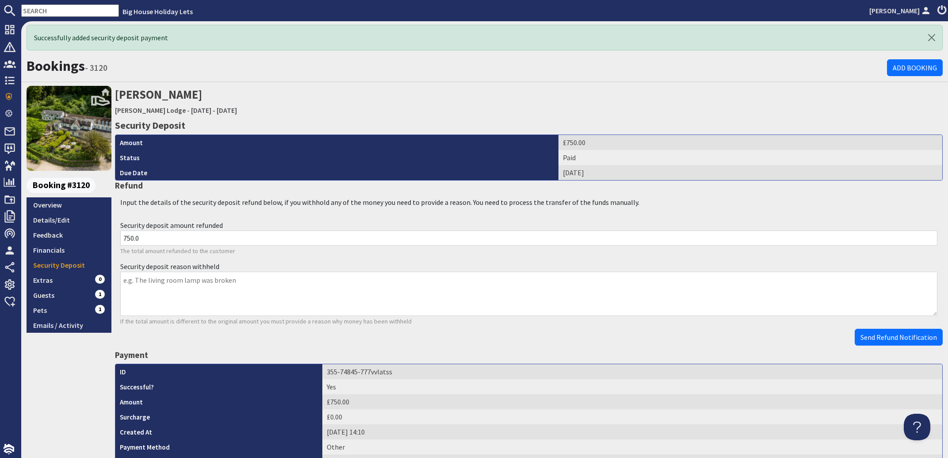
scroll to position [0, 0]
click at [43, 222] on link "Details/Edit" at bounding box center [69, 219] width 85 height 15
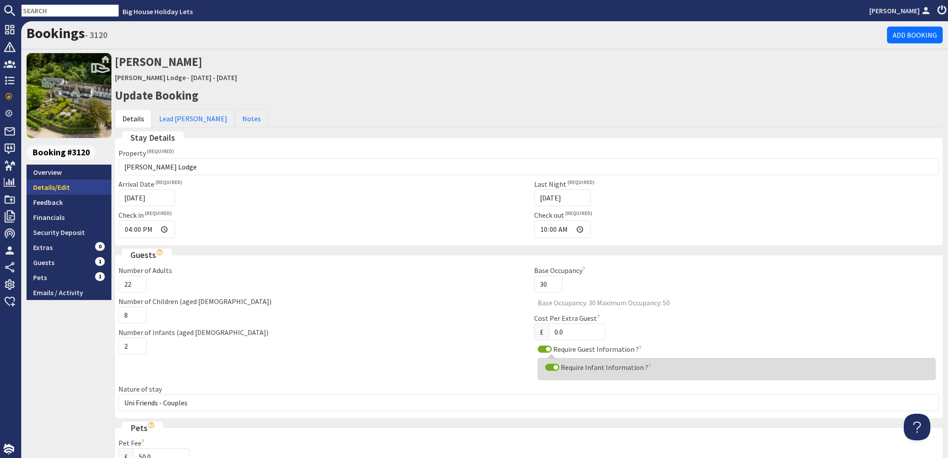
click at [49, 191] on link "Details/Edit" at bounding box center [69, 187] width 85 height 15
click at [51, 174] on link "Overview" at bounding box center [69, 171] width 85 height 15
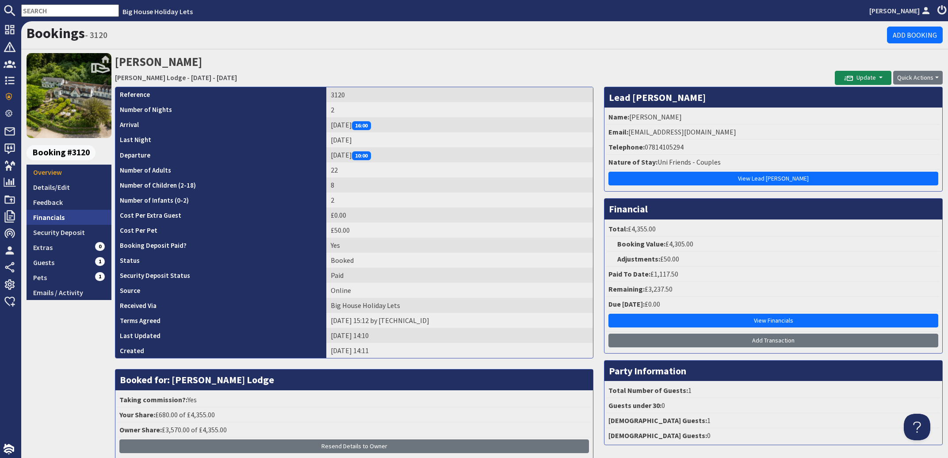
click at [47, 218] on link "Financials" at bounding box center [69, 217] width 85 height 15
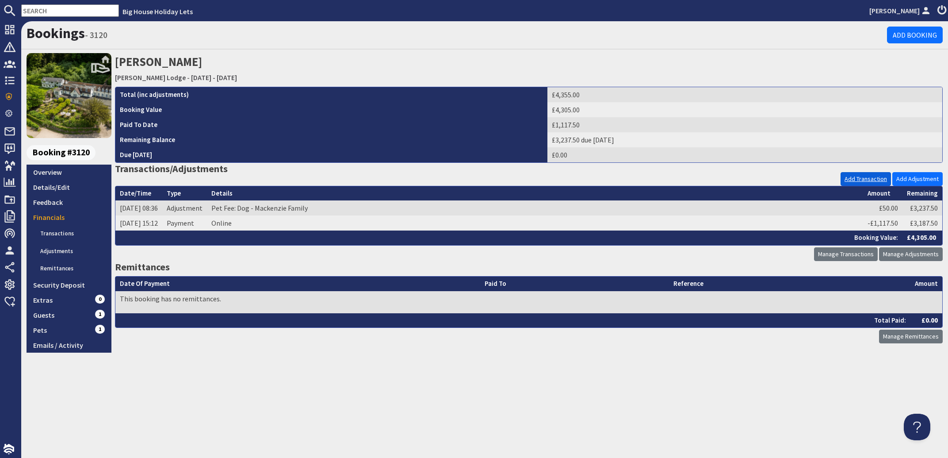
click at [850, 179] on link "Add Transaction" at bounding box center [866, 179] width 50 height 14
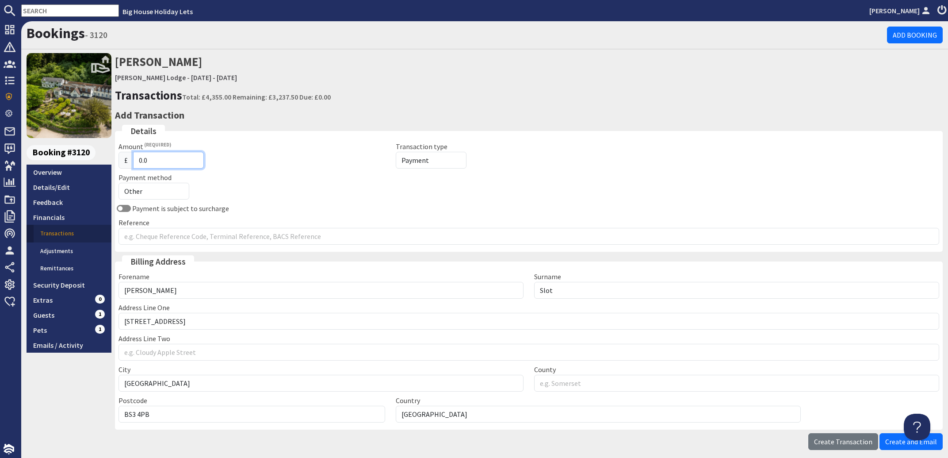
drag, startPoint x: 161, startPoint y: 161, endPoint x: 120, endPoint y: 155, distance: 41.1
click at [133, 155] on input "0.0" at bounding box center [168, 160] width 71 height 17
type input "3237.50"
click at [119, 183] on select "Other Cash Bank Transfer Offline Card Cheque Online External" at bounding box center [154, 191] width 71 height 17
select select "offline_card"
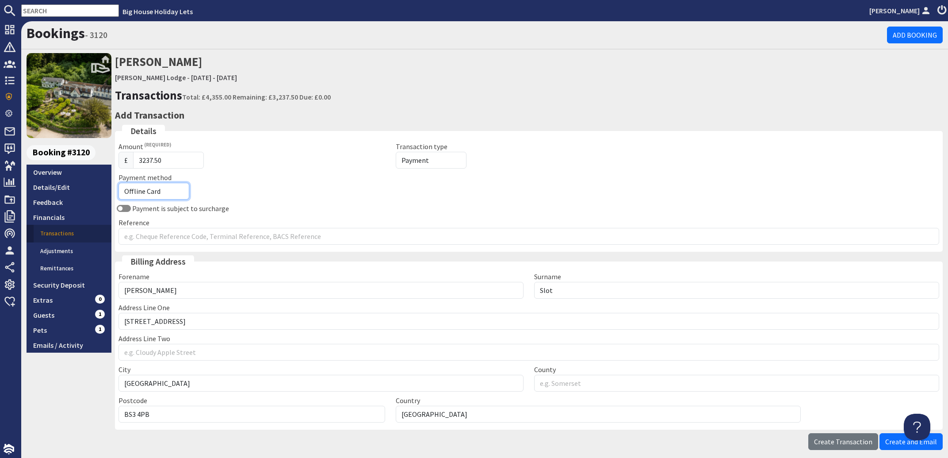
click option "Offline Card" at bounding box center [0, 0] width 0 height 0
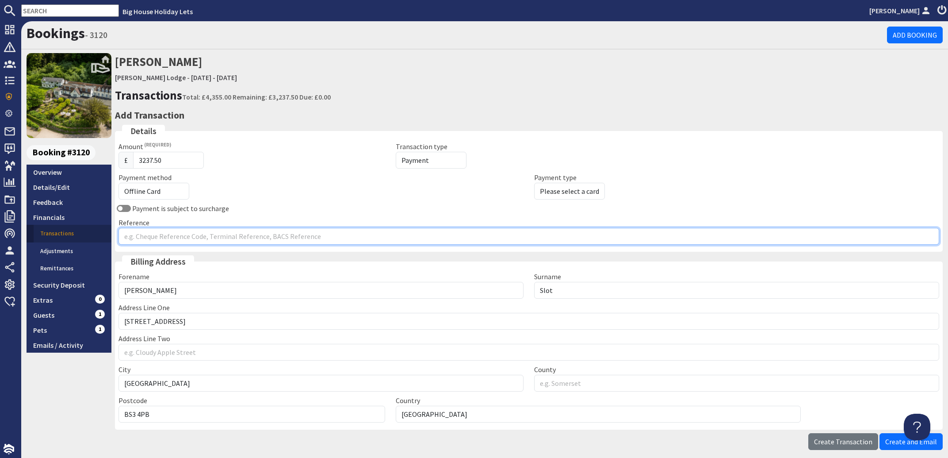
click at [129, 236] on input "Reference" at bounding box center [529, 236] width 821 height 17
type input "Stripe 01.10.25 Tel/AKH"
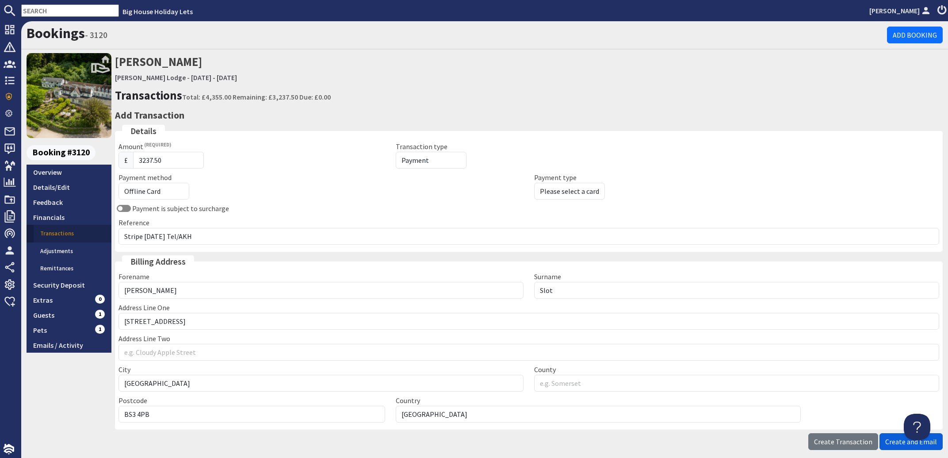
click at [903, 445] on span "Create and Email" at bounding box center [911, 441] width 52 height 9
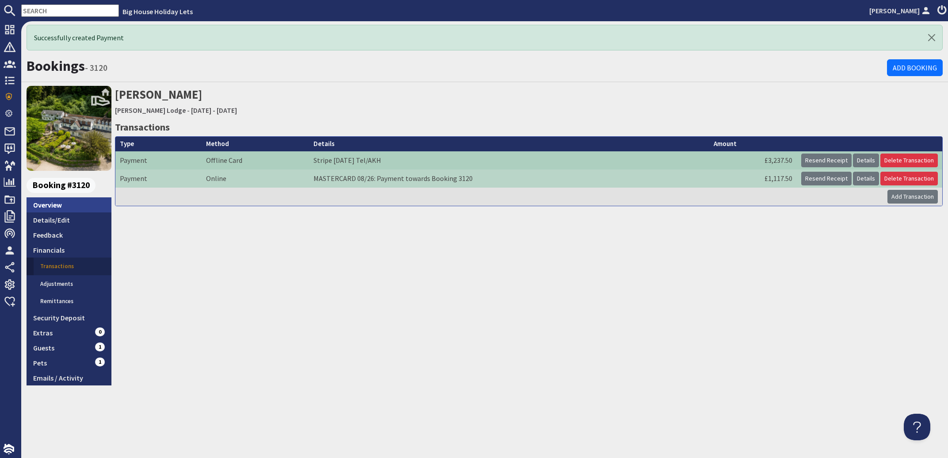
click at [43, 202] on link "Overview" at bounding box center [69, 204] width 85 height 15
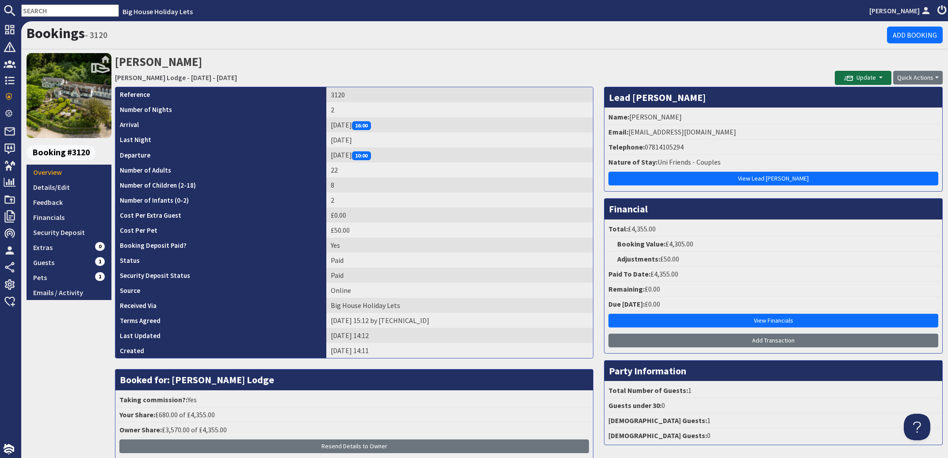
click at [854, 76] on span "Update" at bounding box center [860, 77] width 32 height 8
click at [853, 93] on button "Send Booking Update Email" at bounding box center [876, 96] width 98 height 14
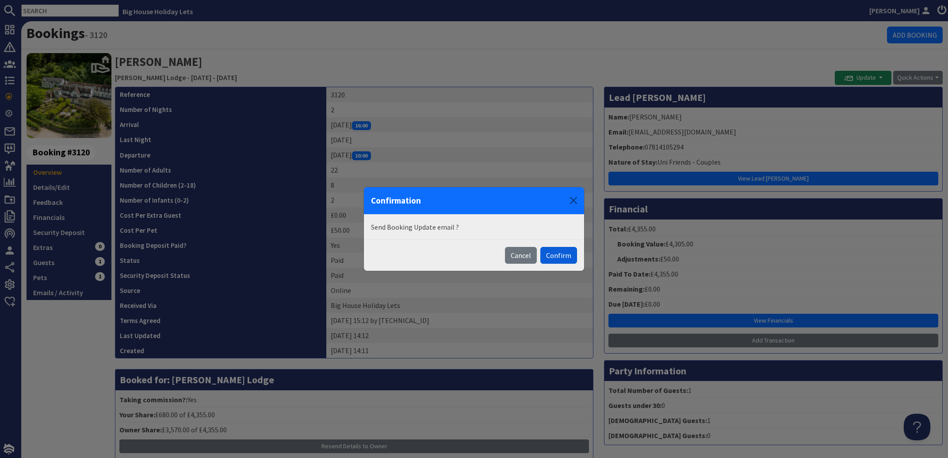
click at [556, 254] on button "Confirm" at bounding box center [558, 255] width 37 height 17
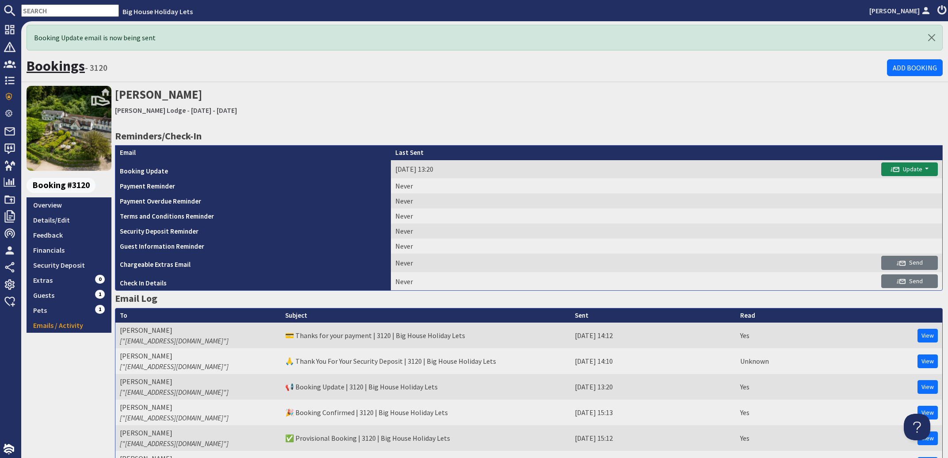
click at [54, 64] on link "Bookings" at bounding box center [56, 66] width 58 height 18
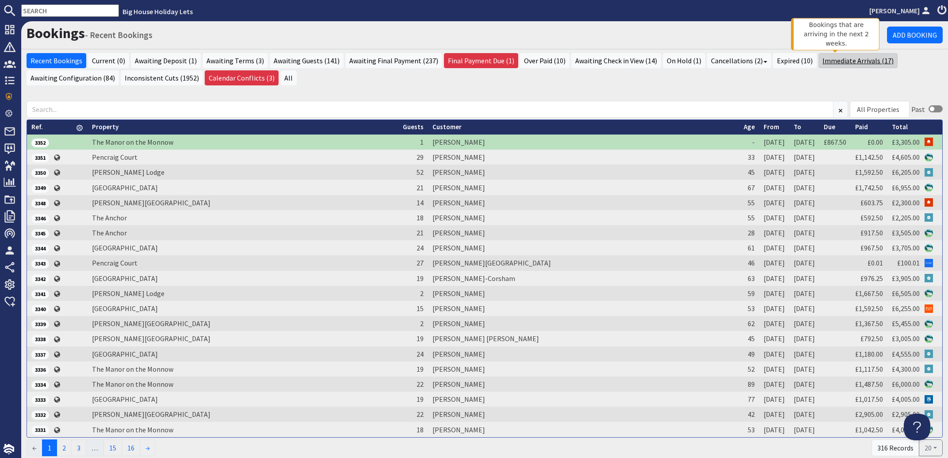
click at [837, 62] on link "Immediate Arrivals (17)" at bounding box center [857, 60] width 79 height 15
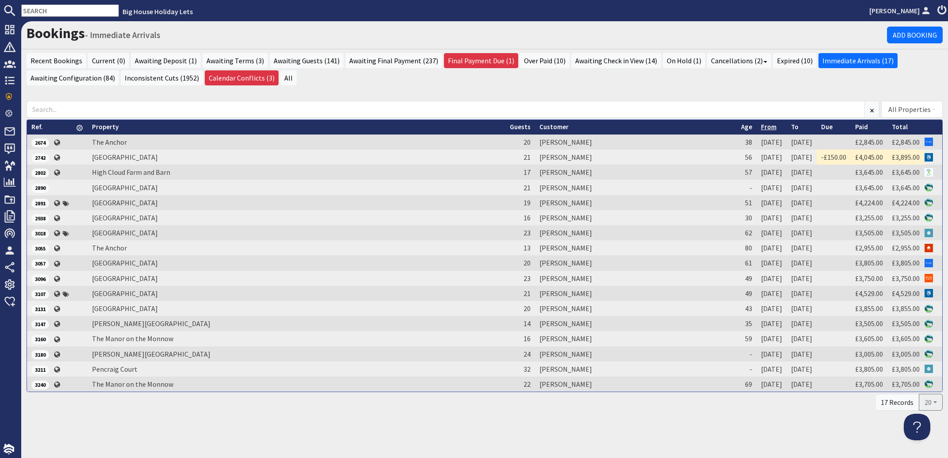
click at [761, 127] on link "From" at bounding box center [768, 126] width 15 height 8
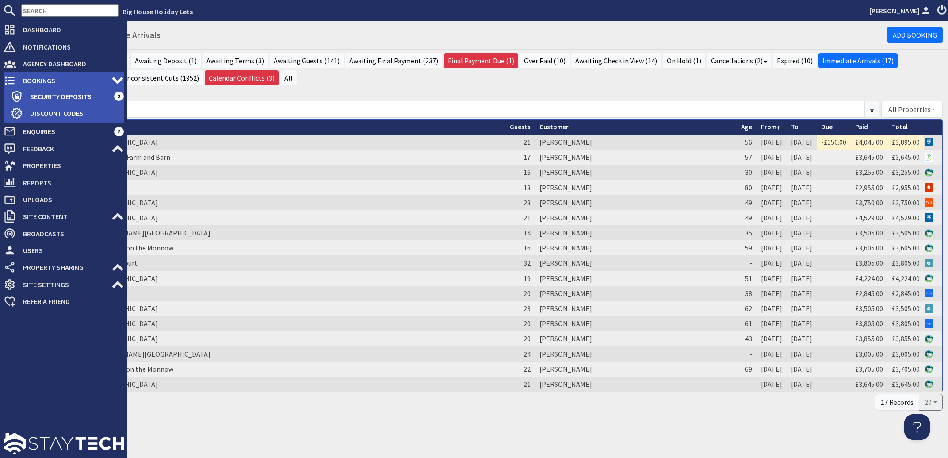
click at [31, 81] on span "Bookings" at bounding box center [64, 80] width 96 height 14
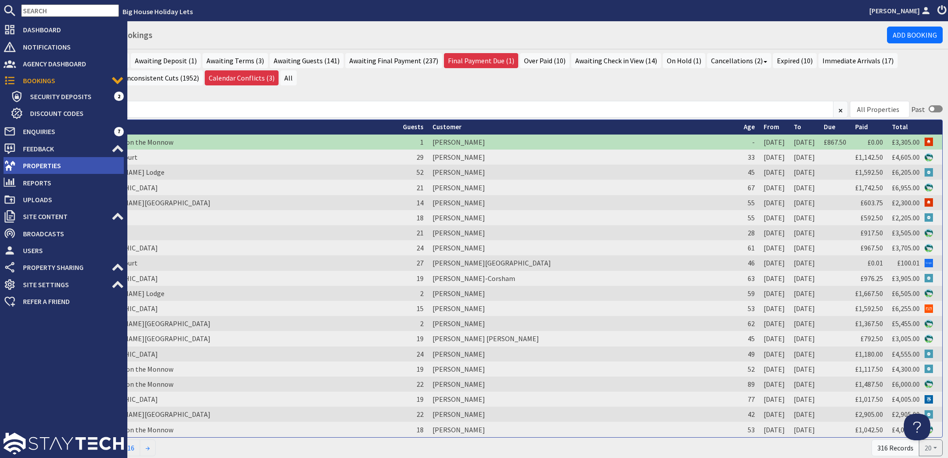
click at [38, 164] on span "Properties" at bounding box center [70, 165] width 108 height 14
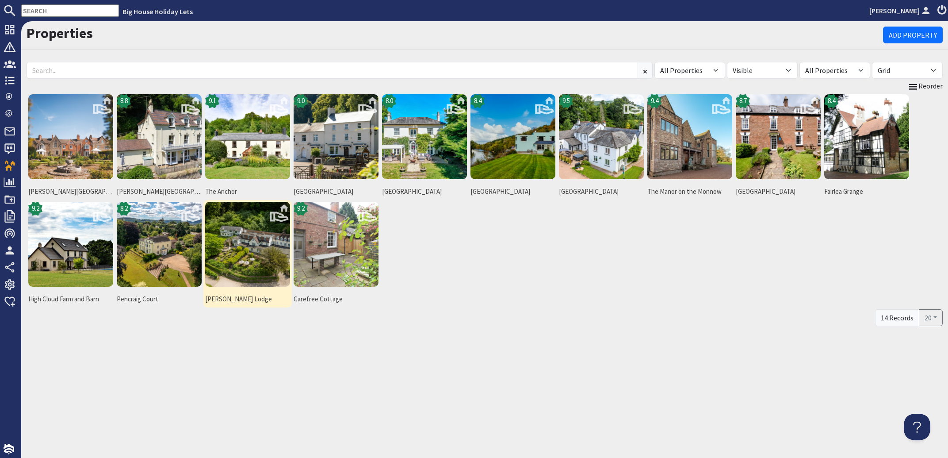
click at [247, 258] on img at bounding box center [247, 244] width 85 height 85
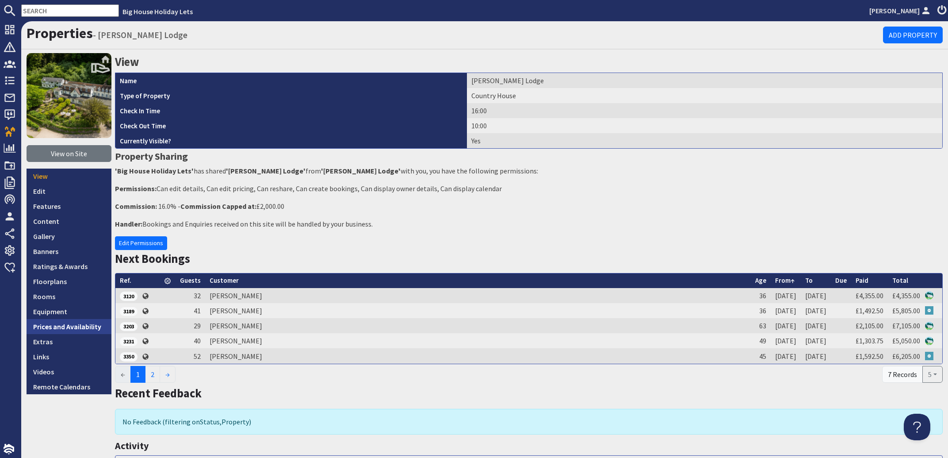
click at [46, 325] on link "Prices and Availability" at bounding box center [69, 326] width 85 height 15
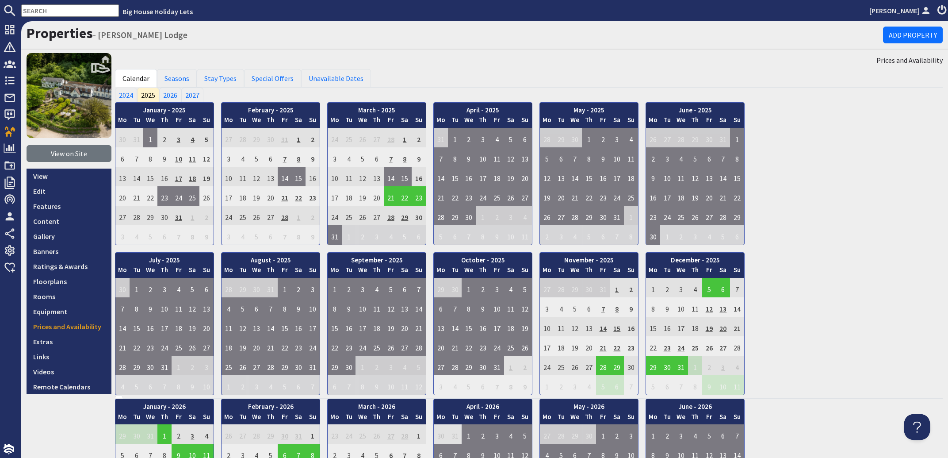
click at [861, 307] on div "January - 2025 Mo Tu We Th Fr Sa Su 30 31 1 2 3 4 5 6 Mo Tu" at bounding box center [529, 248] width 828 height 293
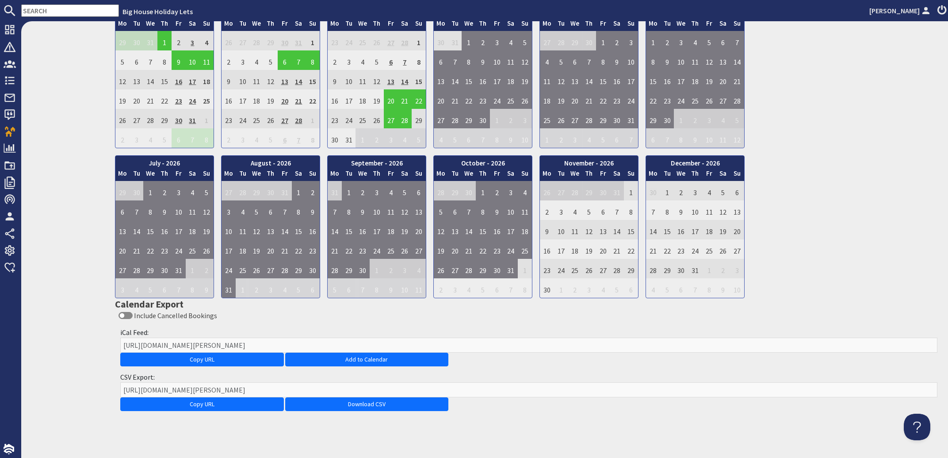
scroll to position [396, 0]
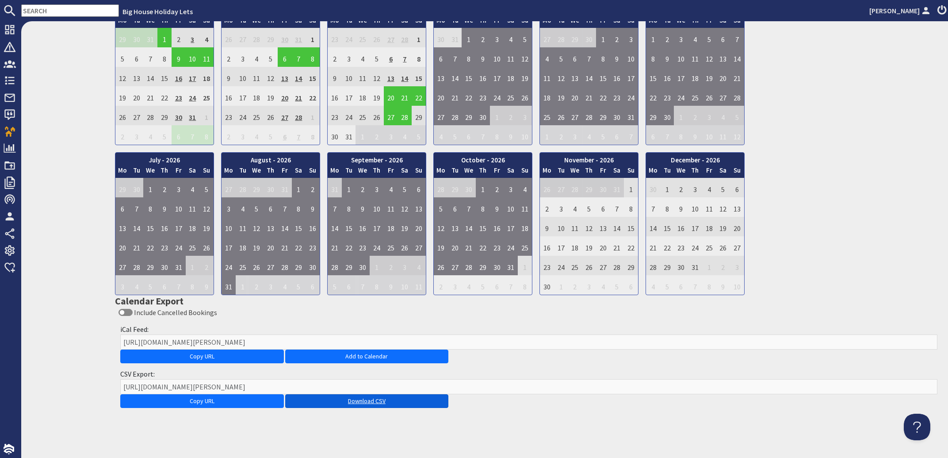
click at [390, 398] on link "Download CSV" at bounding box center [367, 401] width 164 height 14
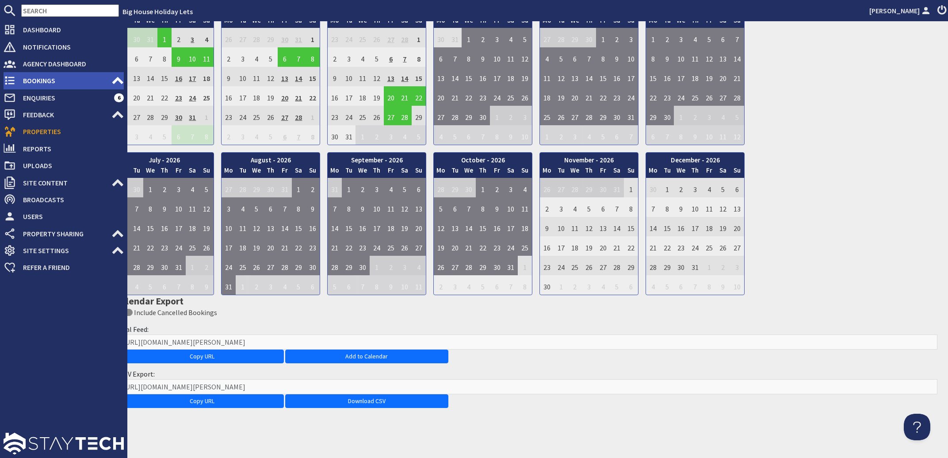
click at [40, 79] on span "Bookings" at bounding box center [64, 80] width 96 height 14
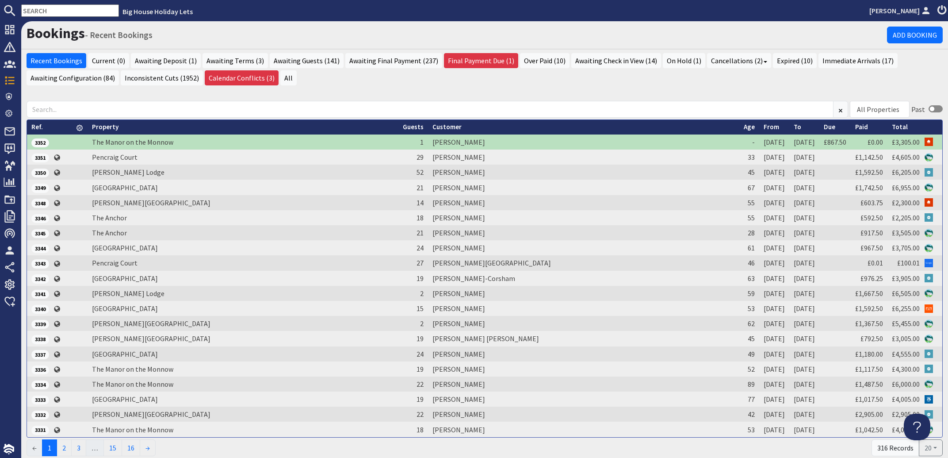
click at [52, 9] on input "text" at bounding box center [70, 10] width 98 height 12
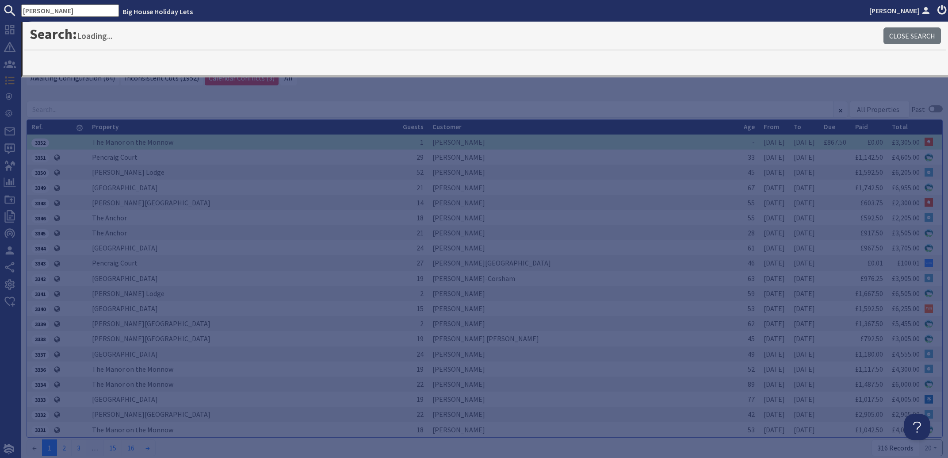
type input "woods"
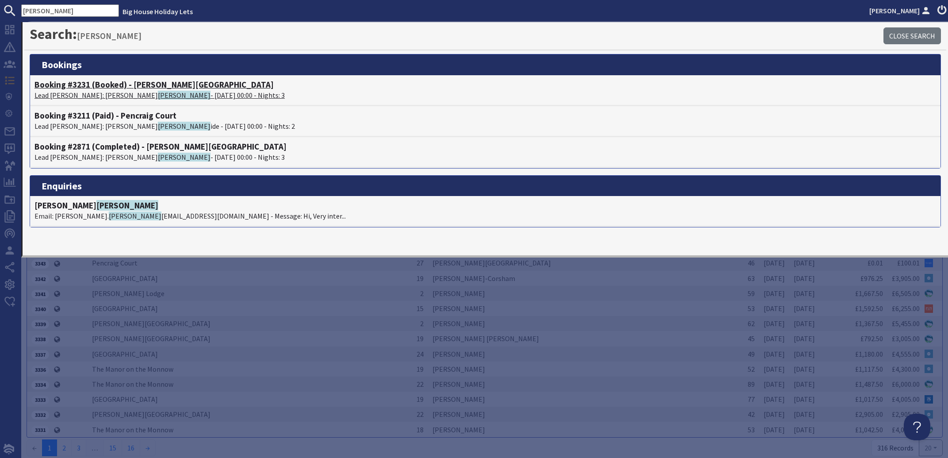
click at [158, 96] on span "Woods" at bounding box center [184, 95] width 53 height 9
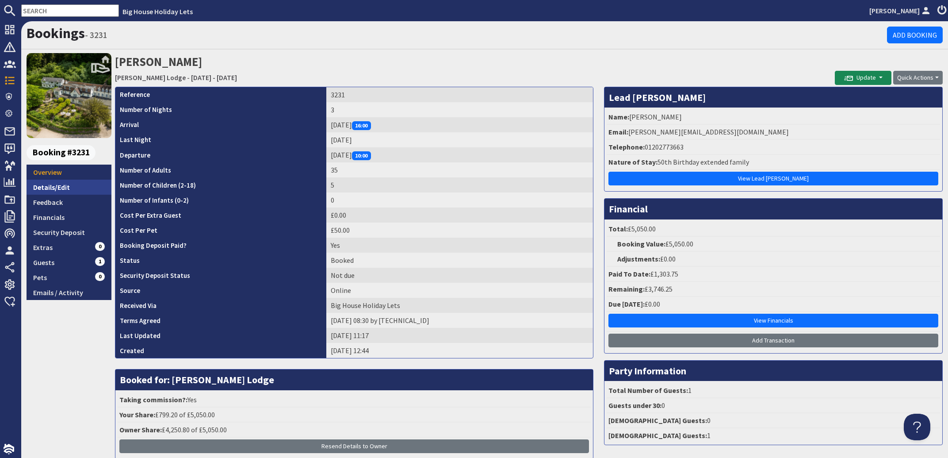
click at [54, 189] on link "Details/Edit" at bounding box center [69, 187] width 85 height 15
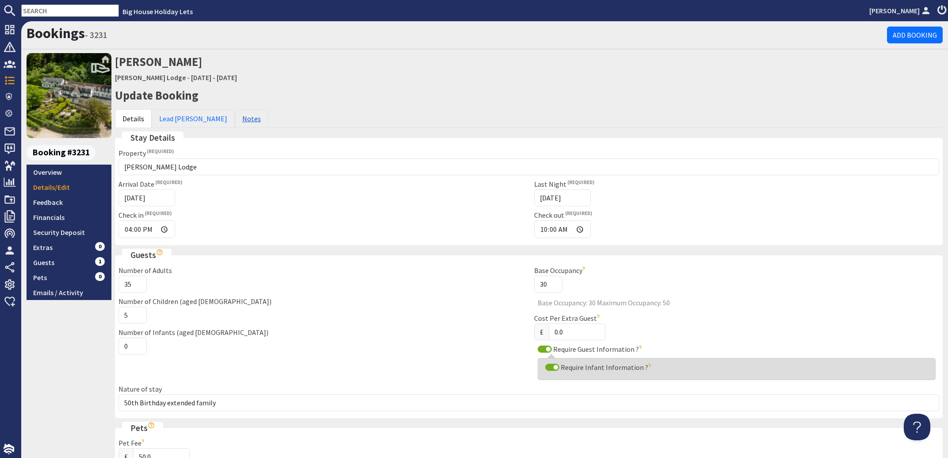
click at [235, 121] on link "Notes" at bounding box center [252, 118] width 34 height 19
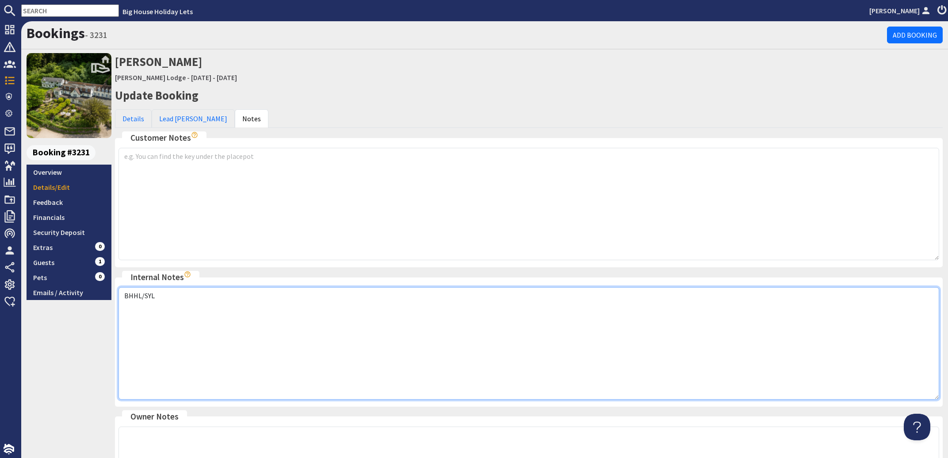
click at [172, 299] on textarea "BHHL/SYL" at bounding box center [529, 343] width 821 height 112
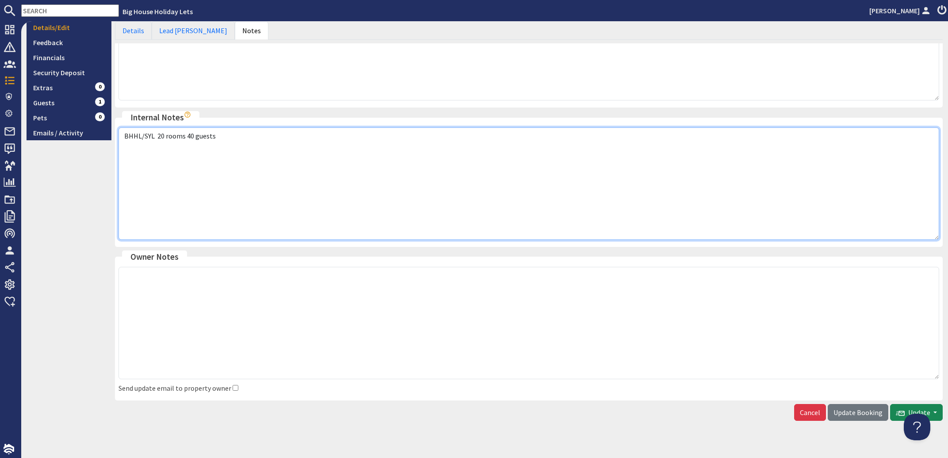
scroll to position [171, 0]
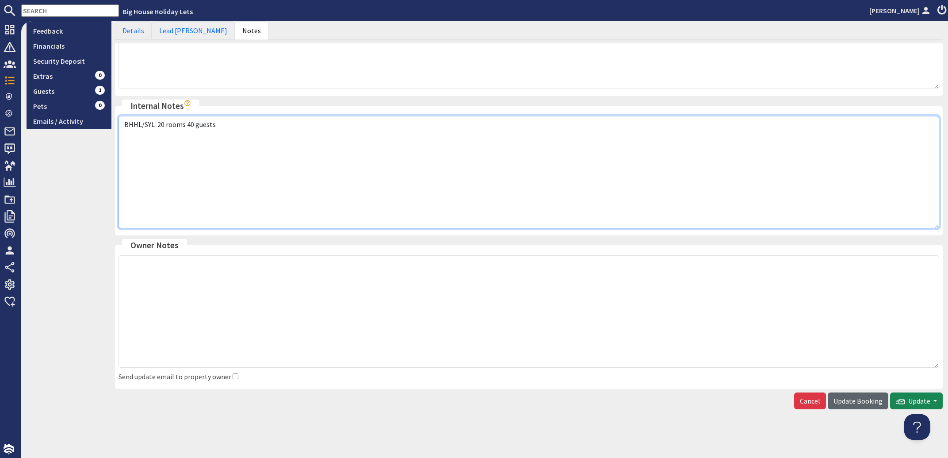
type textarea "BHHL/SYL 20 rooms 40 guests"
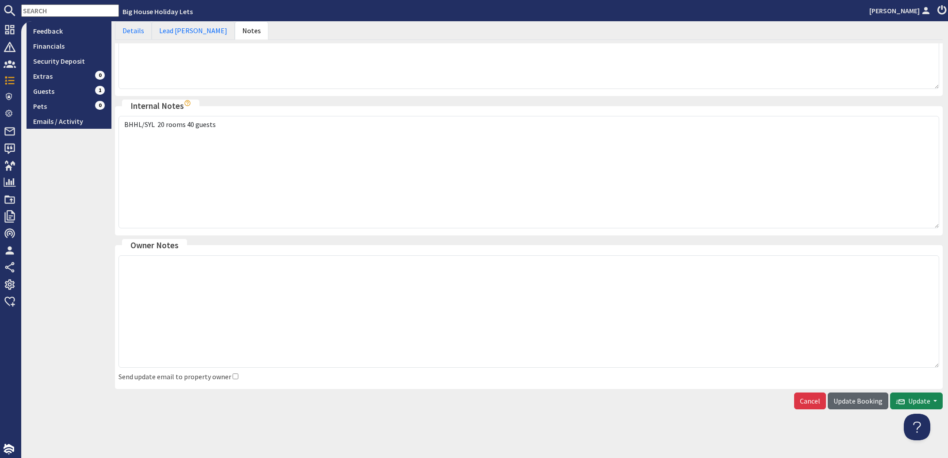
click at [849, 403] on span "Update Booking" at bounding box center [858, 400] width 49 height 9
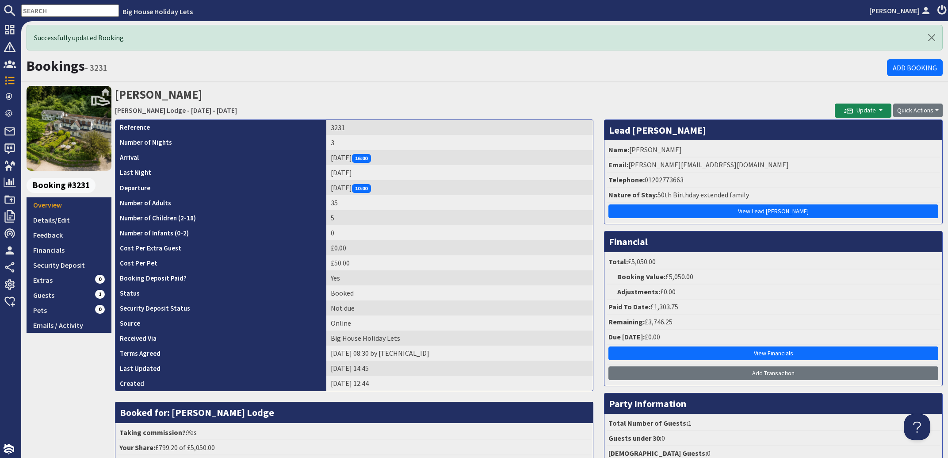
click at [62, 8] on input "text" at bounding box center [70, 10] width 98 height 12
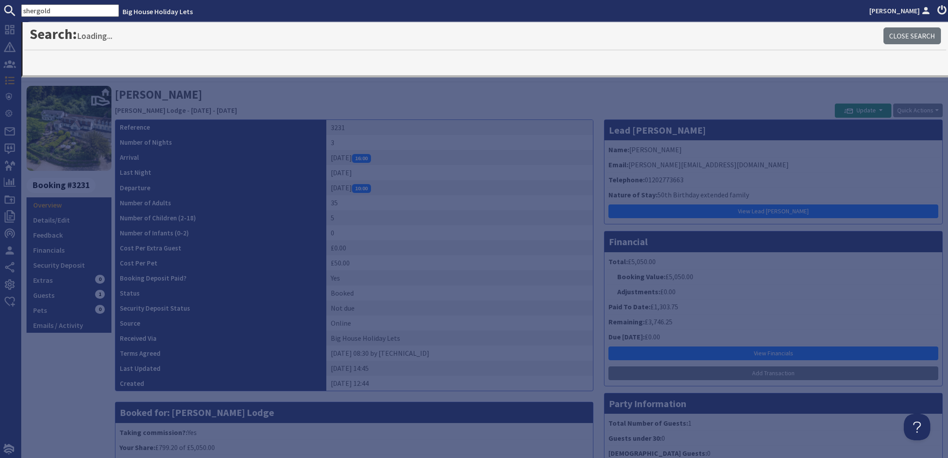
type input "shergold"
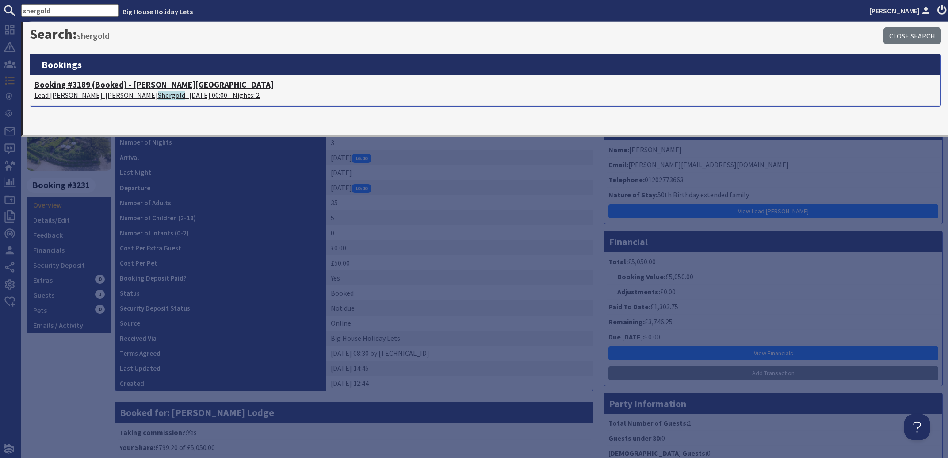
click at [158, 96] on span "Shergold" at bounding box center [171, 95] width 27 height 9
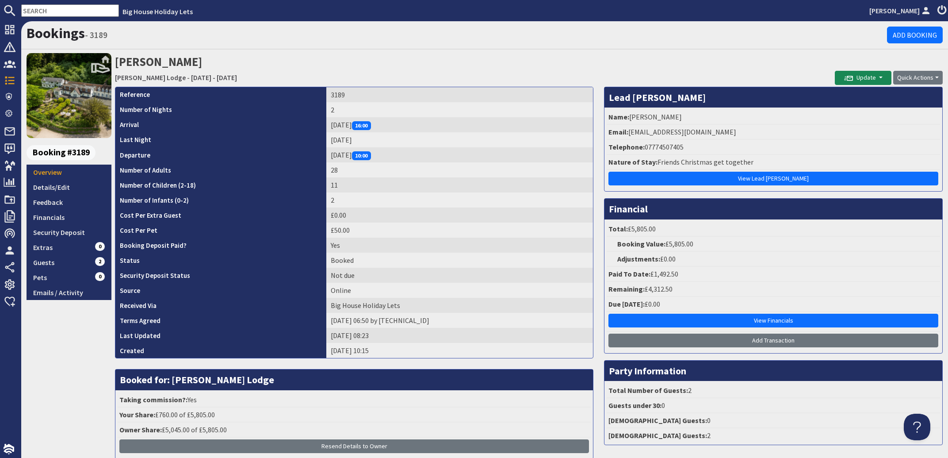
drag, startPoint x: 723, startPoint y: 132, endPoint x: 626, endPoint y: 134, distance: 97.8
click at [626, 134] on li "Email: sarahemilyshergold@gmail.com" at bounding box center [773, 132] width 333 height 15
copy li "sarahemilyshergold@gmail.com"
click at [43, 191] on link "Details/Edit" at bounding box center [69, 187] width 85 height 15
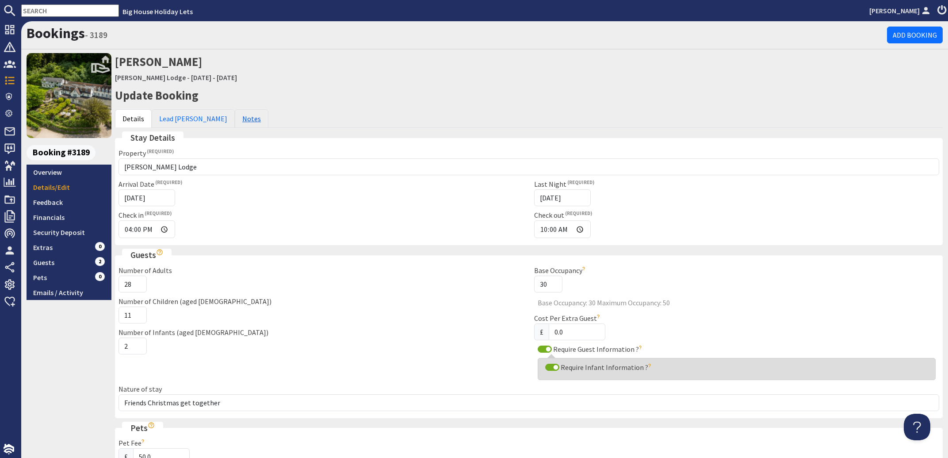
click at [235, 117] on link "Notes" at bounding box center [252, 118] width 34 height 19
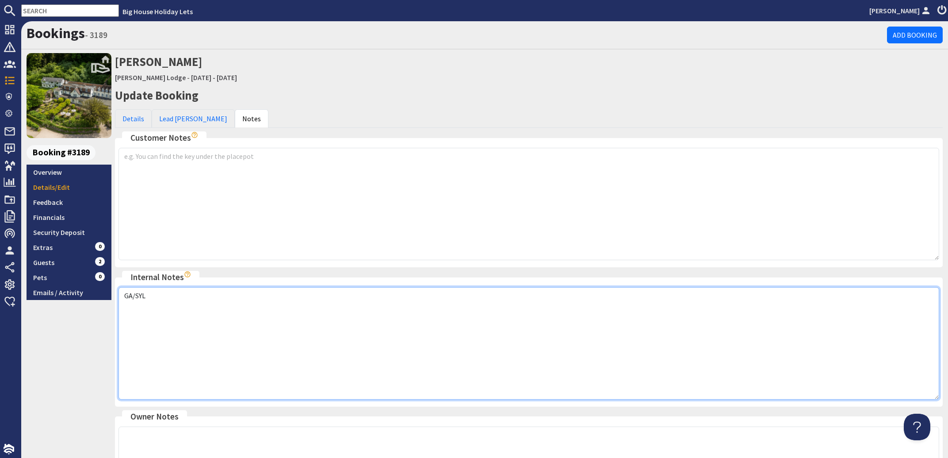
drag, startPoint x: 119, startPoint y: 309, endPoint x: 152, endPoint y: 310, distance: 33.2
click at [122, 309] on textarea "GA/SYL" at bounding box center [529, 343] width 821 height 112
click at [146, 291] on textarea "GA/SYL" at bounding box center [529, 343] width 821 height 112
click at [245, 317] on textarea "GA/SYL" at bounding box center [529, 343] width 821 height 112
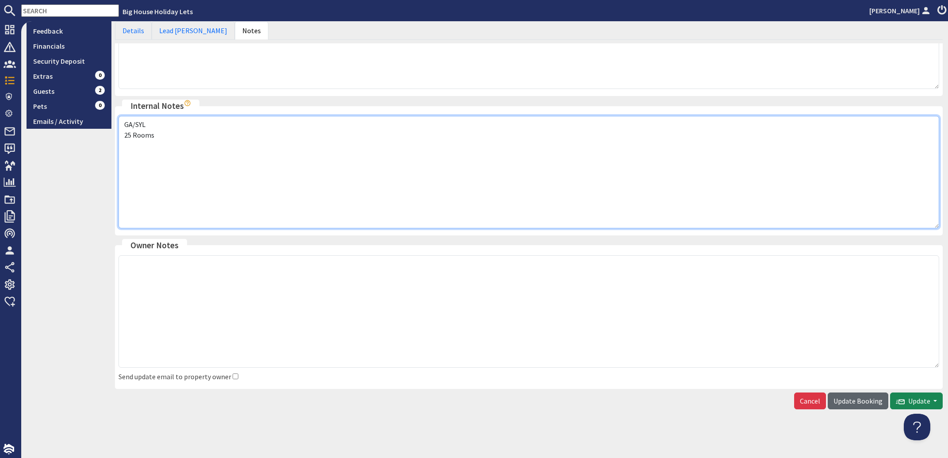
type textarea "GA/SYL 25 Rooms"
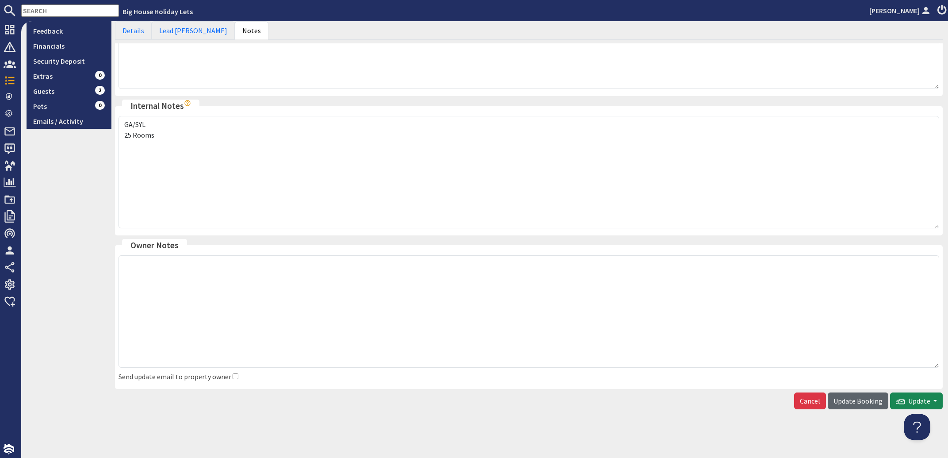
click at [849, 400] on span "Update Booking" at bounding box center [858, 400] width 49 height 9
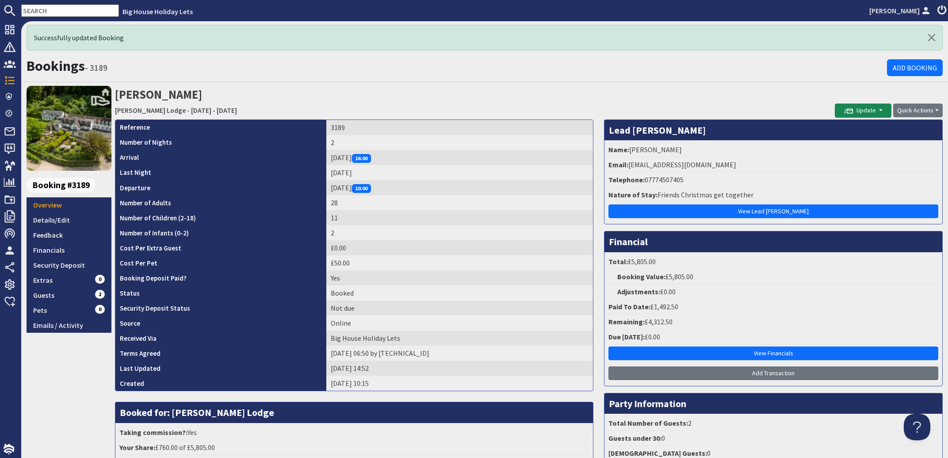
click at [72, 10] on input "text" at bounding box center [70, 10] width 98 height 12
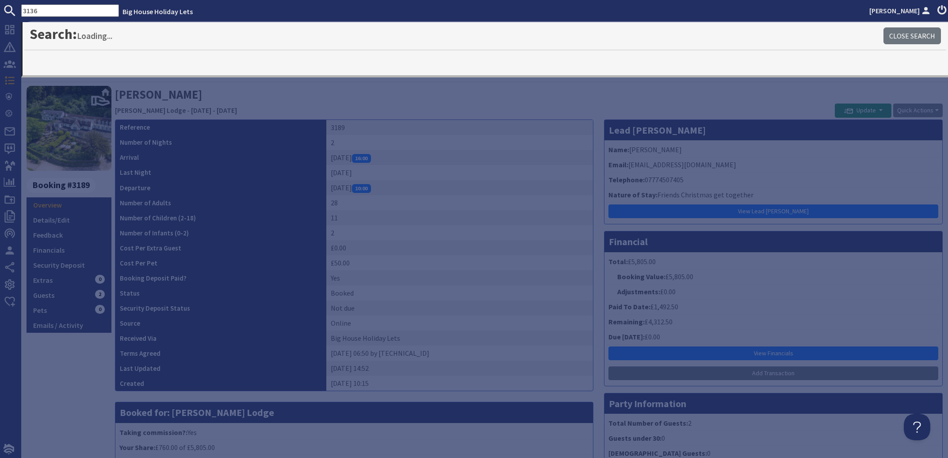
type input "3136"
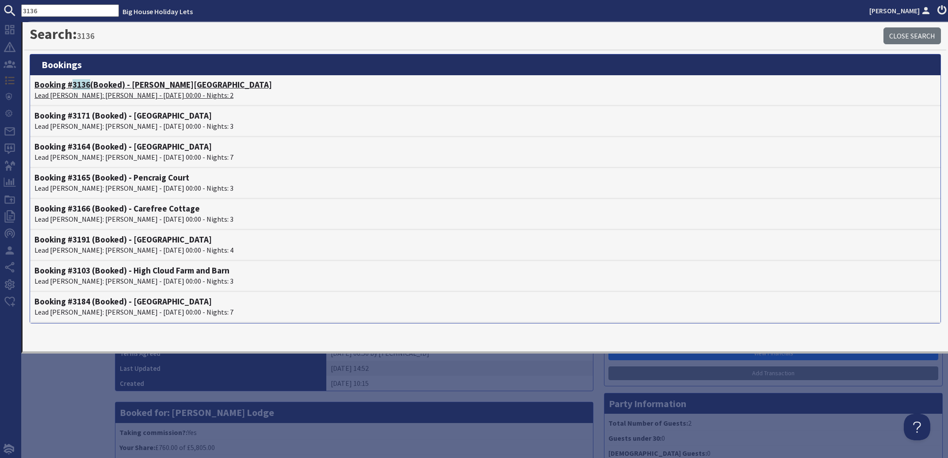
click at [93, 93] on p "Lead Booker: Carla Keegans - 27/03/2026 00:00 - Nights: 2" at bounding box center [485, 95] width 902 height 11
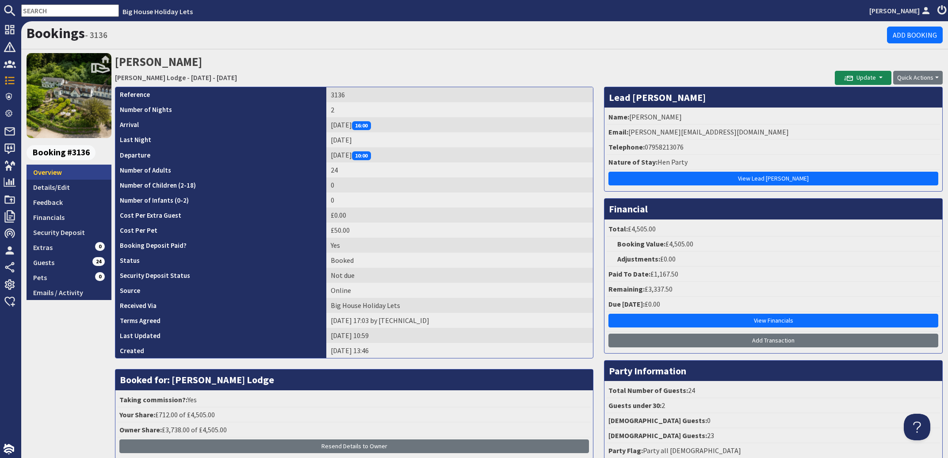
click at [46, 172] on link "Overview" at bounding box center [69, 171] width 85 height 15
drag, startPoint x: 708, startPoint y: 132, endPoint x: 626, endPoint y: 128, distance: 82.4
click at [626, 128] on li "Email: carla_keegs@hotmail.co.uk" at bounding box center [773, 132] width 333 height 15
copy li "carla_keegs@hotmail.co.uk"
click at [52, 187] on link "Details/Edit" at bounding box center [69, 187] width 85 height 15
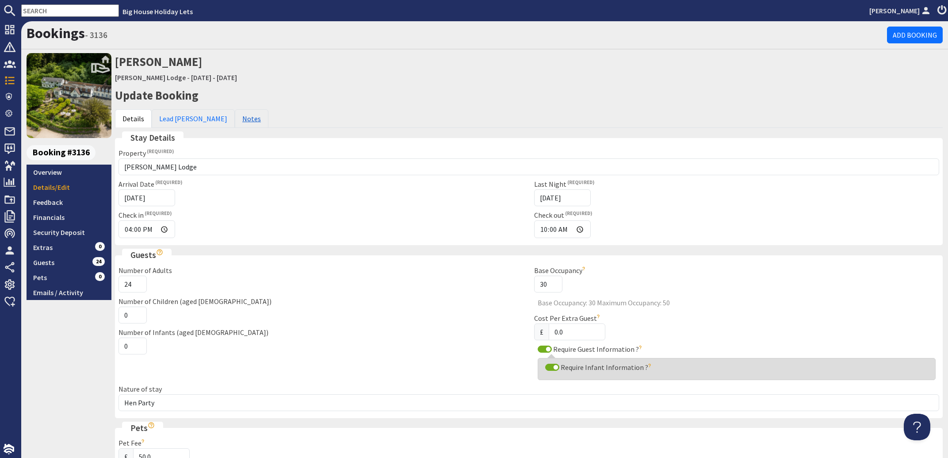
click at [235, 121] on link "Notes" at bounding box center [252, 118] width 34 height 19
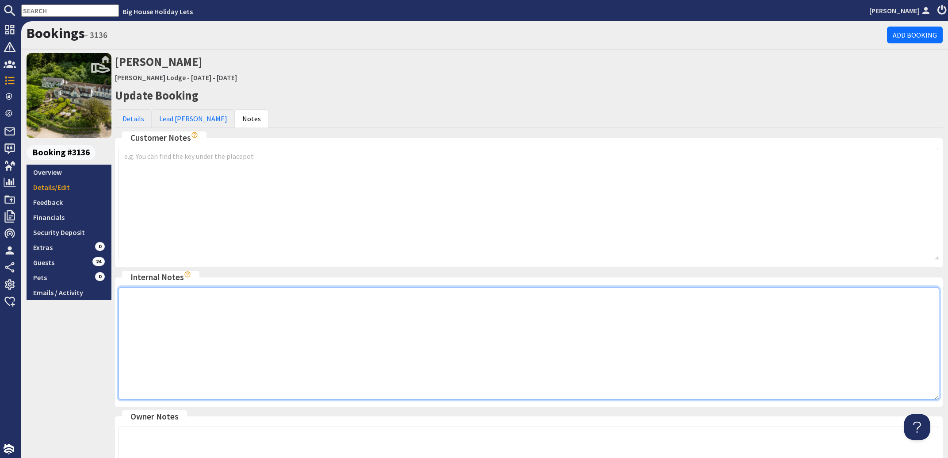
click at [134, 294] on textarea at bounding box center [529, 343] width 821 height 112
type textarea "15 rooms"
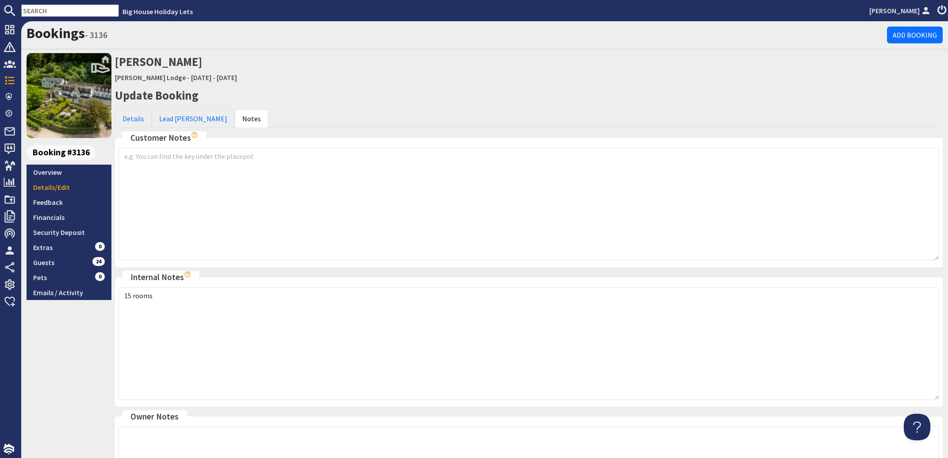
click at [67, 10] on input "text" at bounding box center [70, 10] width 98 height 12
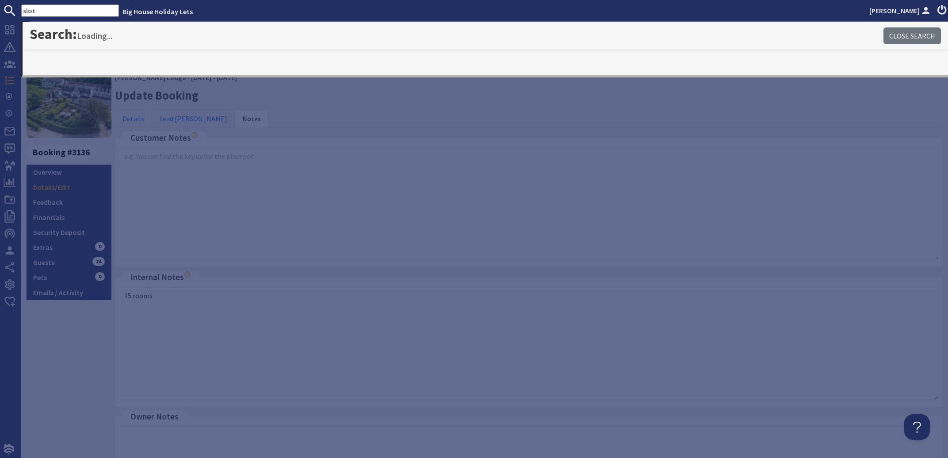
type input "slot"
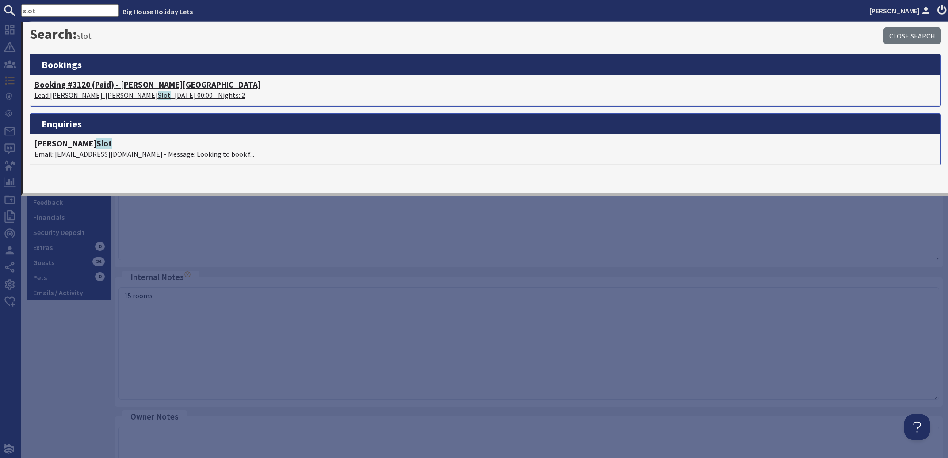
click at [94, 94] on p "Lead Booker: Jonathan Slot - 28/11/2025 00:00 - Nights: 2" at bounding box center [485, 95] width 902 height 11
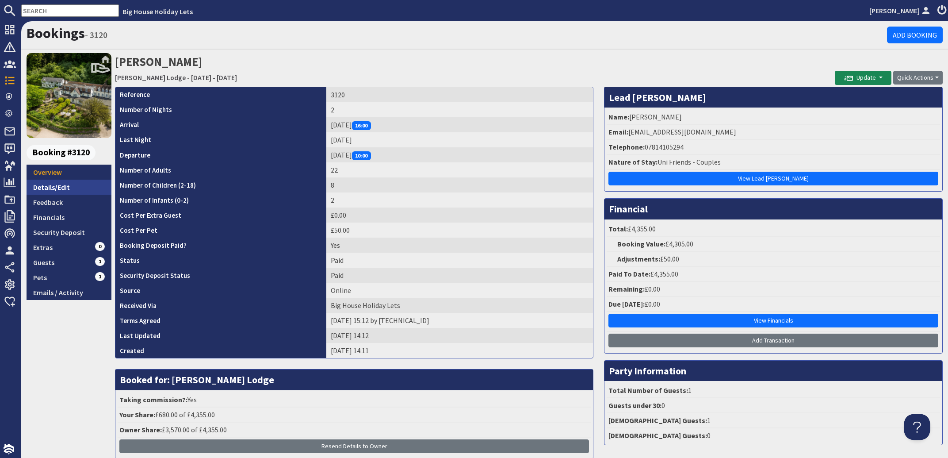
click at [42, 189] on link "Details/Edit" at bounding box center [69, 187] width 85 height 15
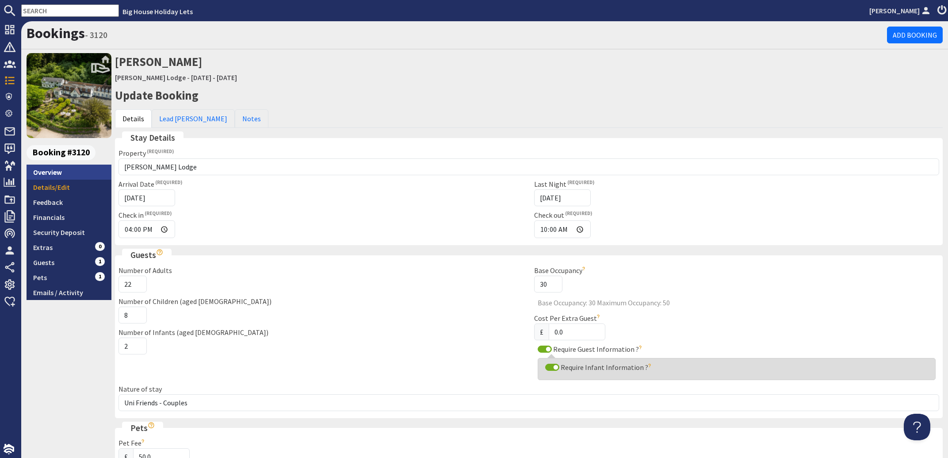
click at [52, 176] on link "Overview" at bounding box center [69, 171] width 85 height 15
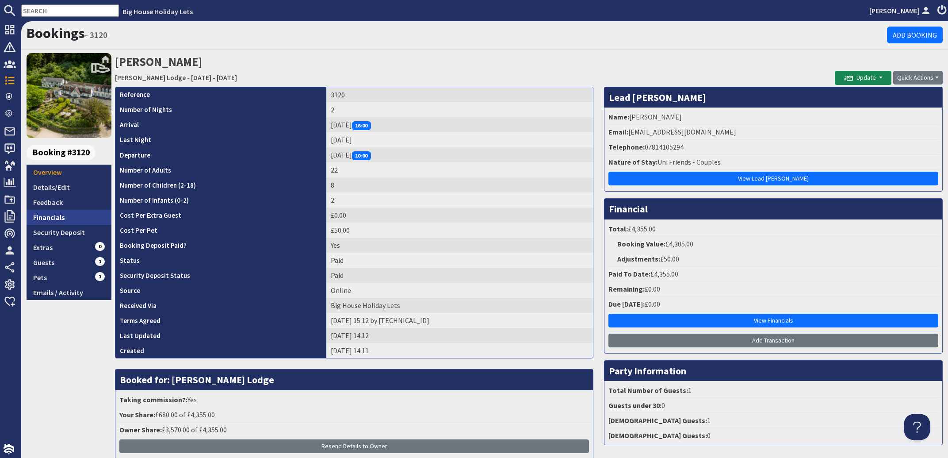
click at [60, 216] on link "Financials" at bounding box center [69, 217] width 85 height 15
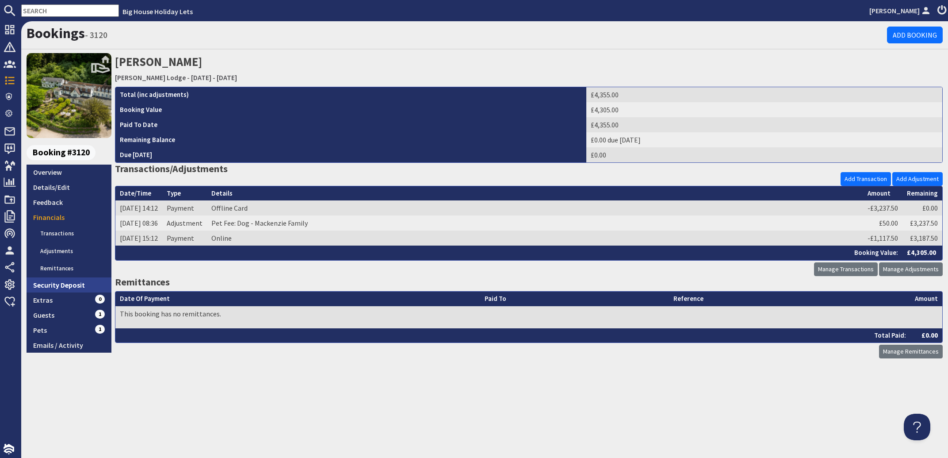
click at [69, 285] on link "Security Deposit" at bounding box center [69, 284] width 85 height 15
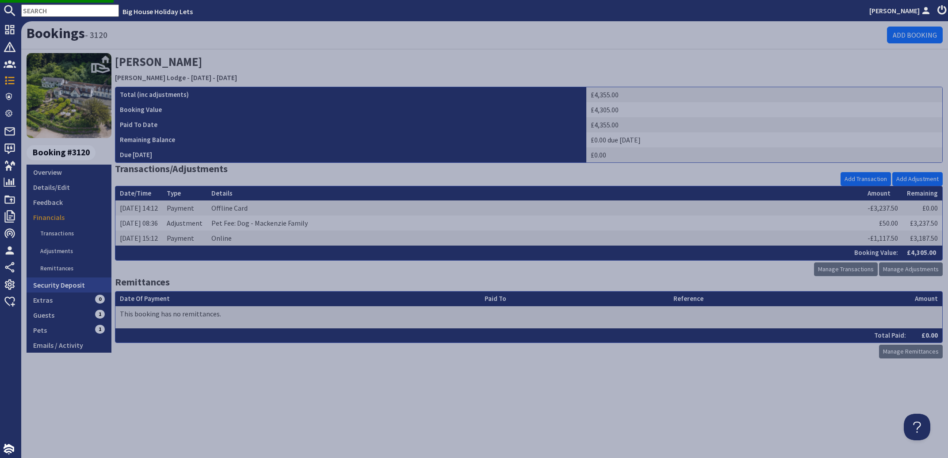
click at [69, 284] on link "Security Deposit" at bounding box center [69, 284] width 85 height 15
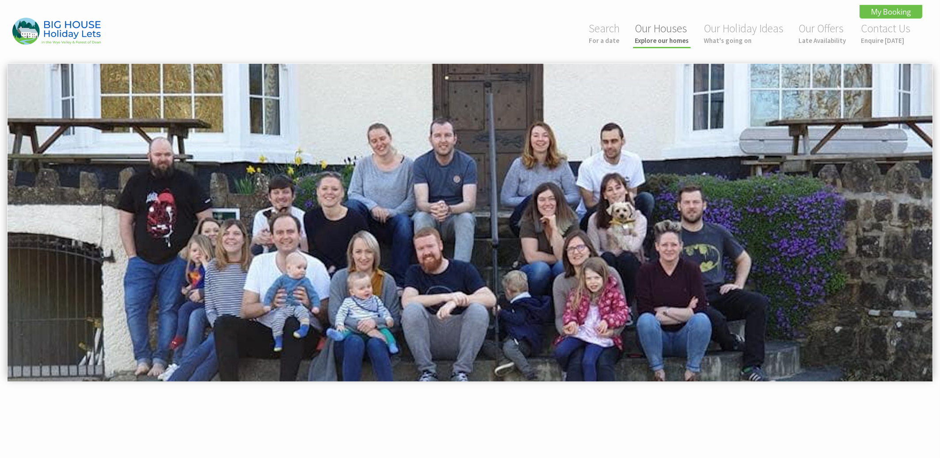
click at [654, 24] on link "Our Houses Explore our homes" at bounding box center [662, 32] width 54 height 23
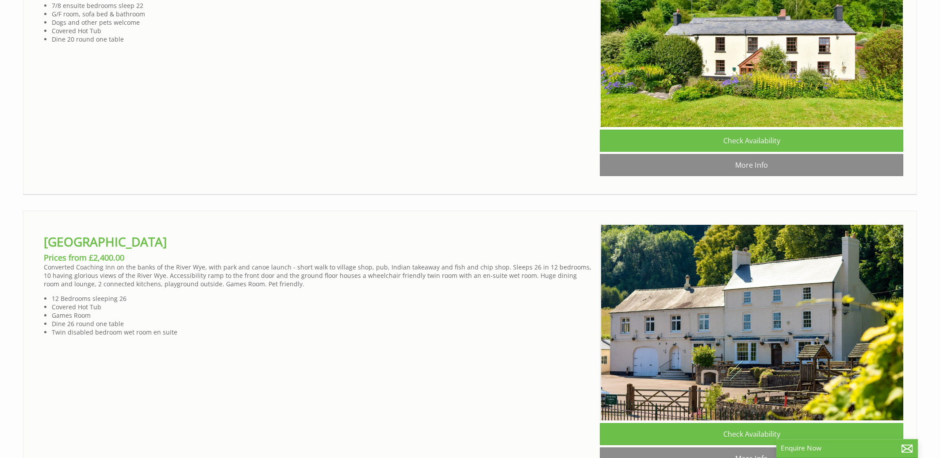
scroll to position [1517, 0]
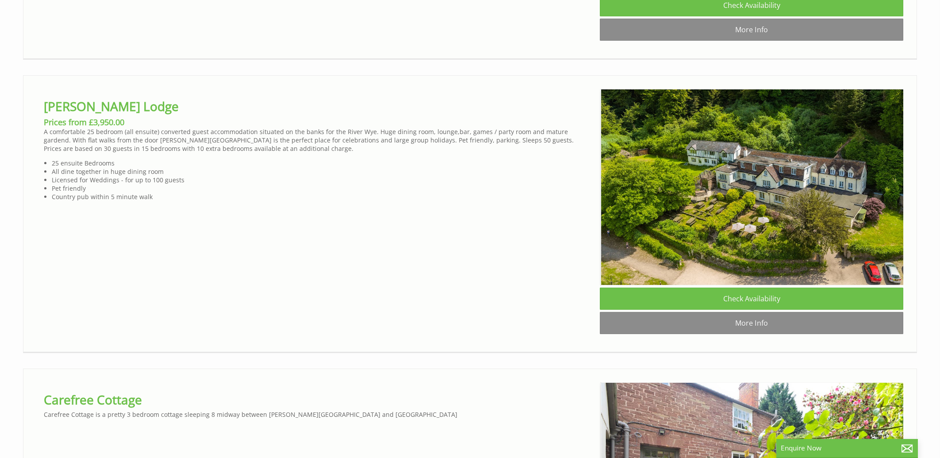
scroll to position [0, 8]
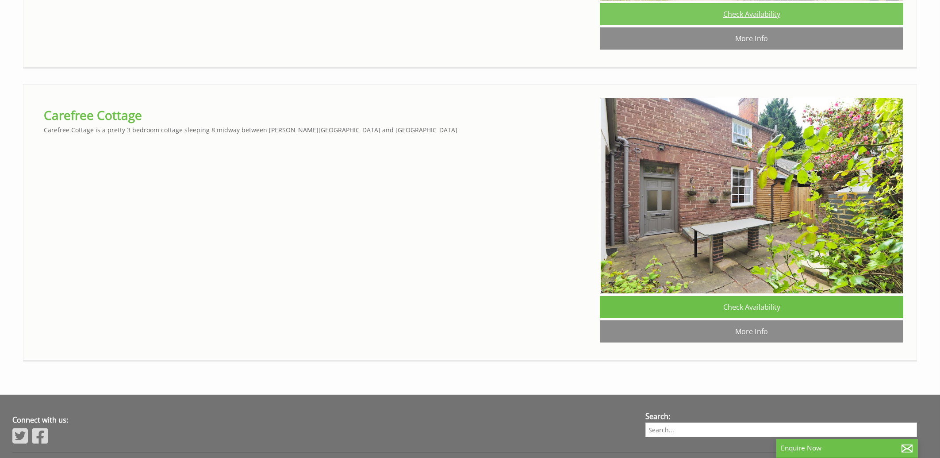
click at [747, 25] on link "Check Availability" at bounding box center [751, 14] width 303 height 22
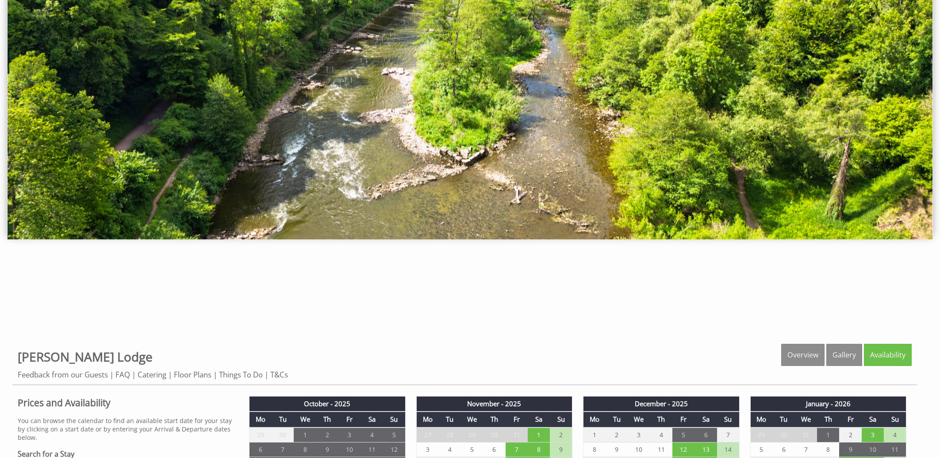
scroll to position [332, 0]
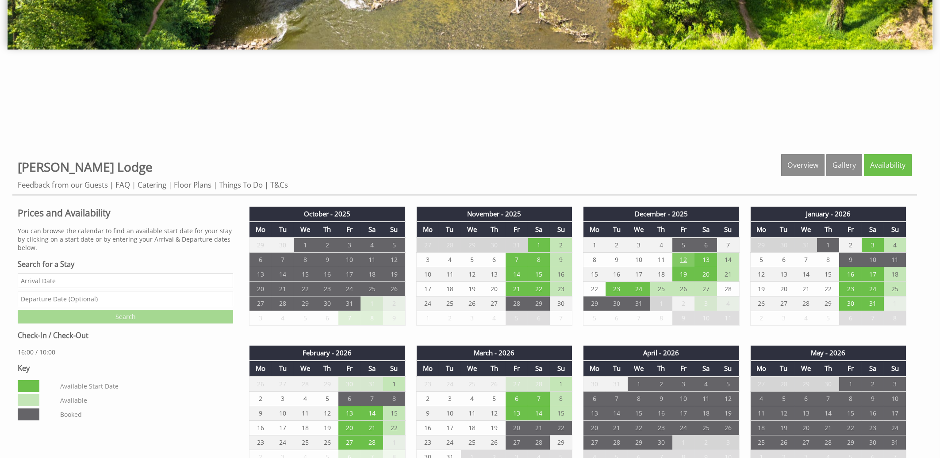
click at [682, 257] on td "12" at bounding box center [683, 259] width 22 height 15
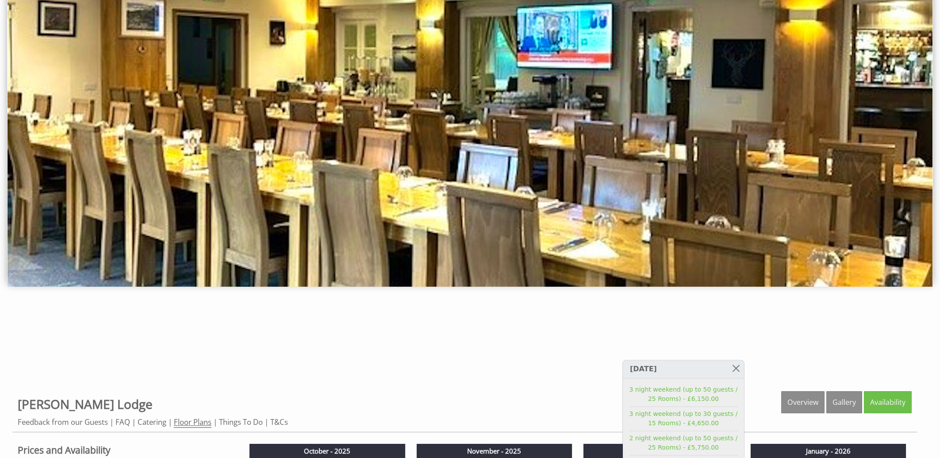
scroll to position [0, 0]
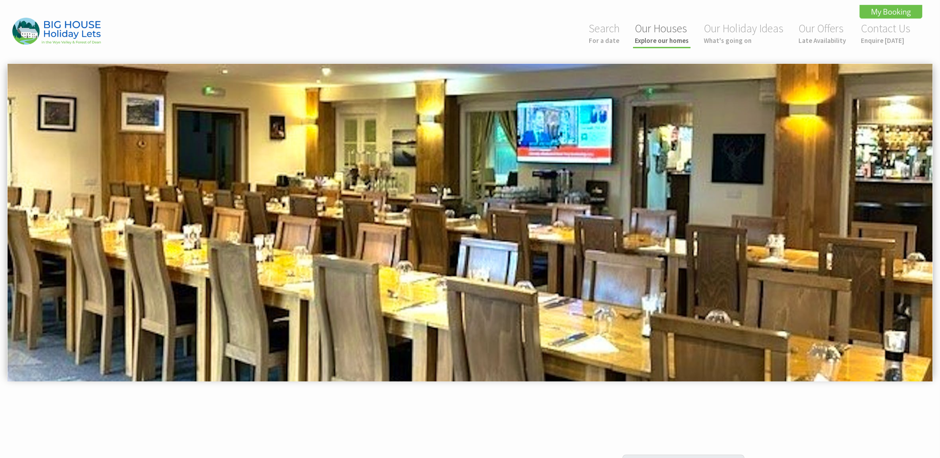
click at [667, 34] on link "Our Houses Explore our homes" at bounding box center [662, 32] width 54 height 23
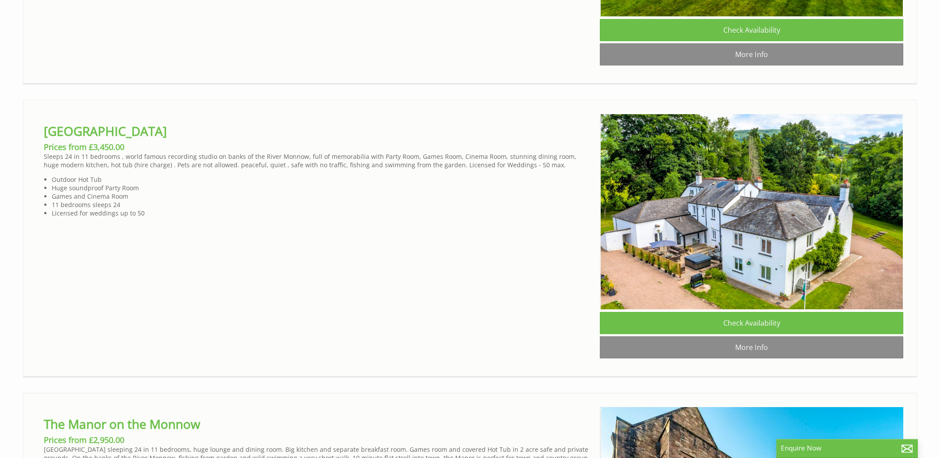
scroll to position [2370, 0]
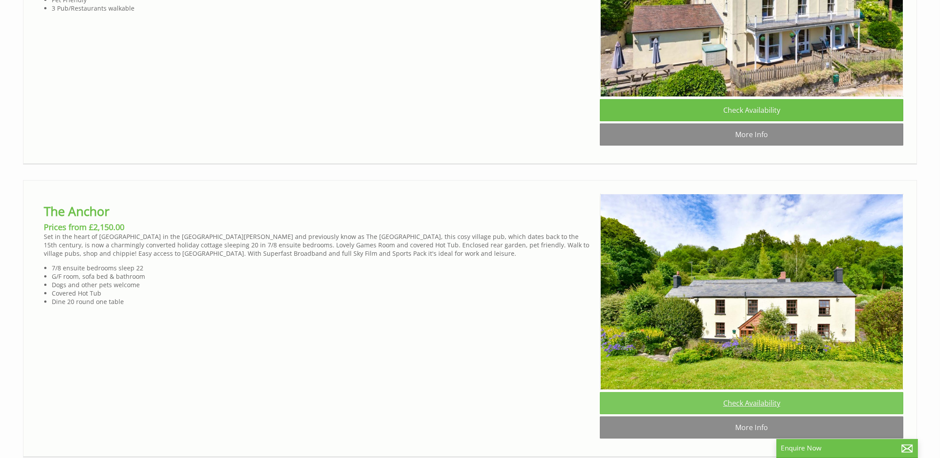
click at [748, 414] on link "Check Availability" at bounding box center [751, 403] width 303 height 22
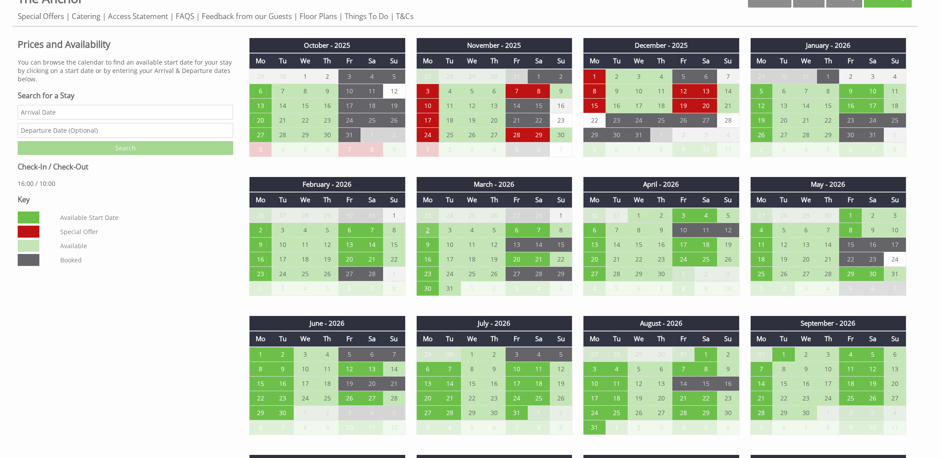
scroll to position [569, 0]
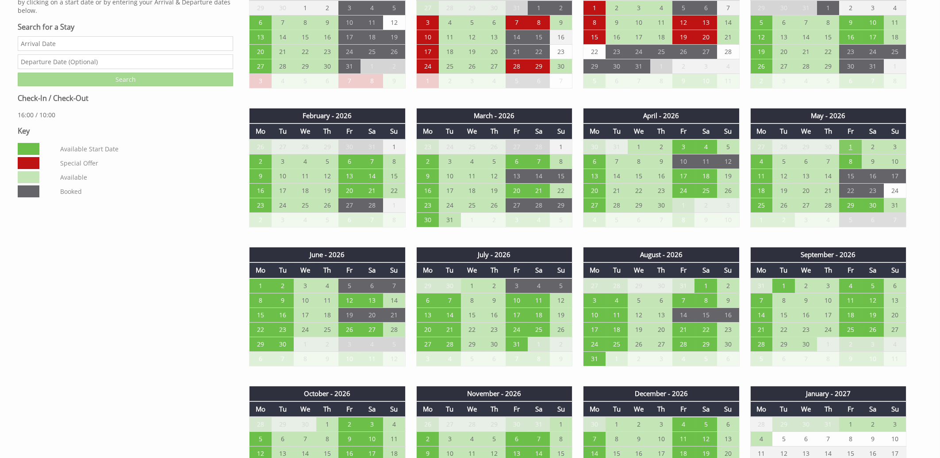
click at [856, 145] on td "1" at bounding box center [850, 146] width 22 height 15
